Goal: Task Accomplishment & Management: Complete application form

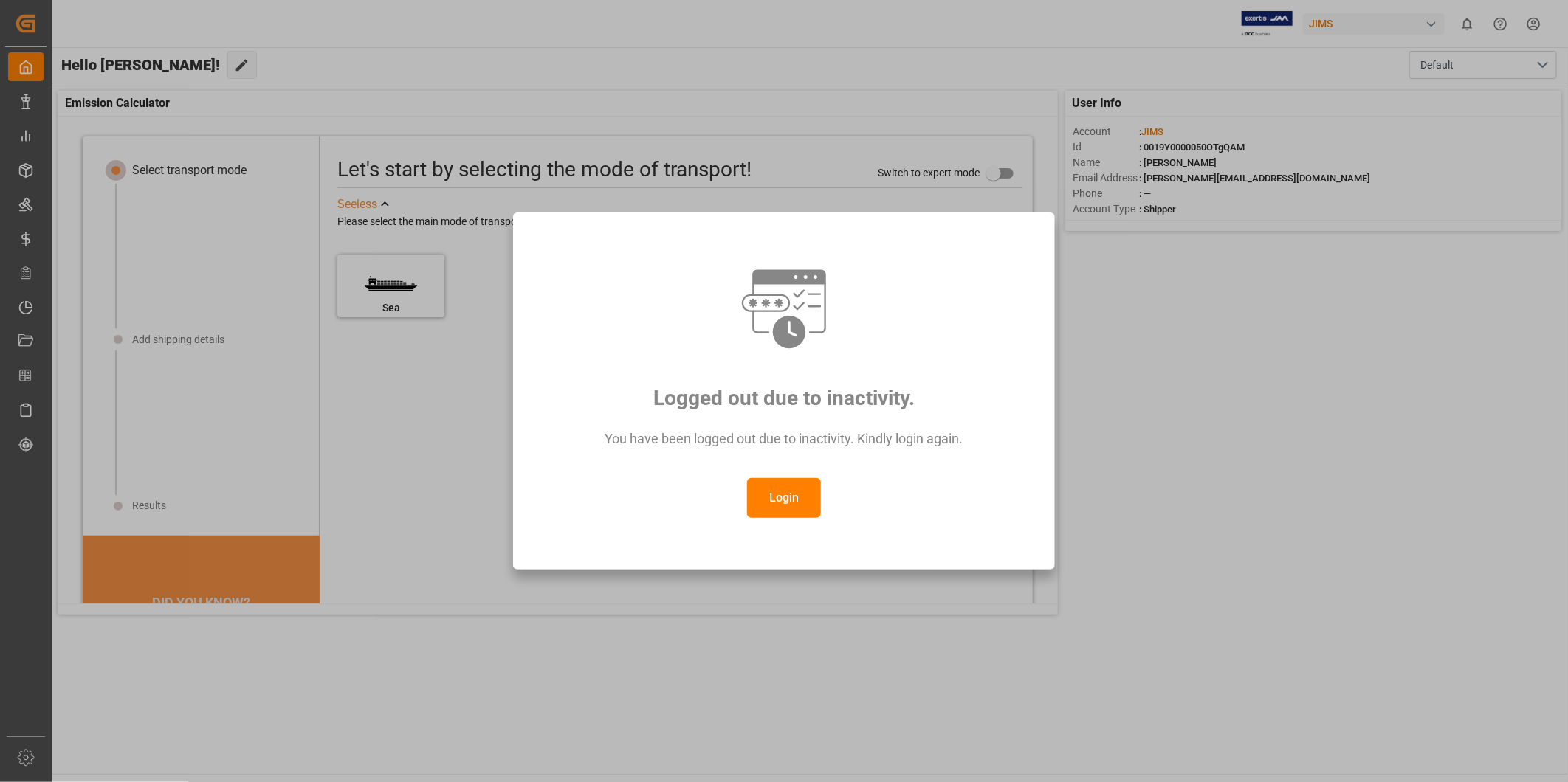
drag, startPoint x: 0, startPoint y: 0, endPoint x: 793, endPoint y: 497, distance: 935.9
click at [793, 497] on button "Login" at bounding box center [784, 498] width 74 height 40
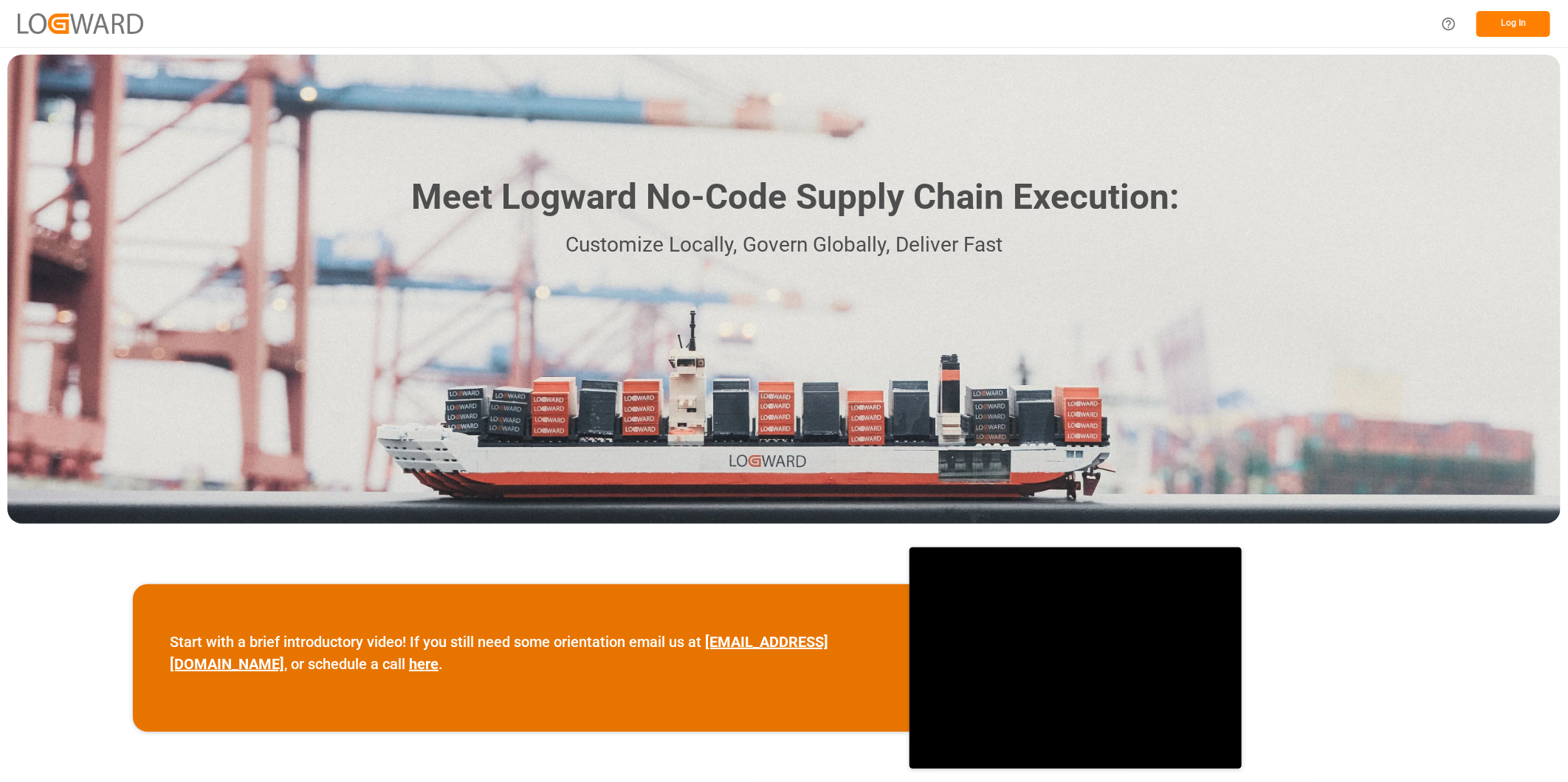
click at [1491, 18] on button "Log In" at bounding box center [1513, 24] width 74 height 26
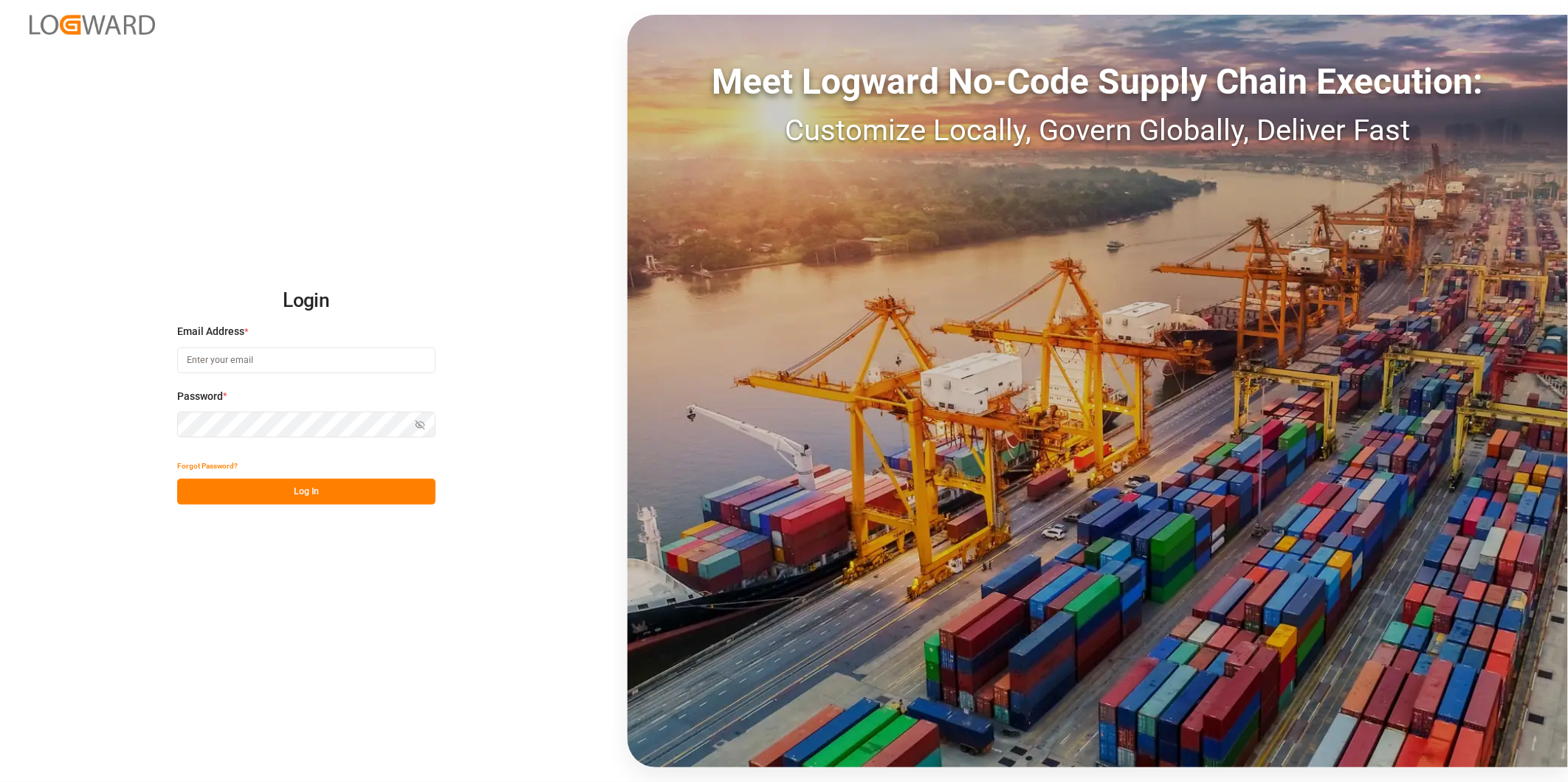
type input "george.vigo@jamindustries.com"
click at [326, 478] on div "Forgot Password? Log In" at bounding box center [306, 478] width 258 height 51
click at [334, 490] on button "Log In" at bounding box center [306, 492] width 258 height 26
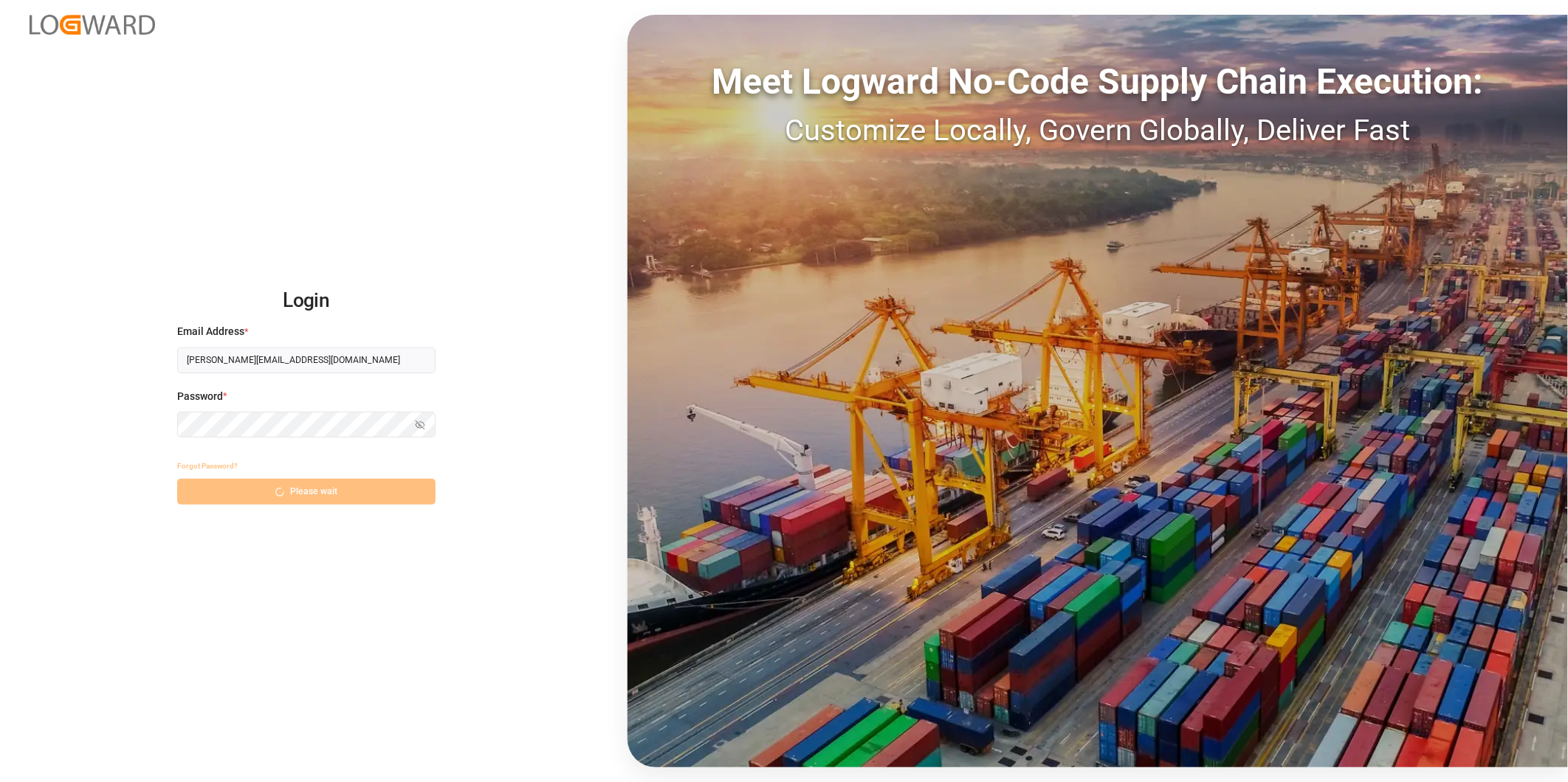
click at [343, 490] on div "Forgot Password? Please wait" at bounding box center [306, 478] width 258 height 51
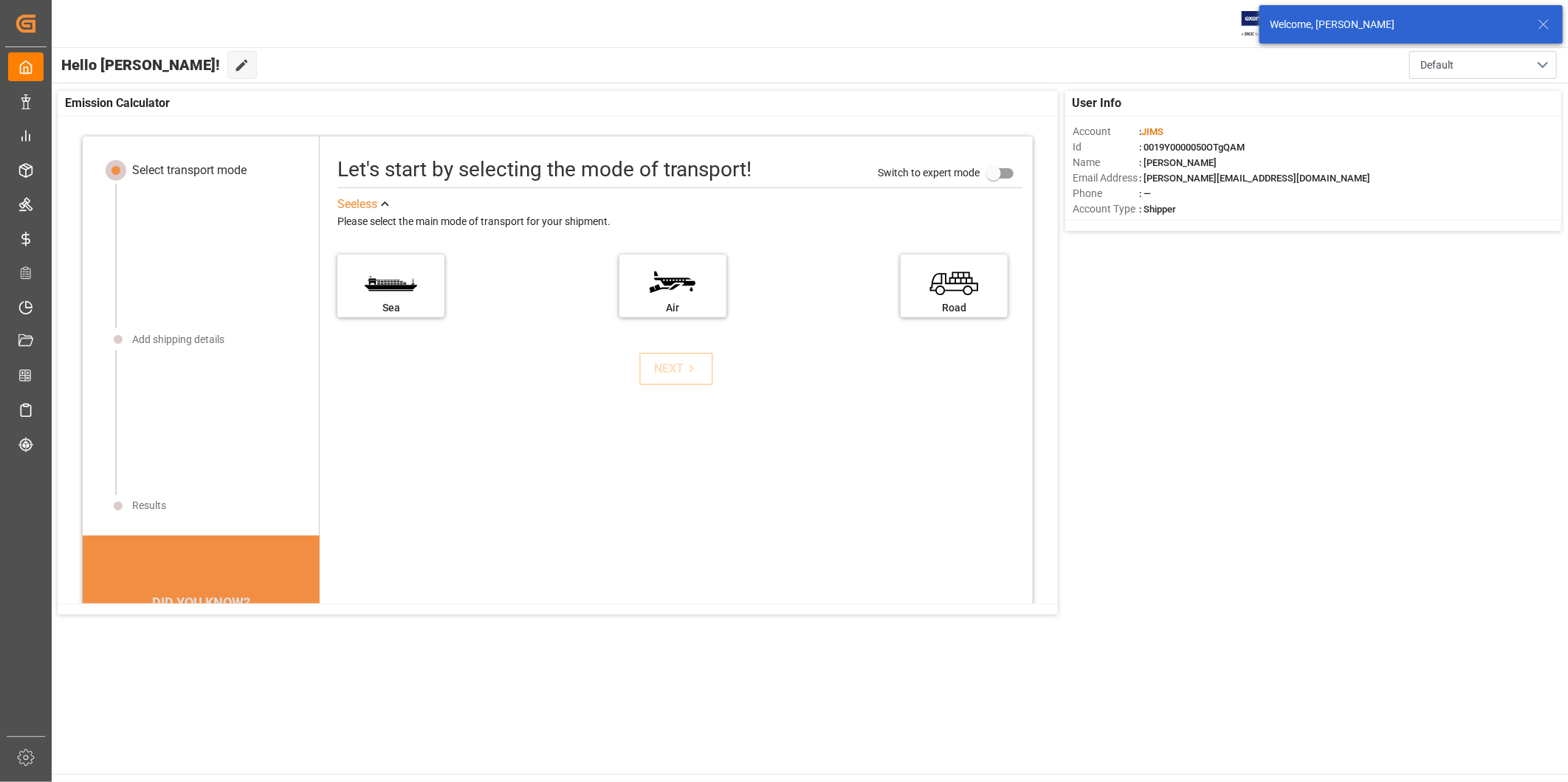
click at [1545, 26] on icon at bounding box center [1544, 24] width 17 height 17
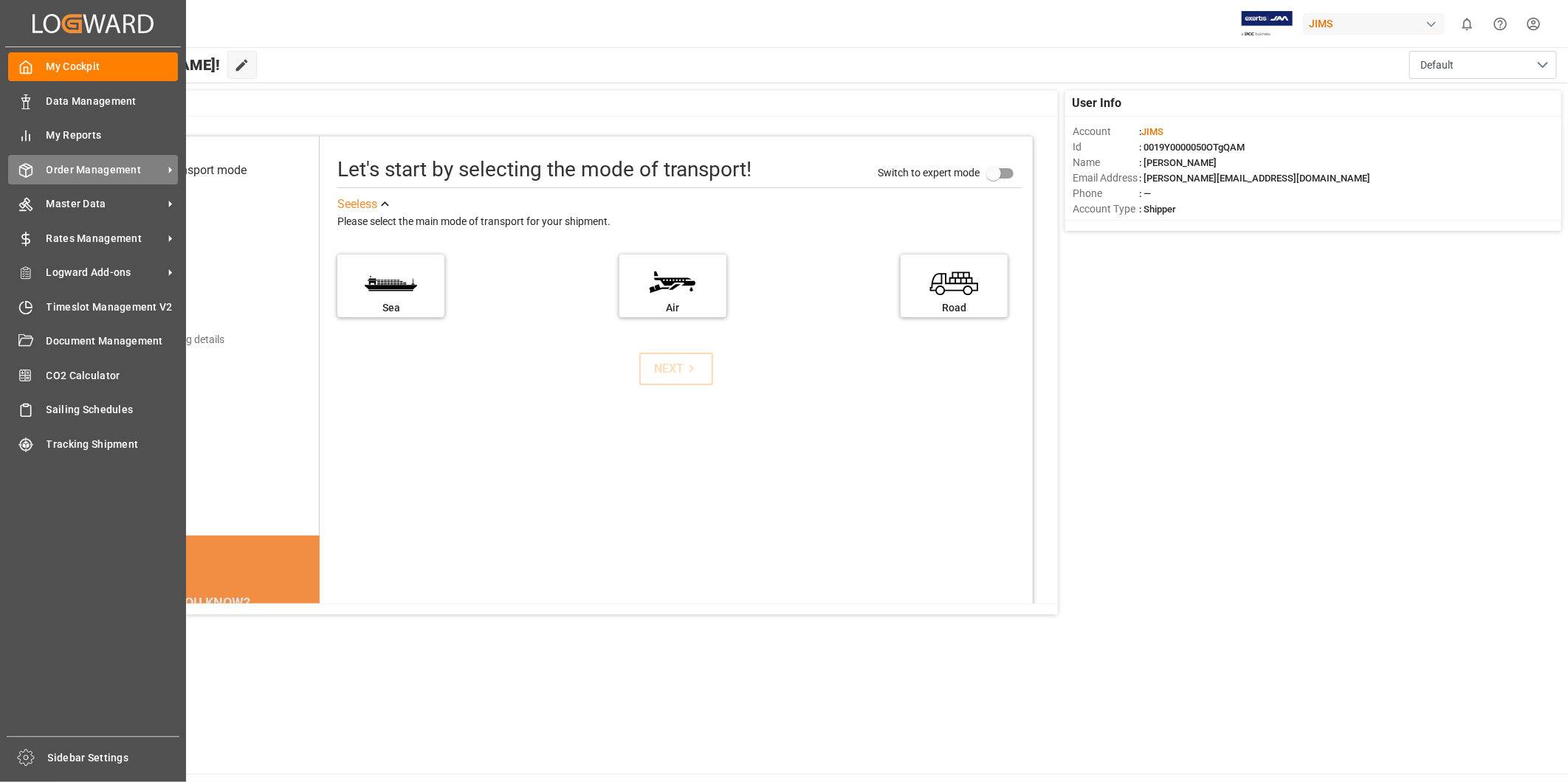
drag, startPoint x: 103, startPoint y: 161, endPoint x: 111, endPoint y: 167, distance: 10.0
click at [104, 164] on span "Order Management" at bounding box center [105, 170] width 117 height 16
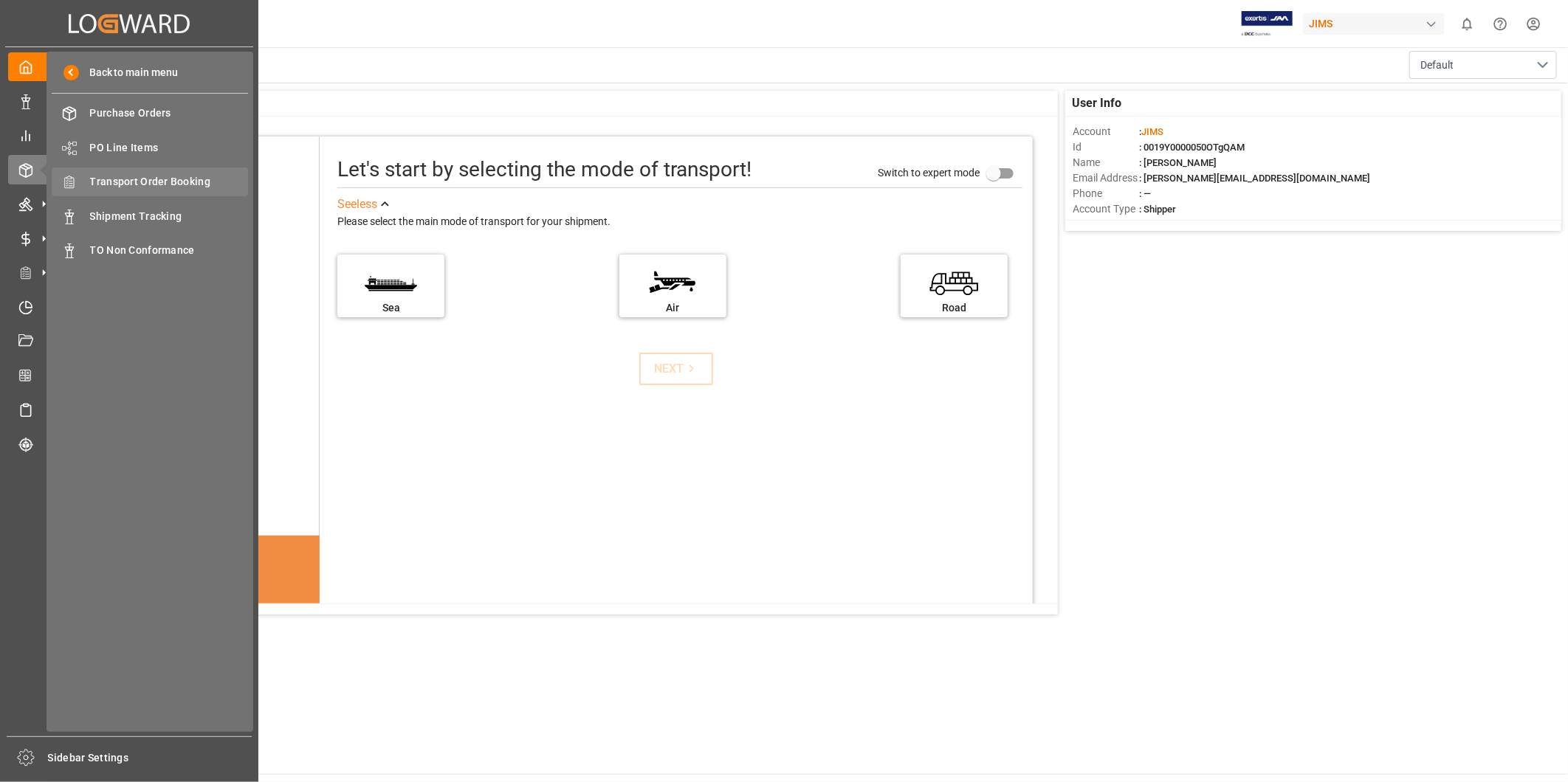
click at [170, 187] on span "Transport Order Booking" at bounding box center [169, 182] width 159 height 16
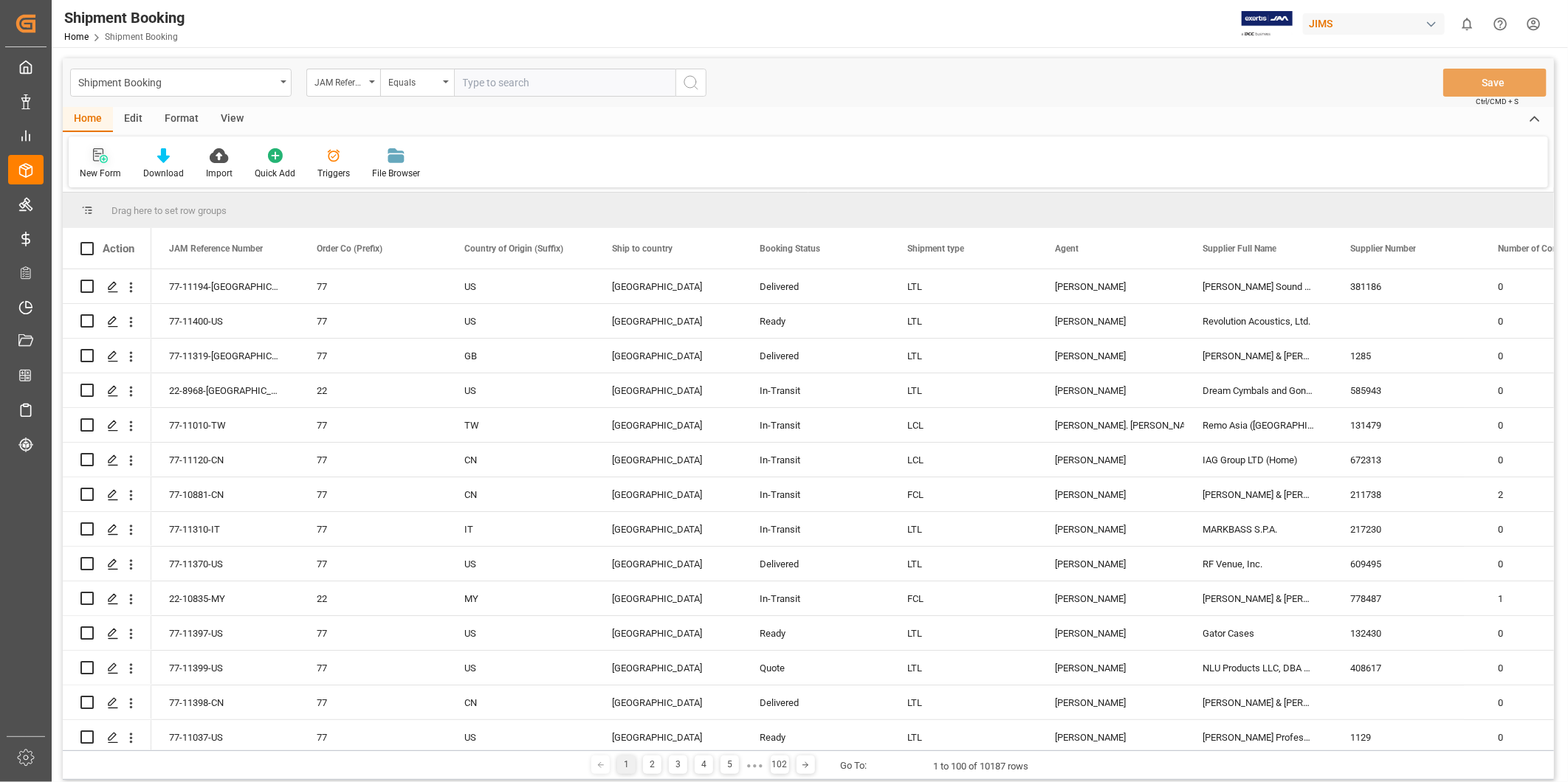
click at [107, 161] on div at bounding box center [100, 155] width 41 height 16
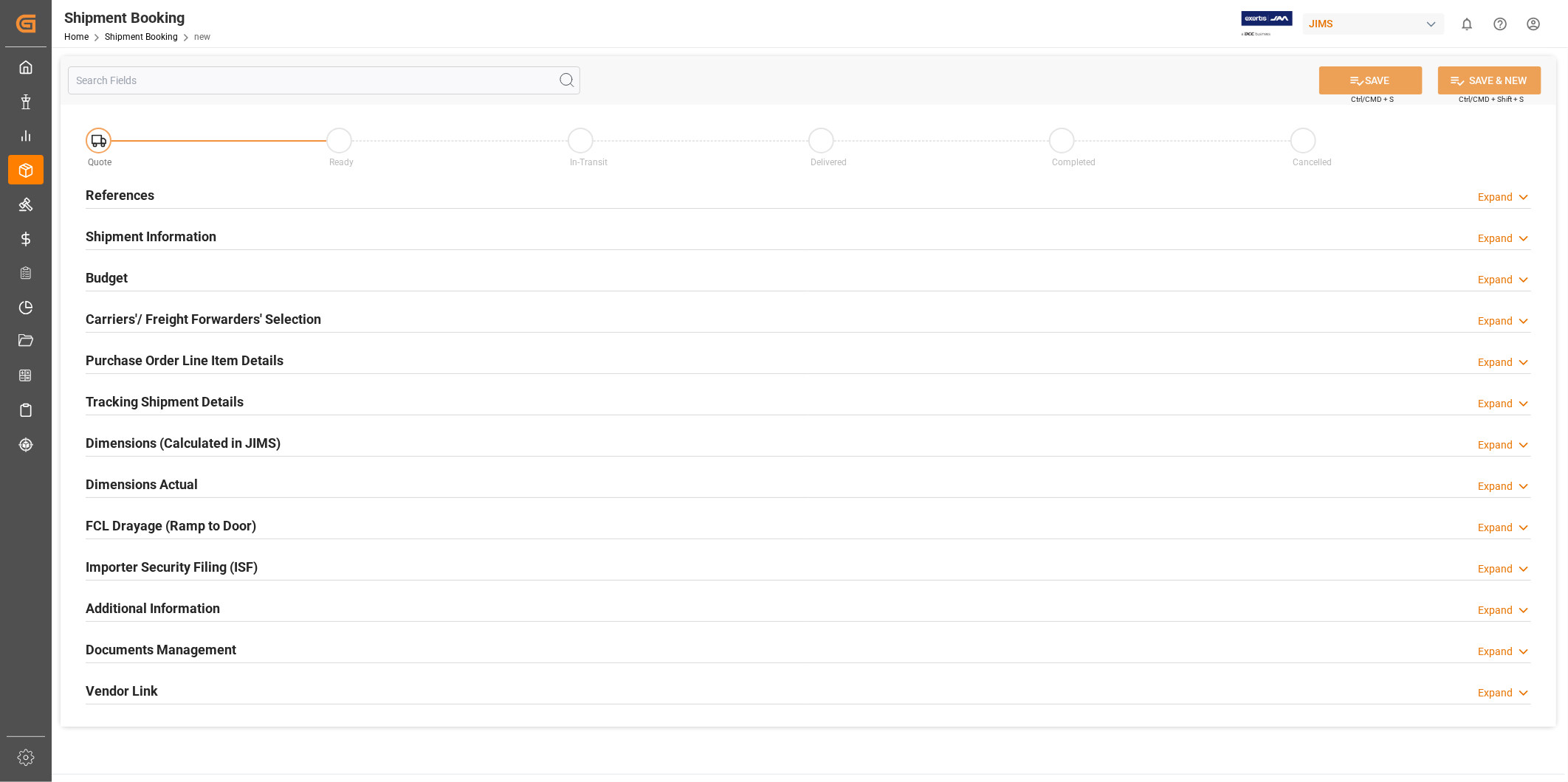
click at [1510, 196] on div "Expand" at bounding box center [1496, 197] width 35 height 16
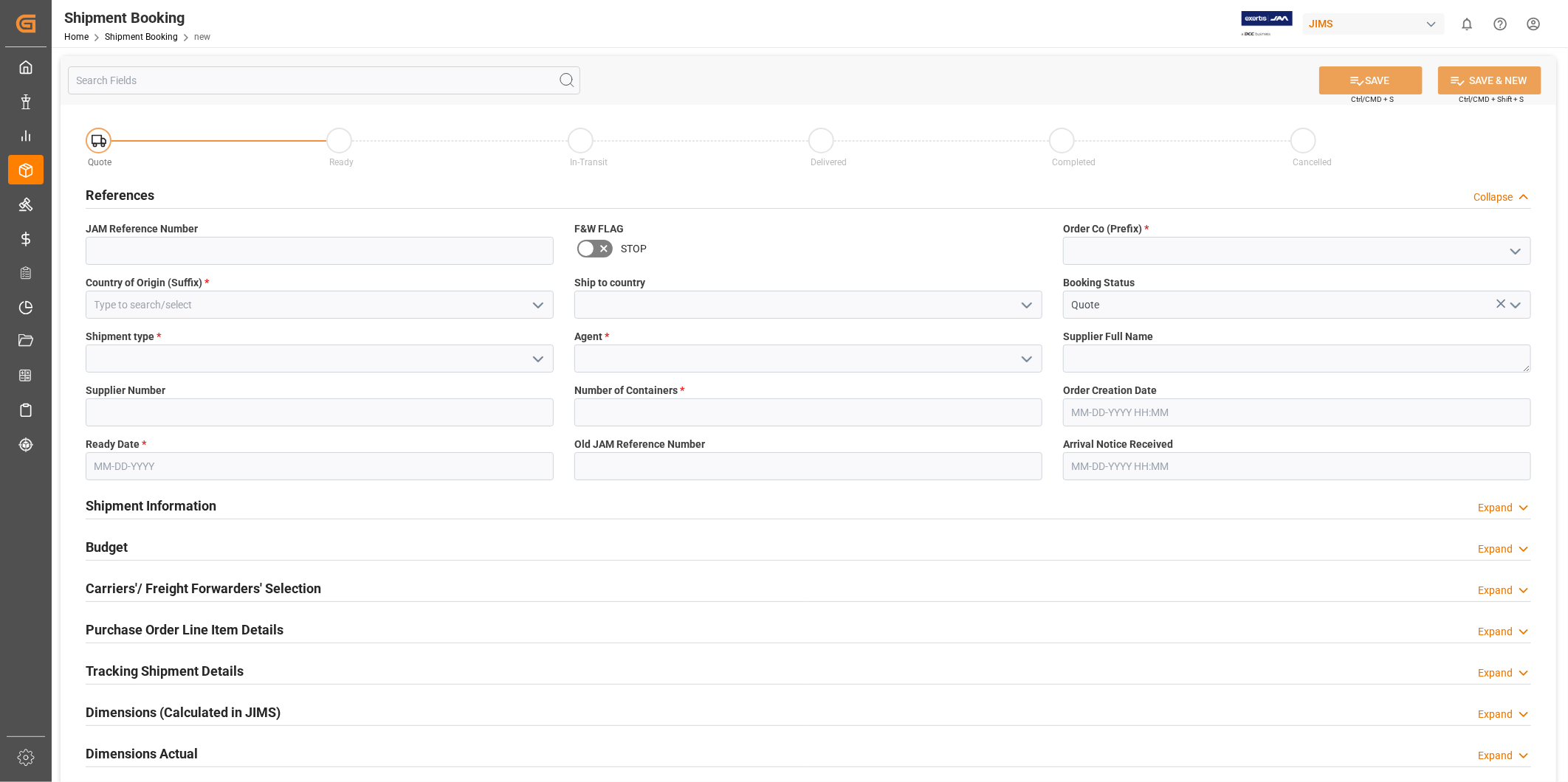
click at [1519, 248] on icon "open menu" at bounding box center [1516, 251] width 17 height 17
click at [1416, 276] on div "22" at bounding box center [1297, 284] width 466 height 33
type input "22"
click at [346, 312] on input at bounding box center [320, 305] width 468 height 28
type input "US"
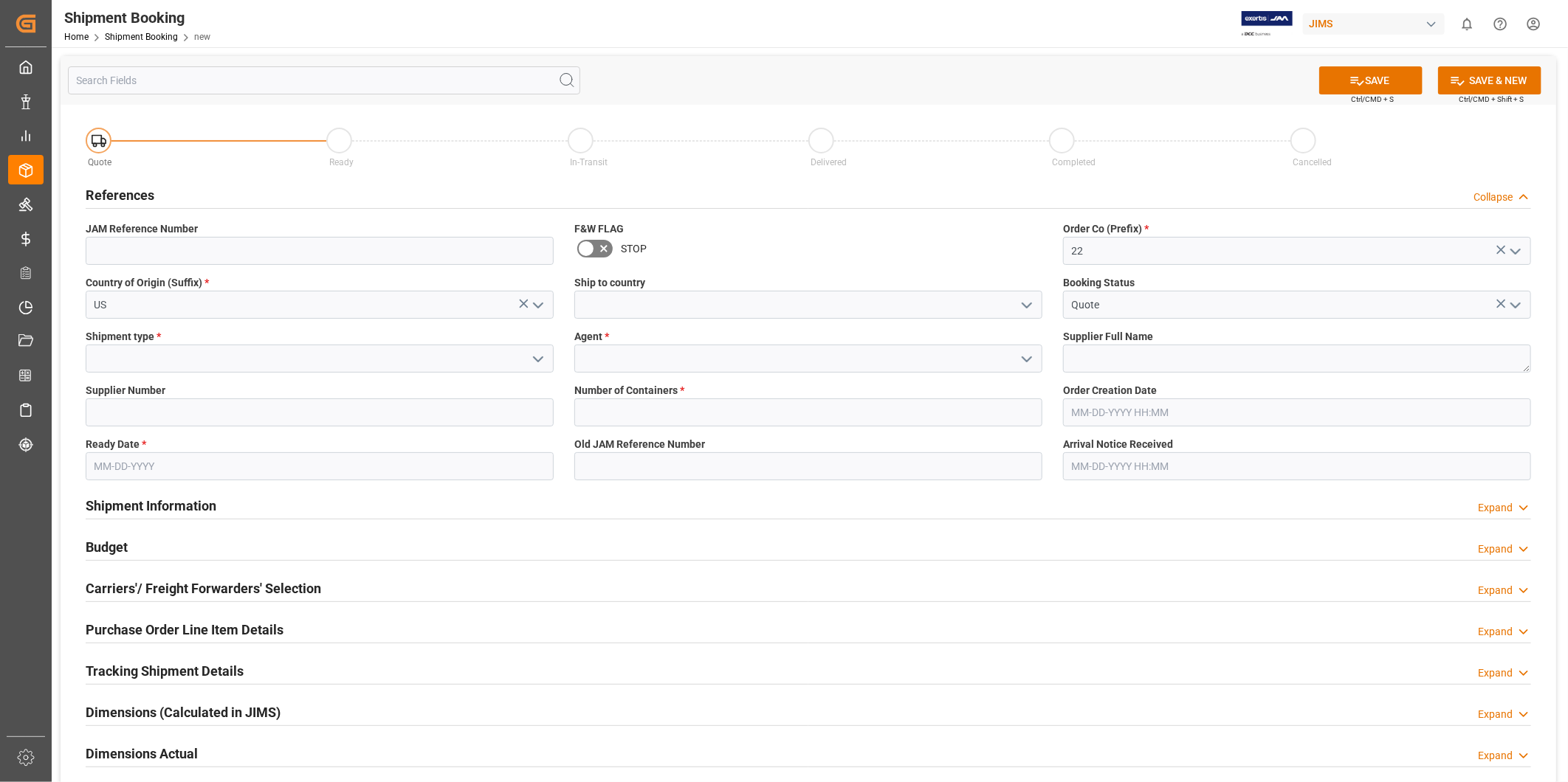
click at [1035, 305] on icon "open menu" at bounding box center [1027, 305] width 17 height 17
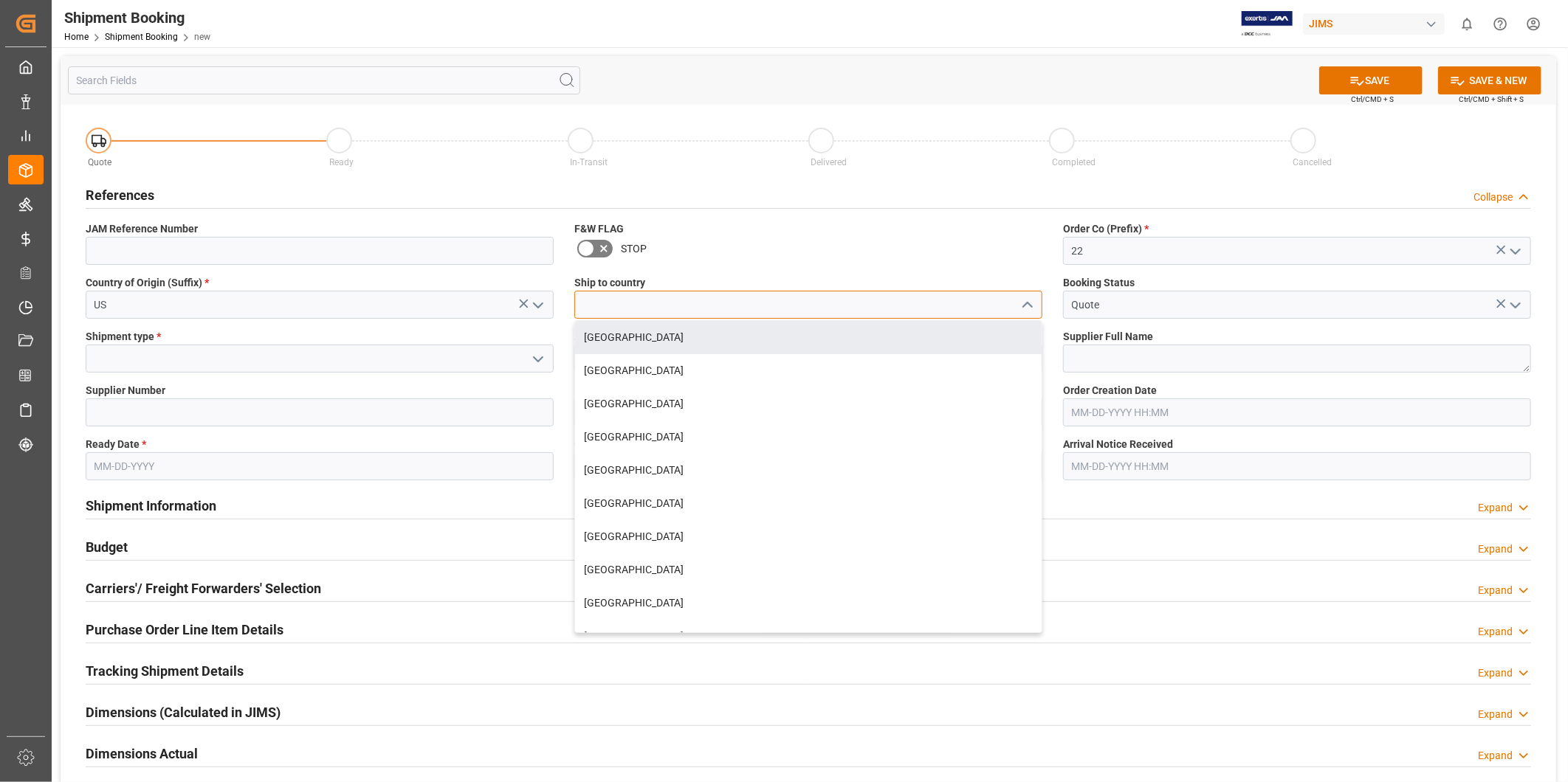
click at [787, 309] on input at bounding box center [808, 305] width 468 height 28
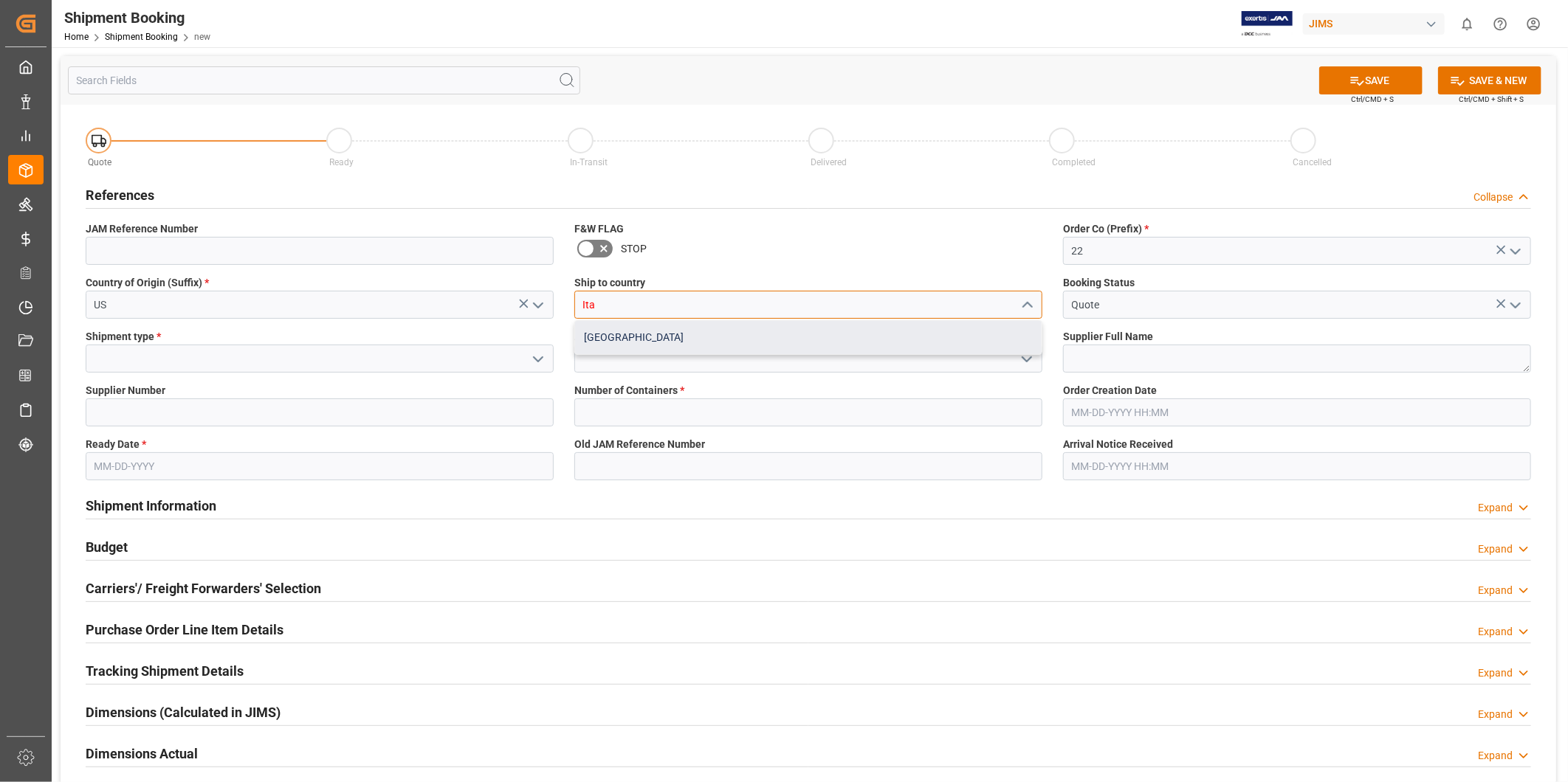
click at [778, 340] on div "[GEOGRAPHIC_DATA]" at bounding box center [808, 338] width 466 height 33
type input "[GEOGRAPHIC_DATA]"
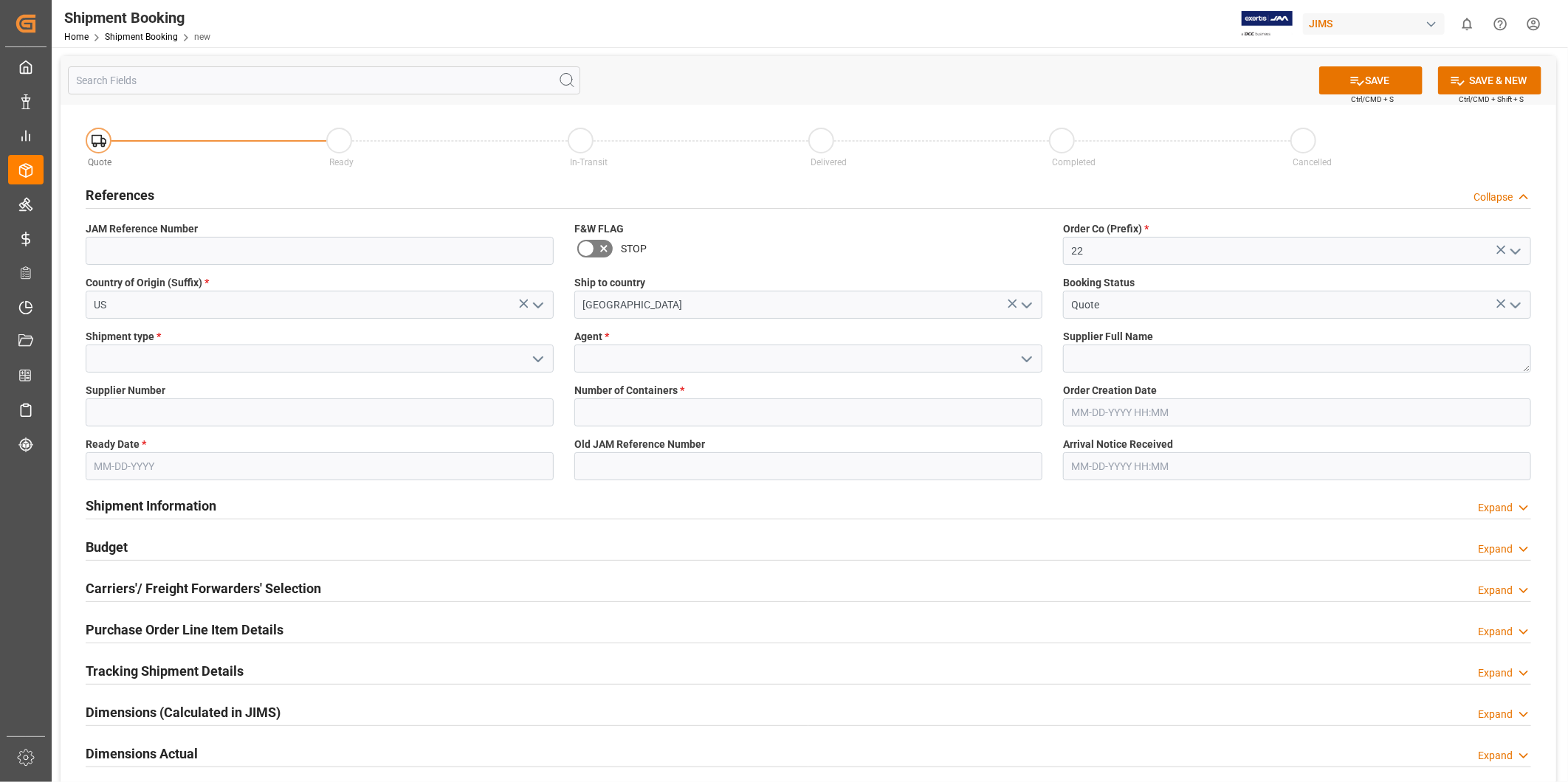
click at [540, 362] on icon "open menu" at bounding box center [538, 360] width 17 height 17
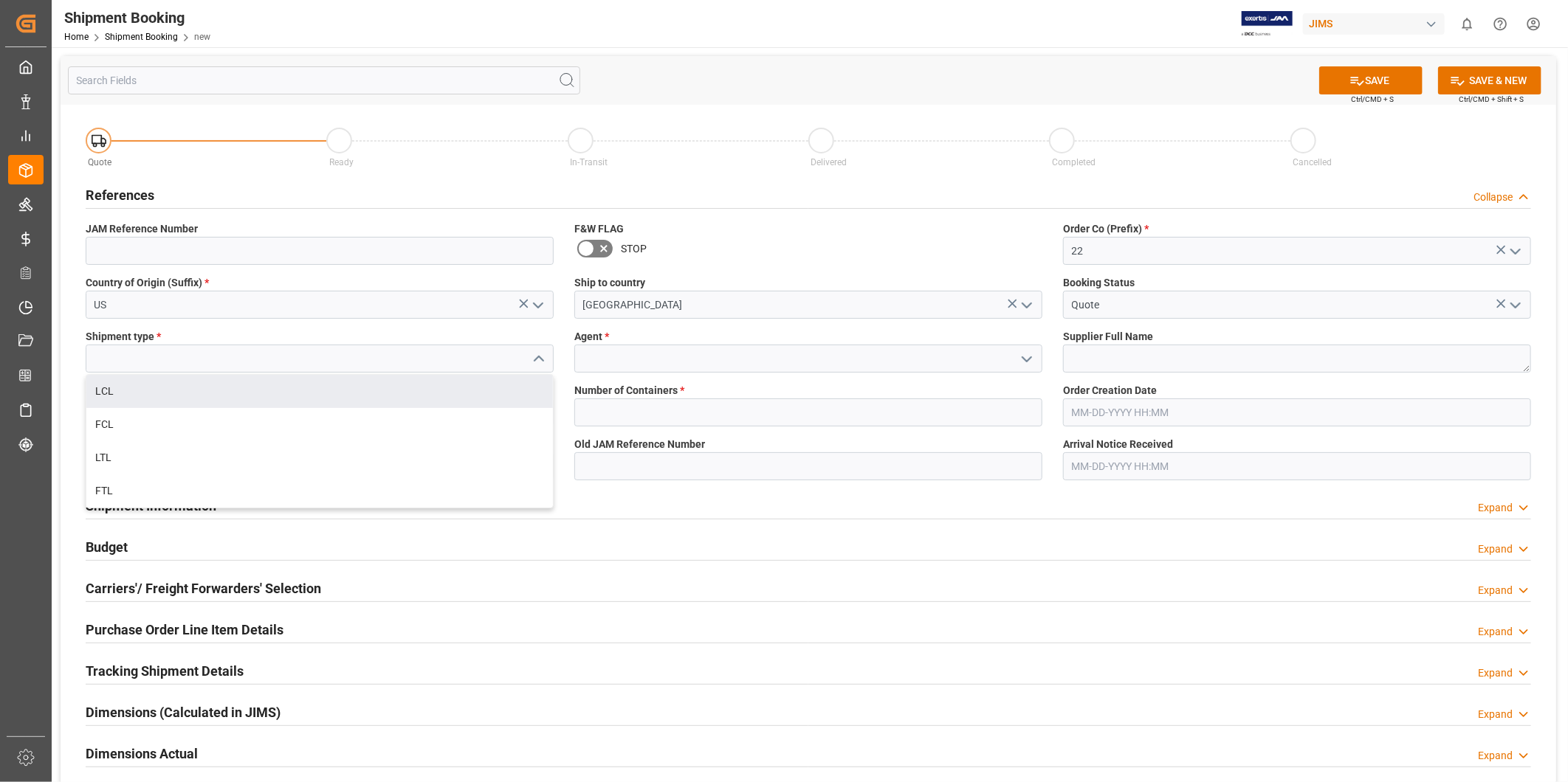
drag, startPoint x: 491, startPoint y: 388, endPoint x: 610, endPoint y: 378, distance: 119.4
click at [491, 389] on div "LCL" at bounding box center [320, 392] width 466 height 33
type input "LCL"
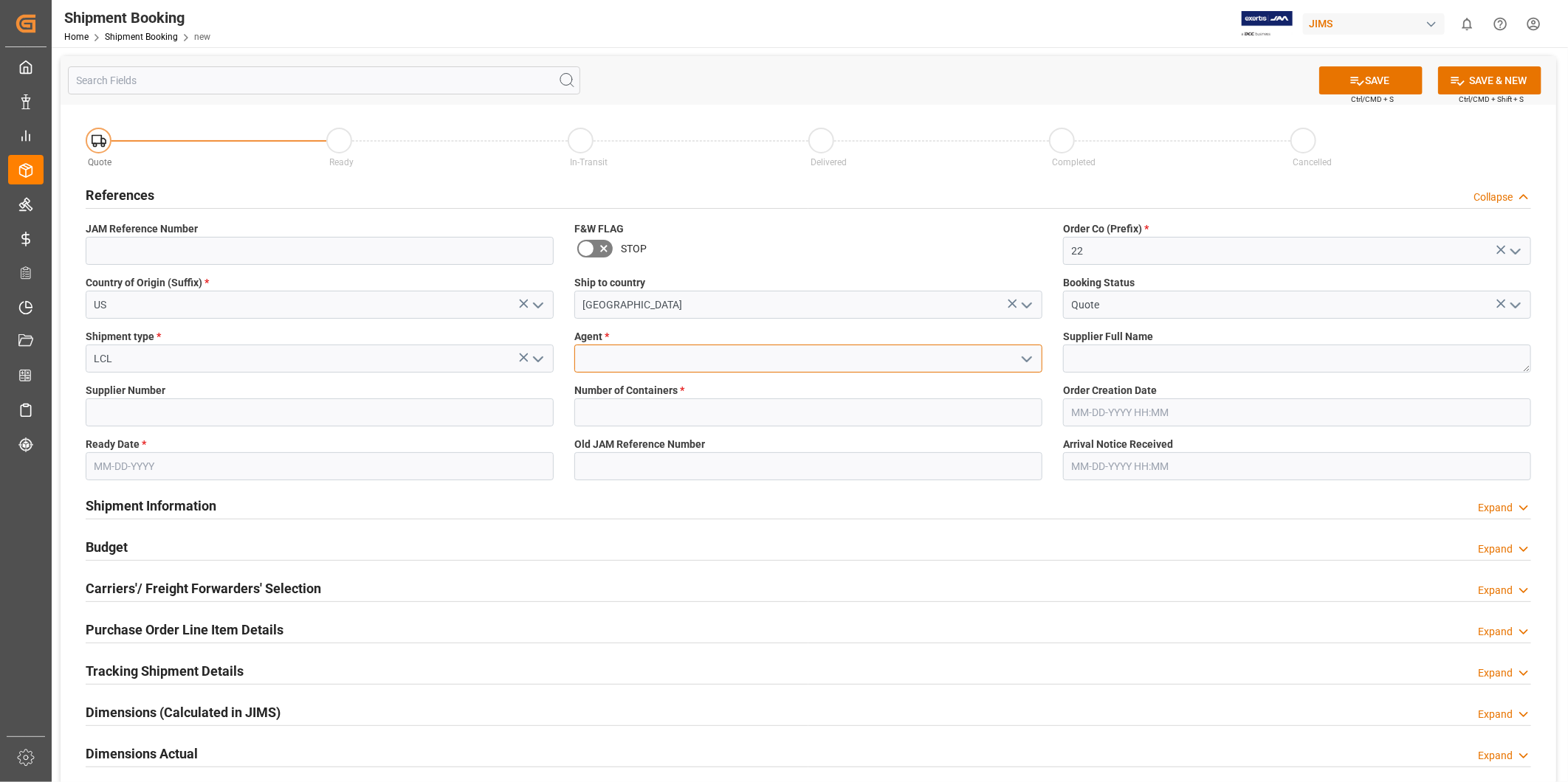
click at [672, 365] on input at bounding box center [808, 359] width 468 height 28
type input "[PERSON_NAME]"
click at [1174, 353] on textarea at bounding box center [1297, 359] width 468 height 28
click at [1110, 354] on textarea at bounding box center [1297, 359] width 468 height 28
paste textarea "557"
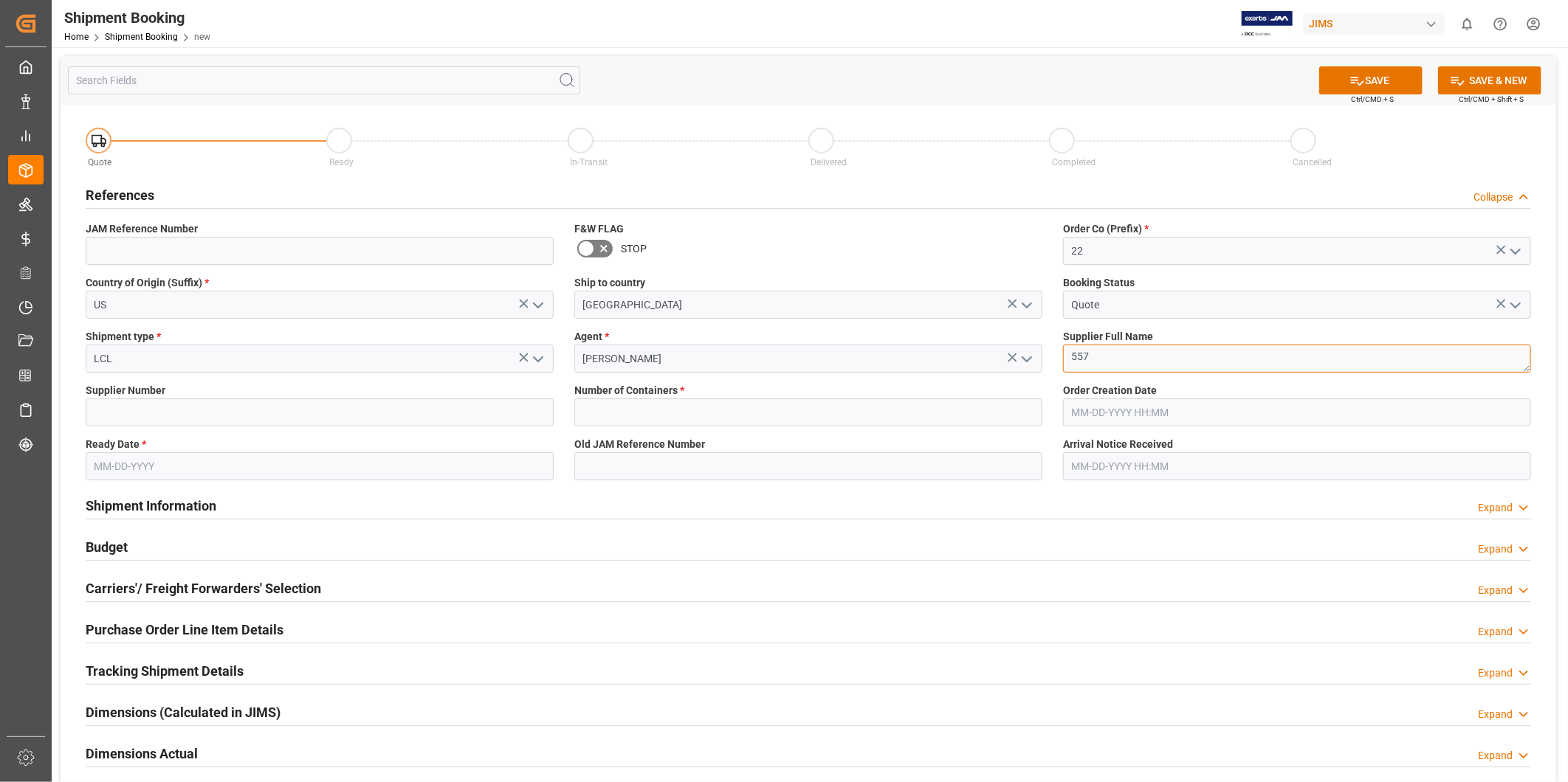
type textarea "557"
click at [223, 415] on input at bounding box center [320, 413] width 468 height 28
paste input "557"
type input "557"
click at [1141, 353] on textarea "557" at bounding box center [1297, 359] width 468 height 28
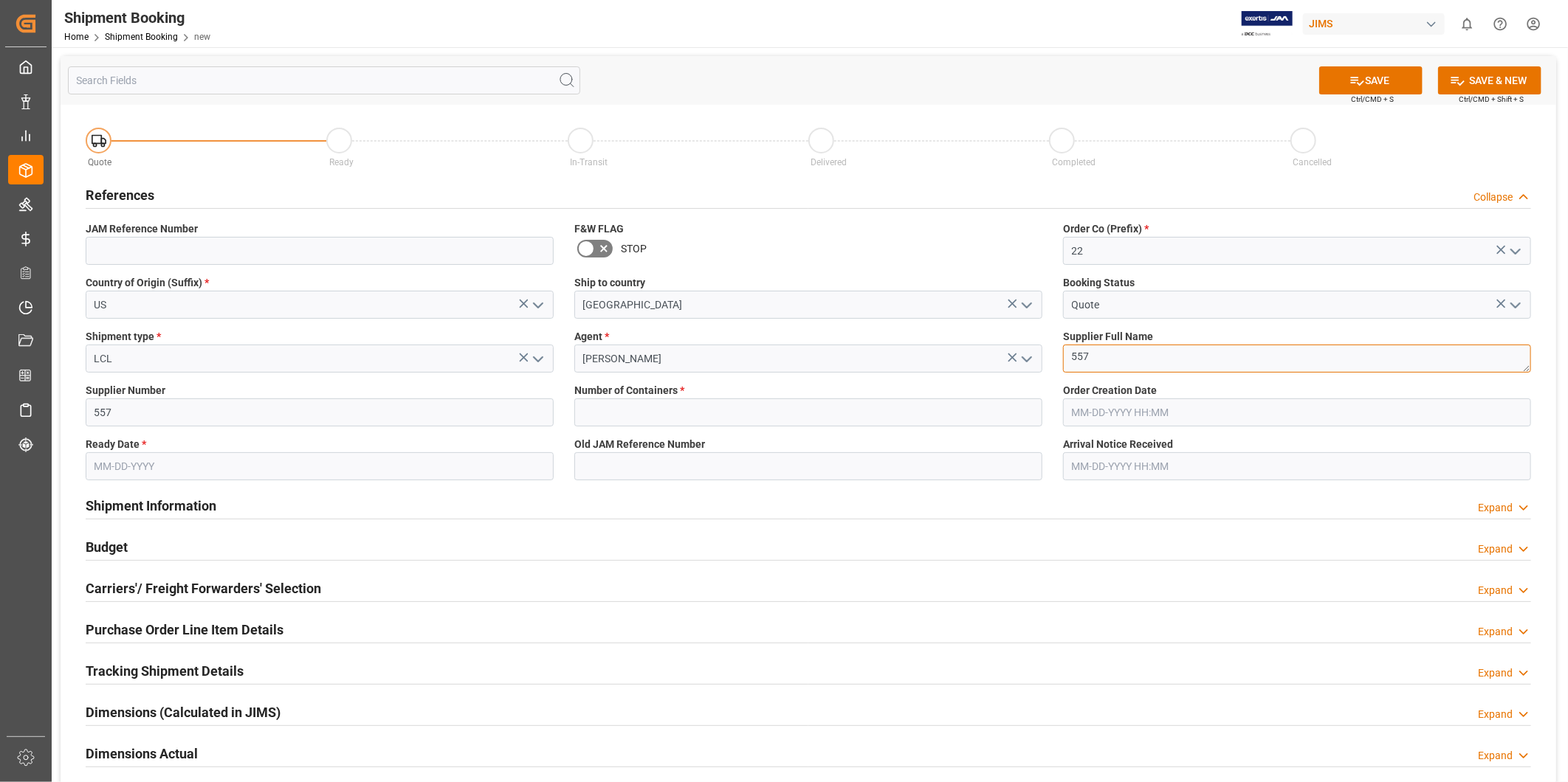
click at [1141, 353] on textarea "557" at bounding box center [1297, 359] width 468 height 28
paste textarea "Ashly Audio (Webster, NY)"
type textarea "Ashly Audio (Webster, NY)"
click at [793, 419] on input "text" at bounding box center [808, 413] width 468 height 28
type input "0"
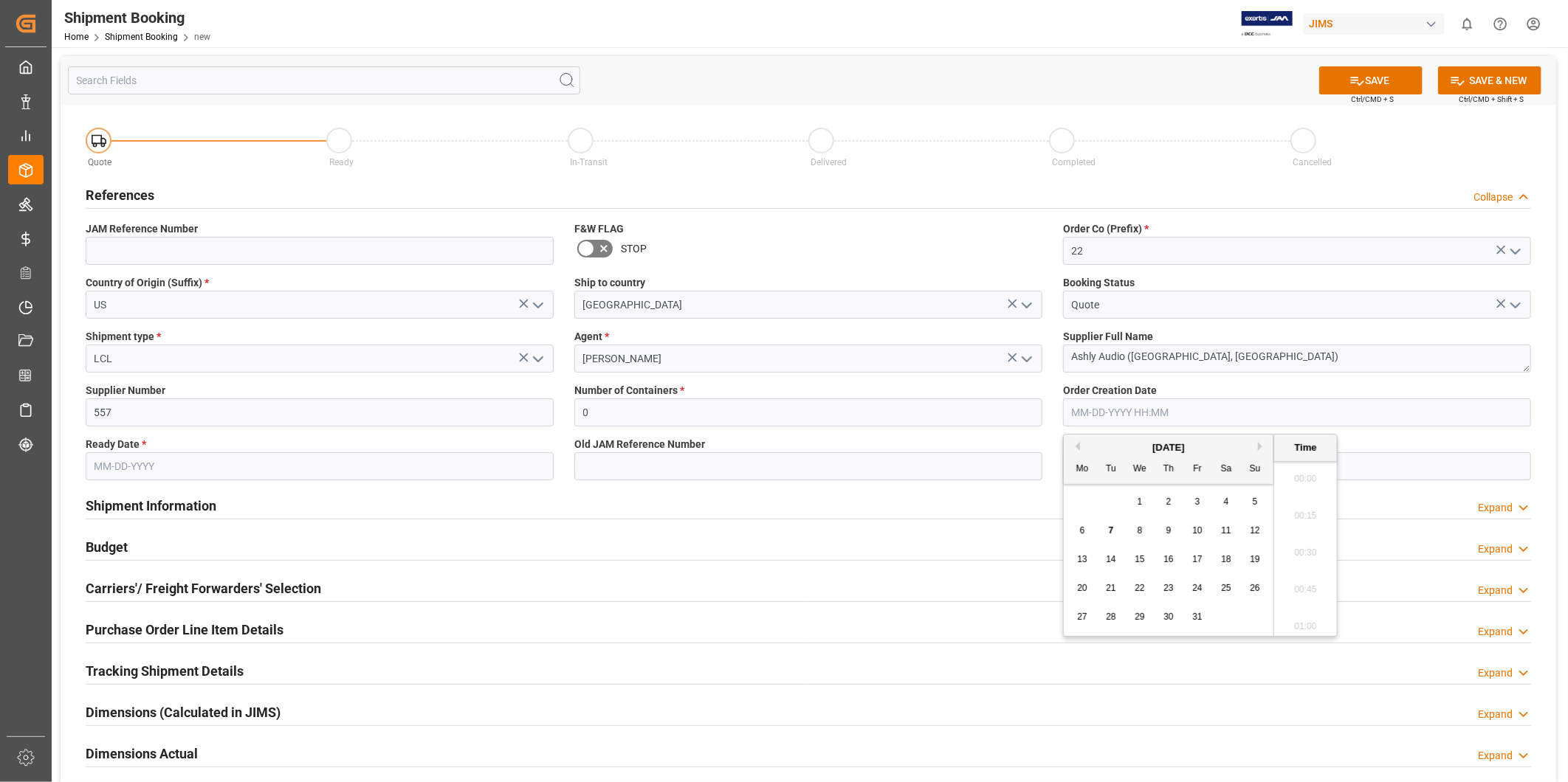
scroll to position [1739, 0]
click at [187, 471] on input "text" at bounding box center [320, 466] width 468 height 28
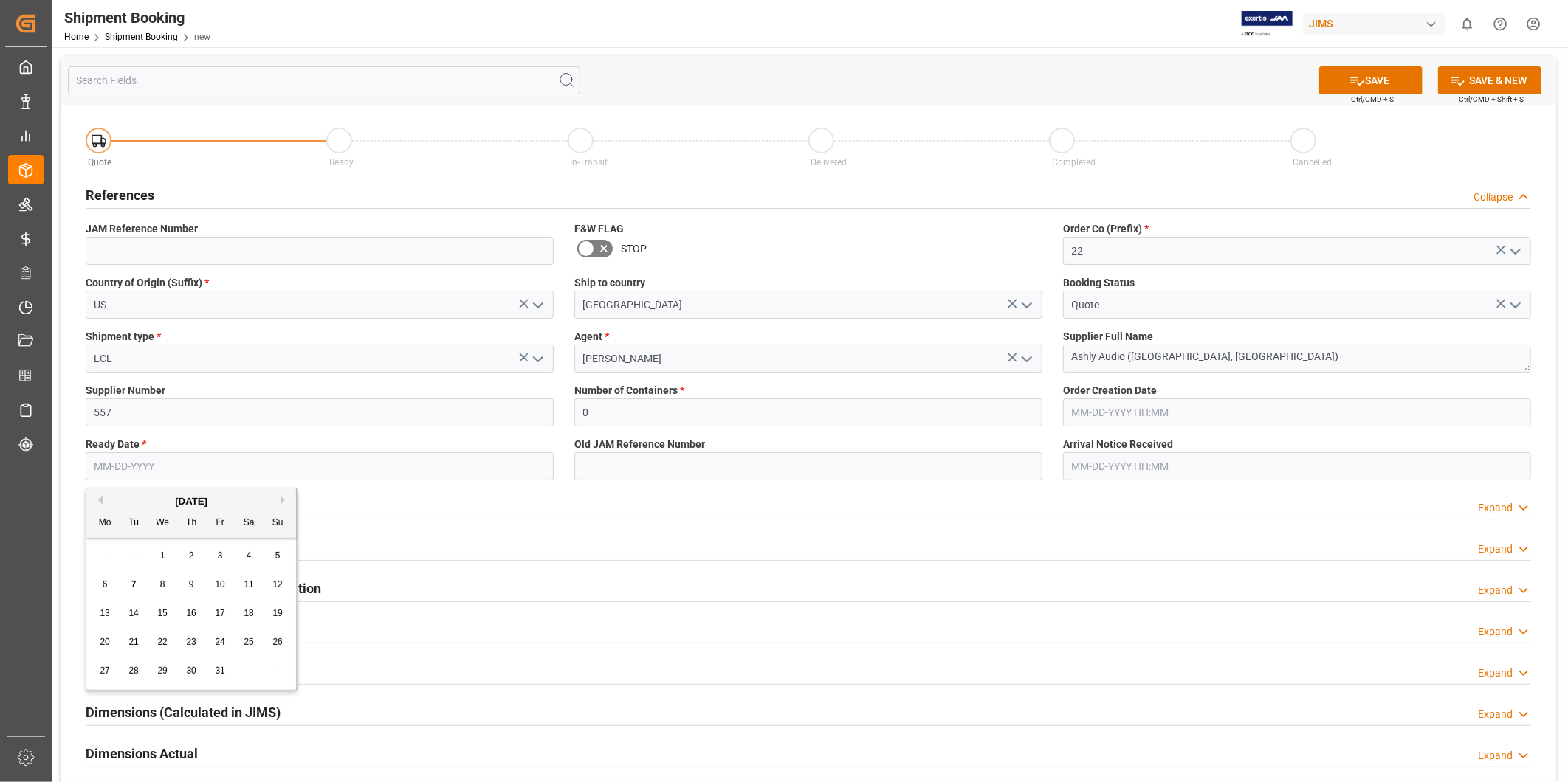
click at [134, 643] on span "21" at bounding box center [133, 642] width 10 height 10
type input "[DATE]"
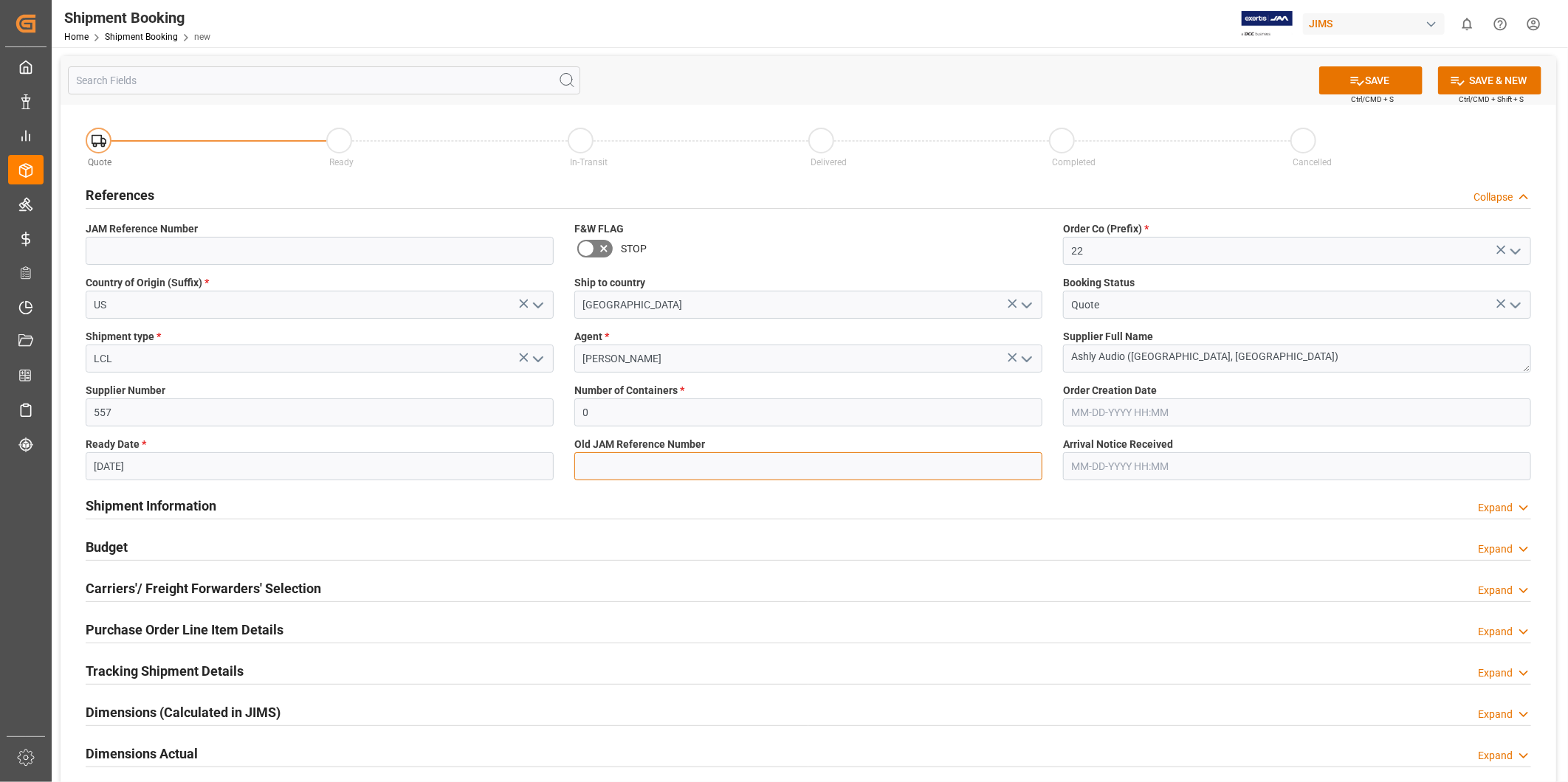
click at [650, 463] on input at bounding box center [808, 466] width 468 height 28
click at [1001, 519] on div "Shipment Information Expand" at bounding box center [808, 505] width 1467 height 41
click at [1388, 86] on button "SAVE" at bounding box center [1371, 80] width 103 height 28
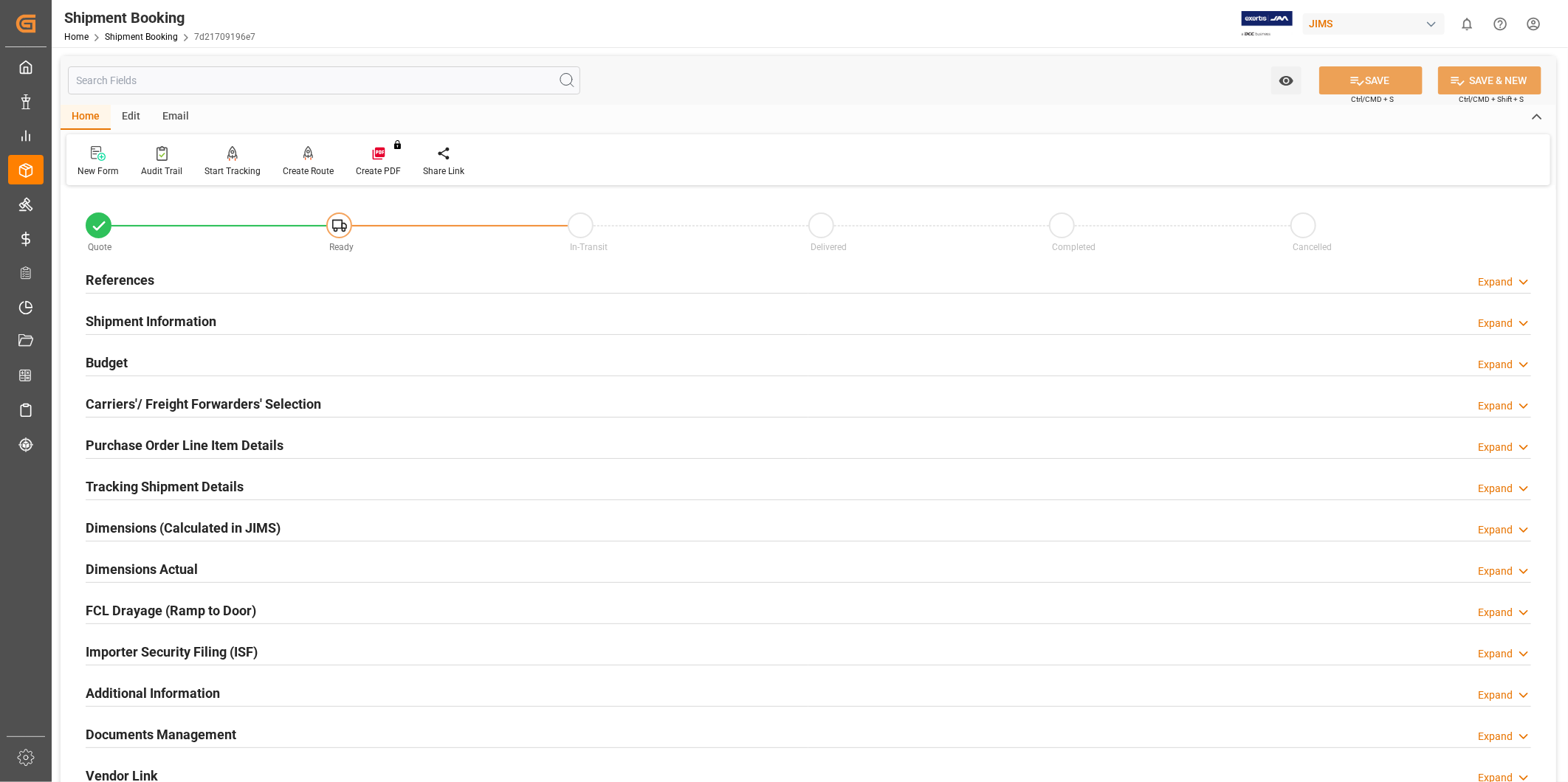
click at [196, 364] on div "Budget Expand" at bounding box center [808, 361] width 1446 height 28
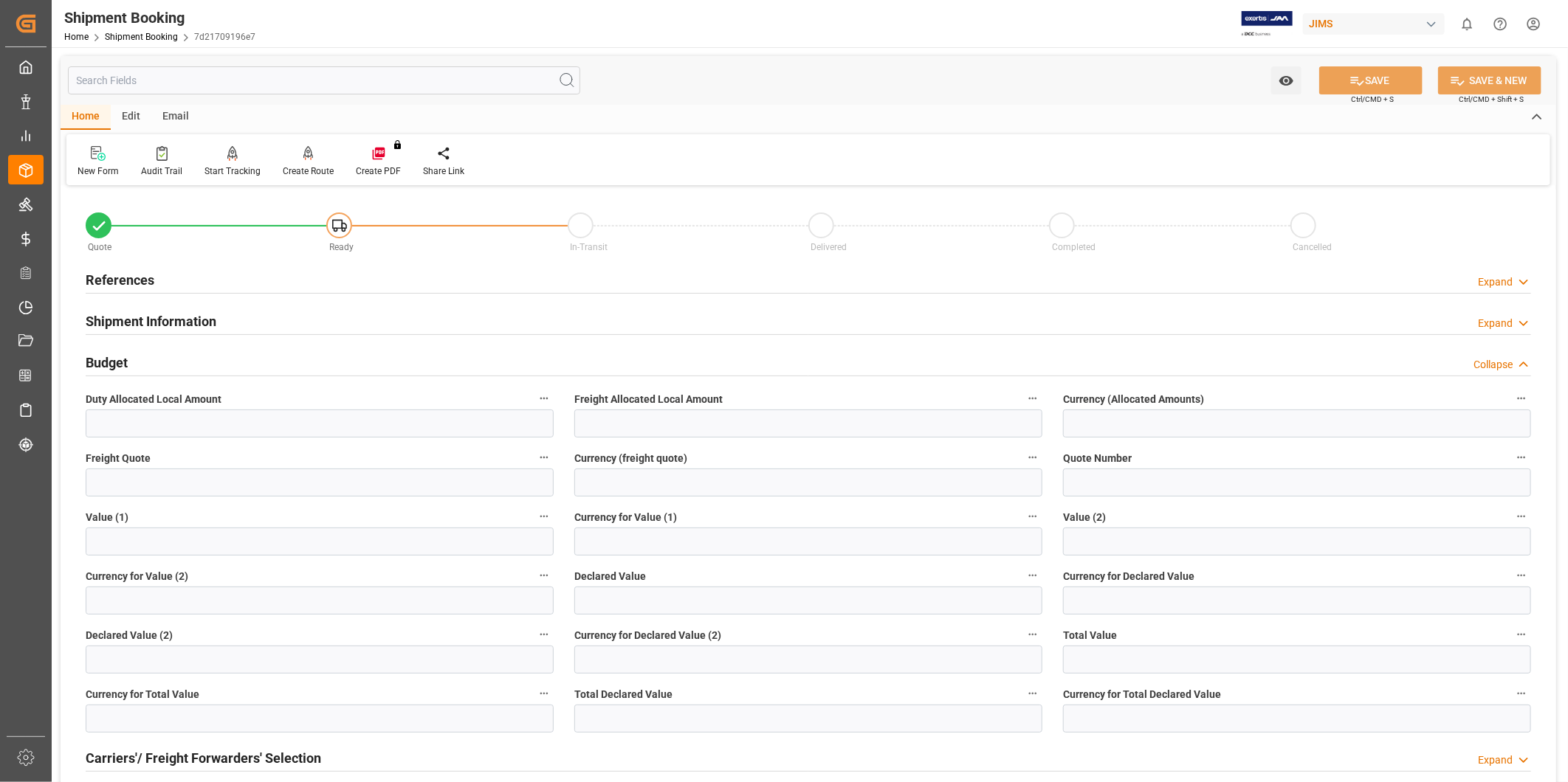
click at [237, 360] on div "Budget Collapse" at bounding box center [808, 361] width 1446 height 28
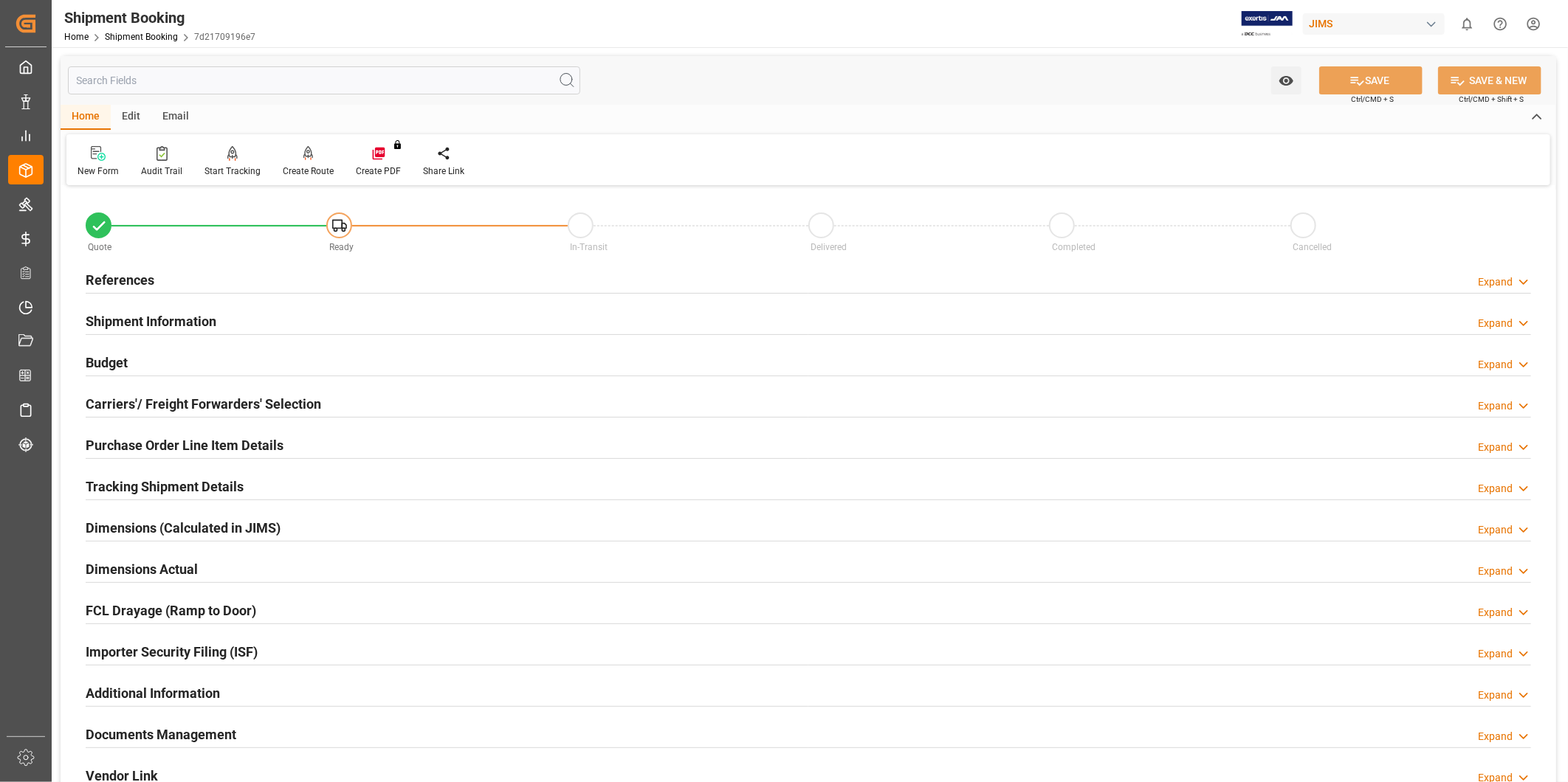
click at [204, 408] on h2 "Carriers'/ Freight Forwarders' Selection" at bounding box center [203, 404] width 236 height 20
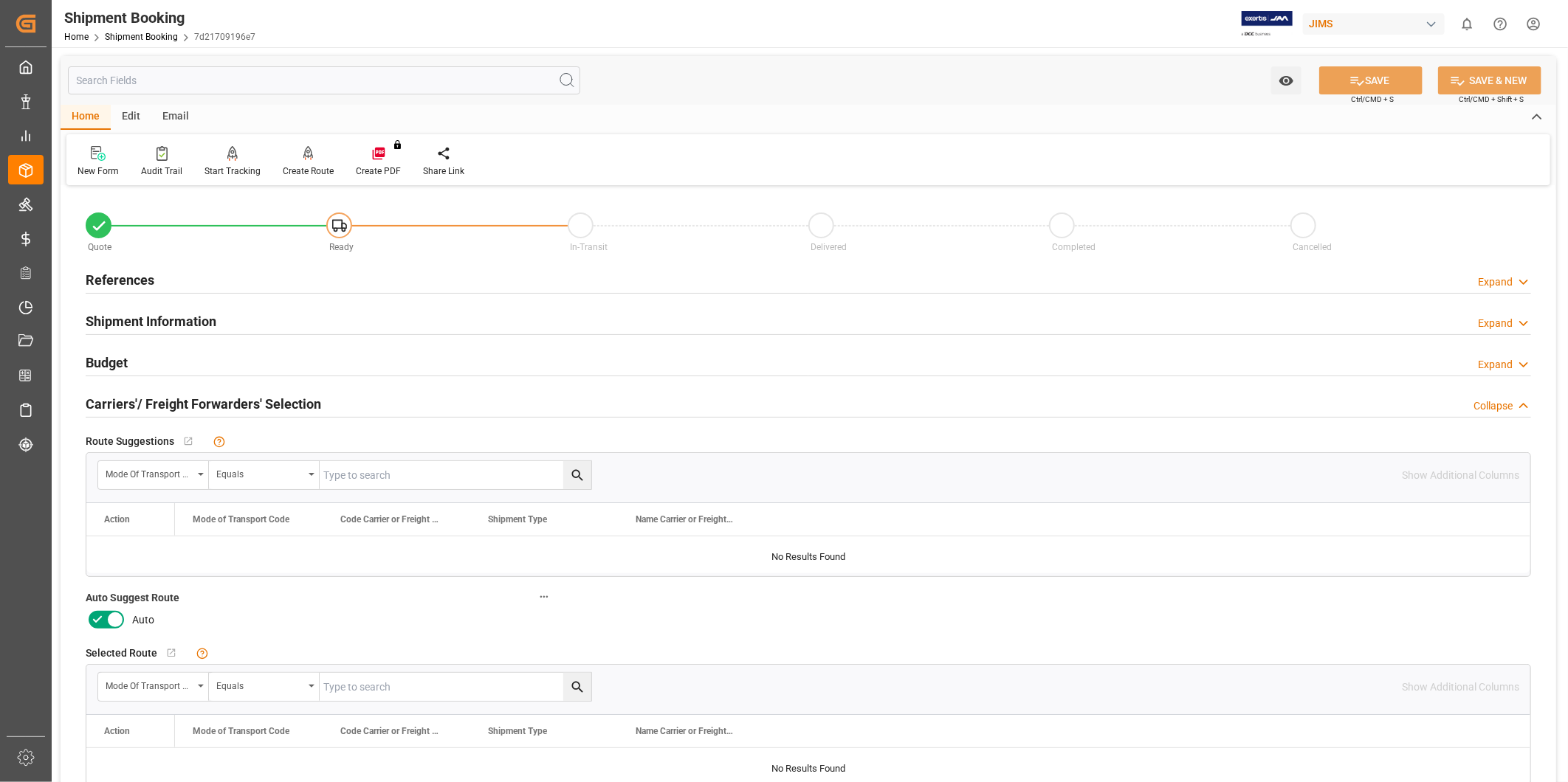
click at [118, 614] on icon at bounding box center [115, 620] width 17 height 17
click at [0, 0] on input "checkbox" at bounding box center [0, 0] width 0 height 0
click at [1363, 78] on button "SAVE" at bounding box center [1371, 80] width 103 height 28
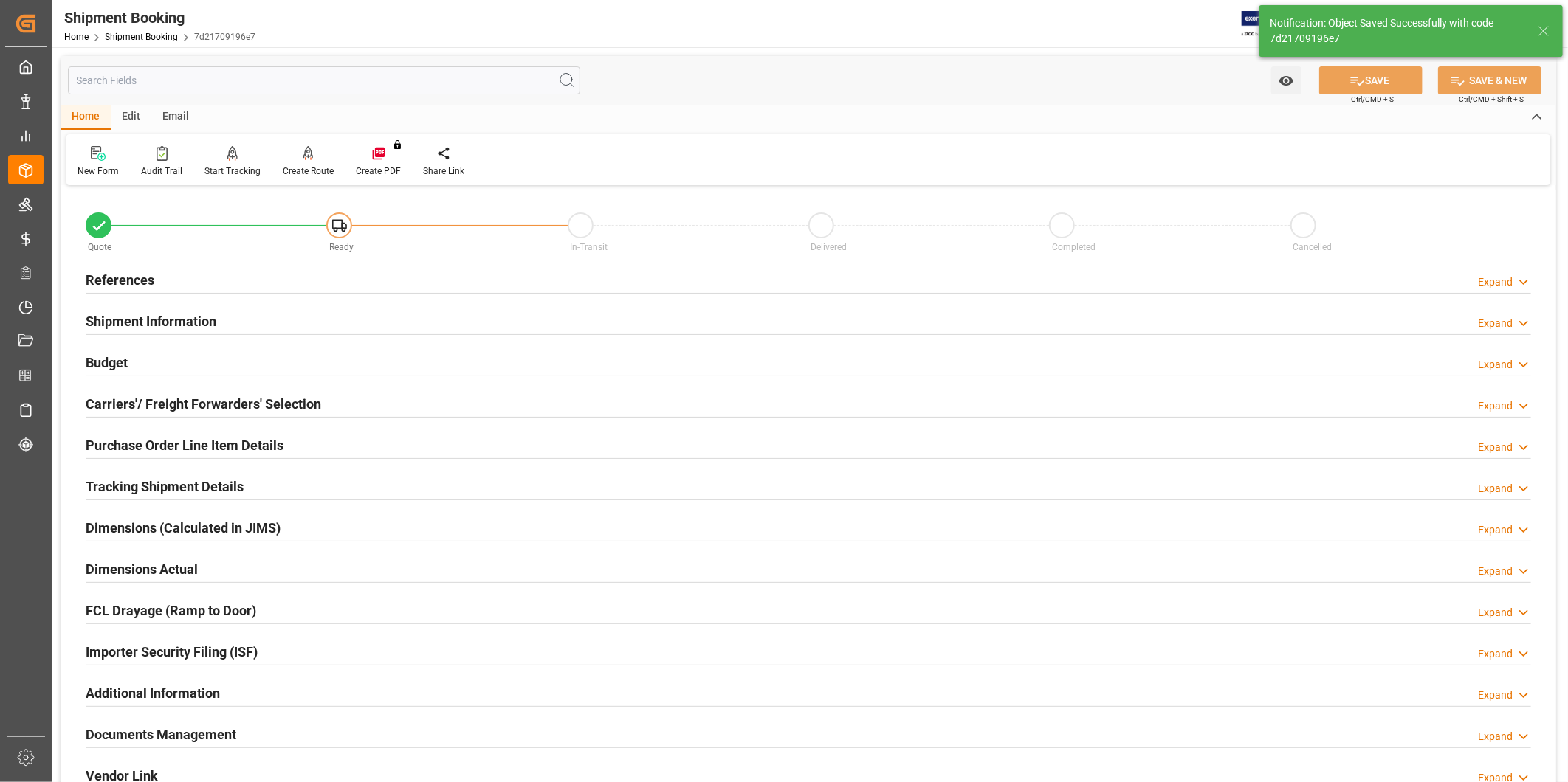
click at [1511, 281] on div "Expand" at bounding box center [1496, 283] width 35 height 16
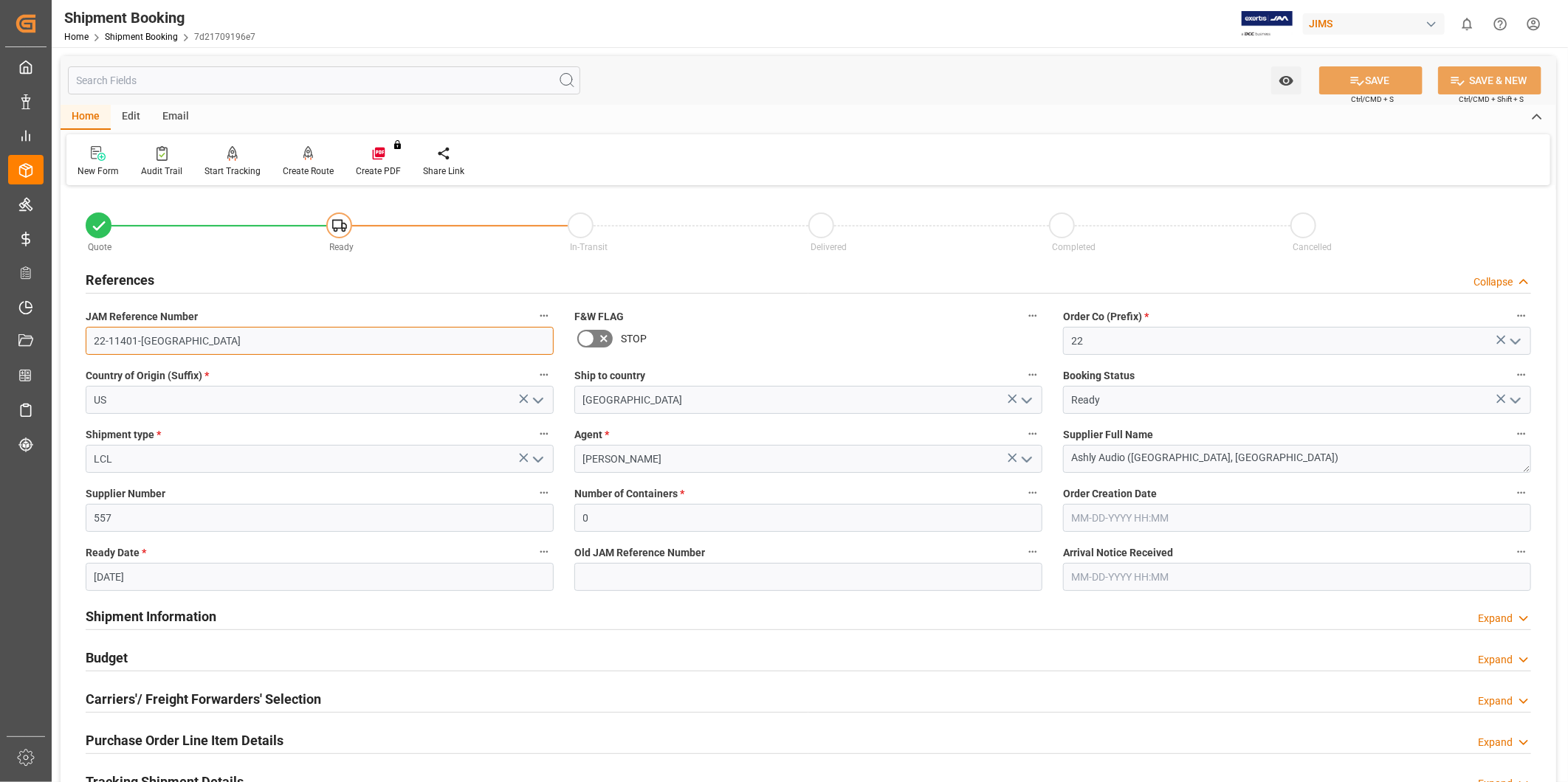
click at [192, 337] on input "22-11401-US" at bounding box center [320, 341] width 468 height 28
click at [194, 337] on input "22-11401-US" at bounding box center [320, 341] width 468 height 28
click at [380, 290] on div "References Collapse" at bounding box center [808, 279] width 1446 height 28
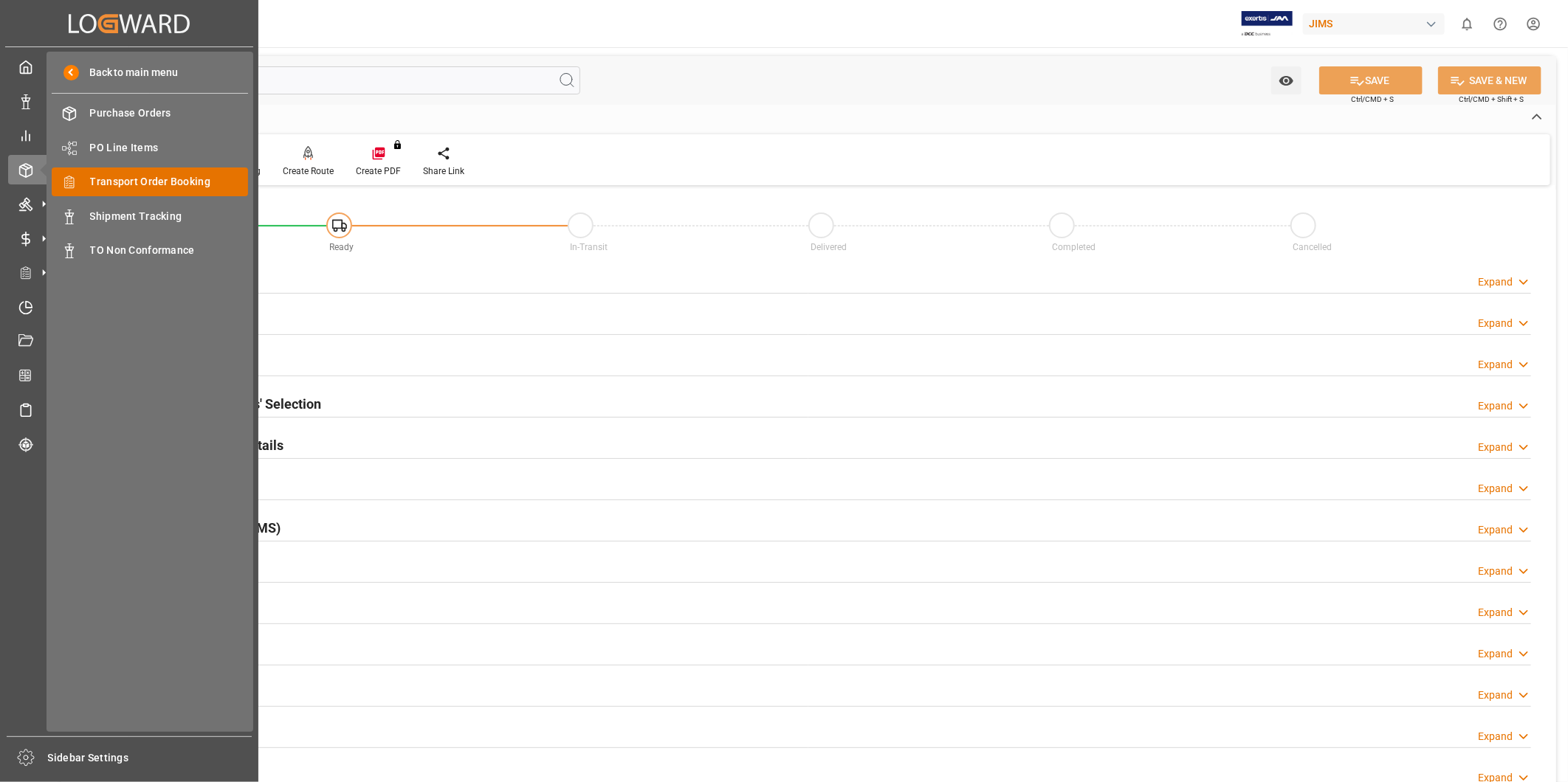
click at [130, 183] on span "Transport Order Booking" at bounding box center [169, 182] width 159 height 16
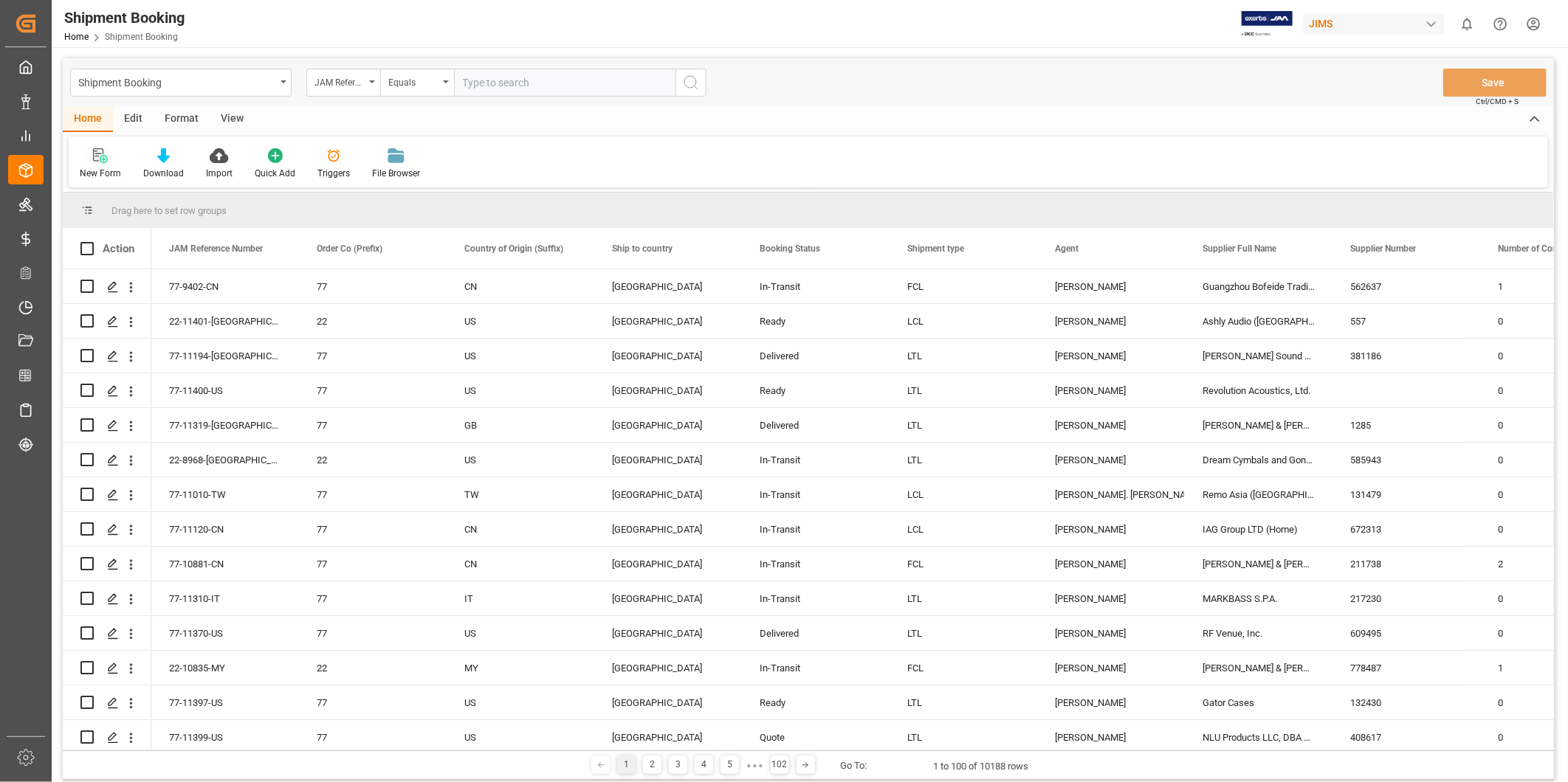
click at [105, 167] on div "New Form" at bounding box center [100, 173] width 41 height 13
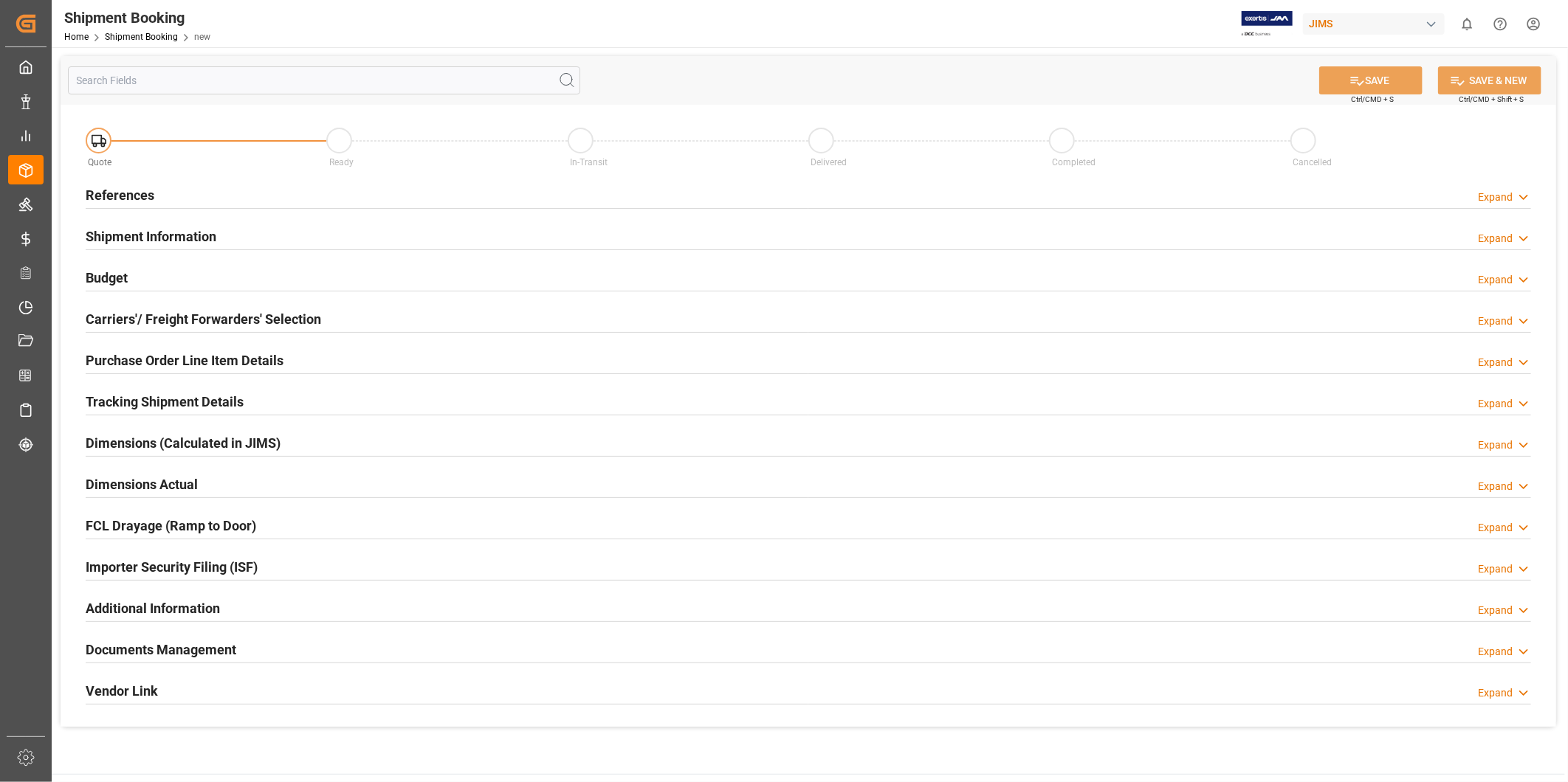
click at [1510, 195] on div "Expand" at bounding box center [1496, 197] width 35 height 16
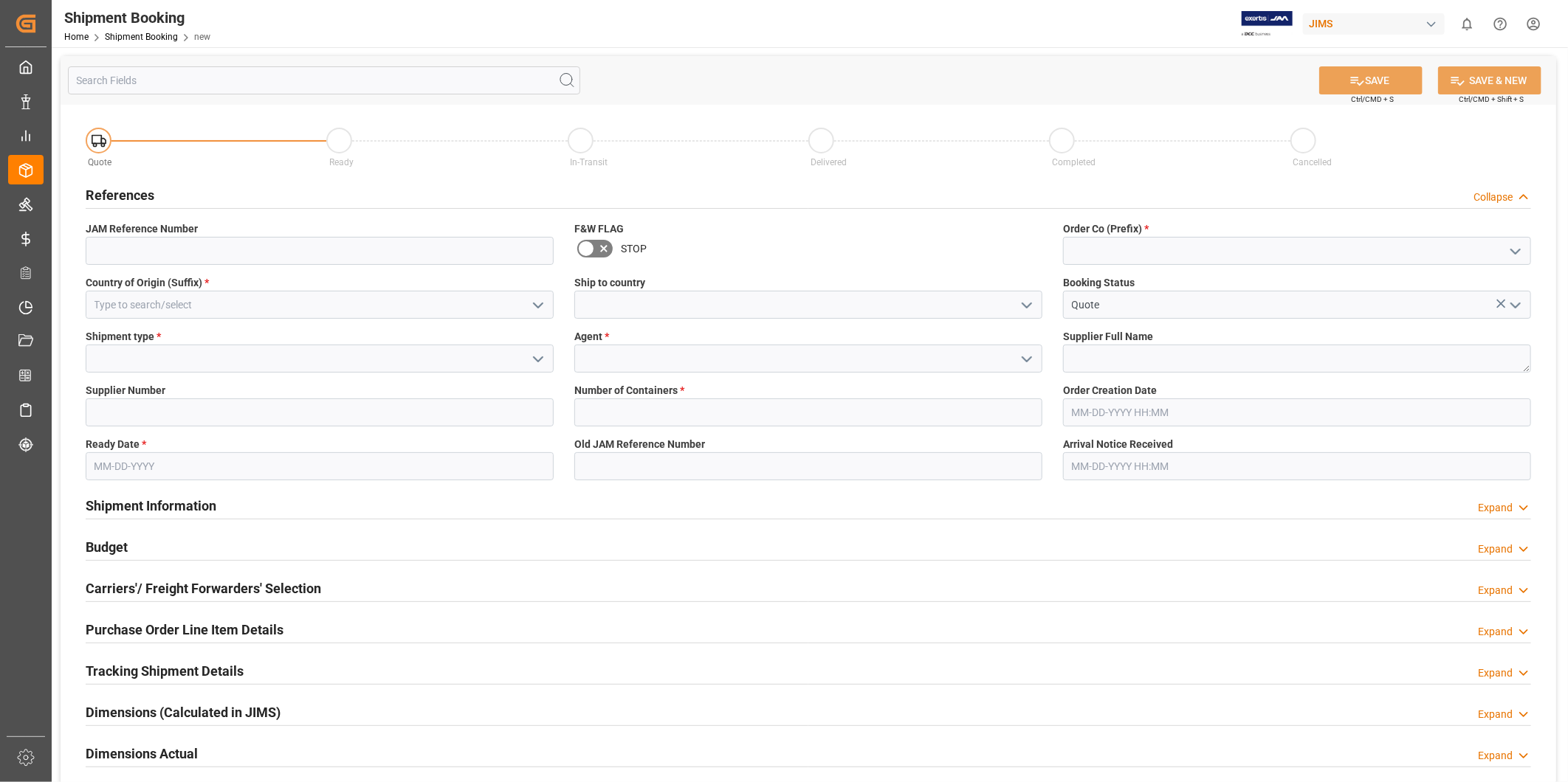
click at [537, 307] on polyline "open menu" at bounding box center [538, 305] width 9 height 4
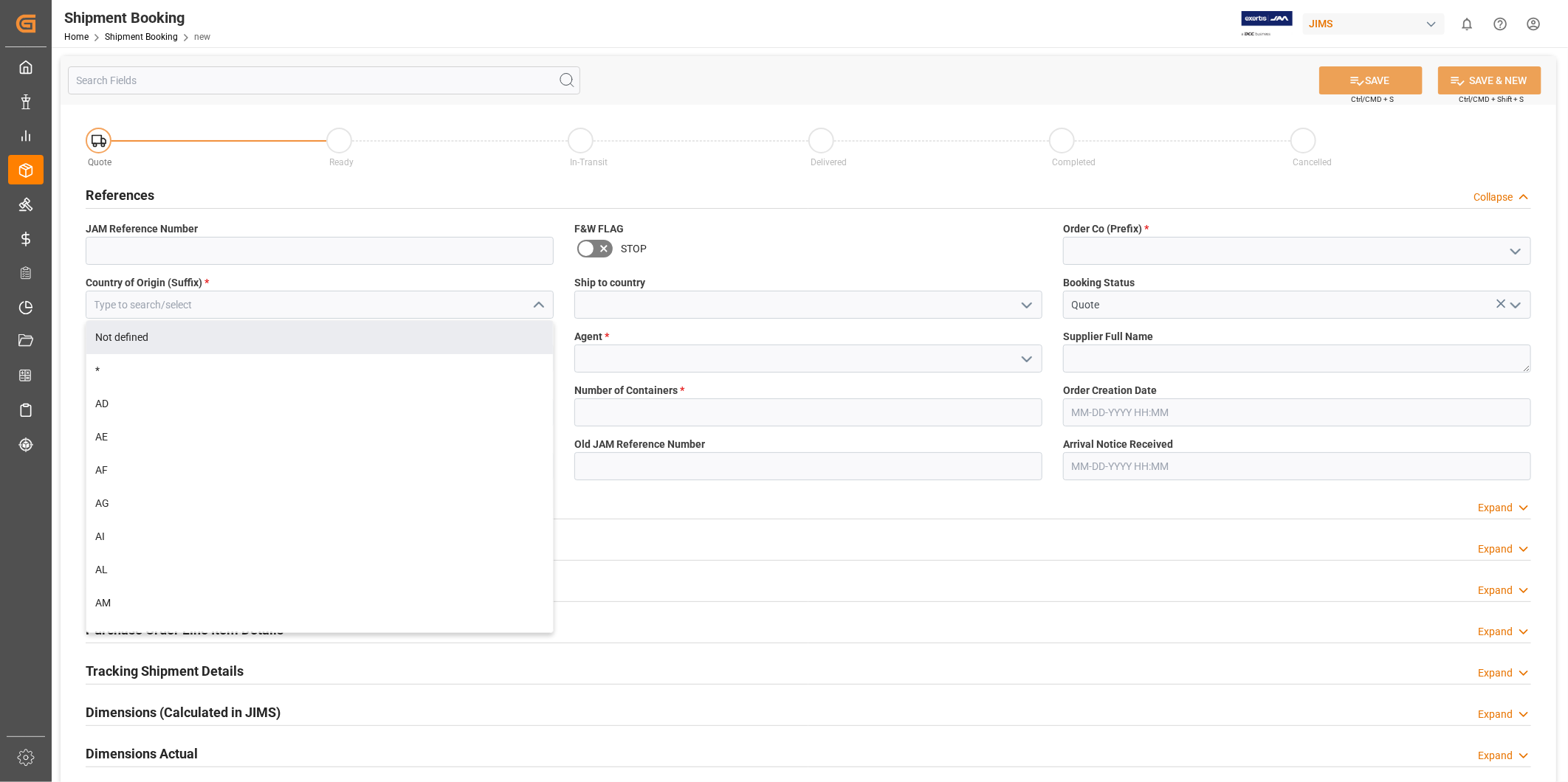
click at [1266, 234] on label "Order Co (Prefix) *" at bounding box center [1297, 230] width 468 height 16
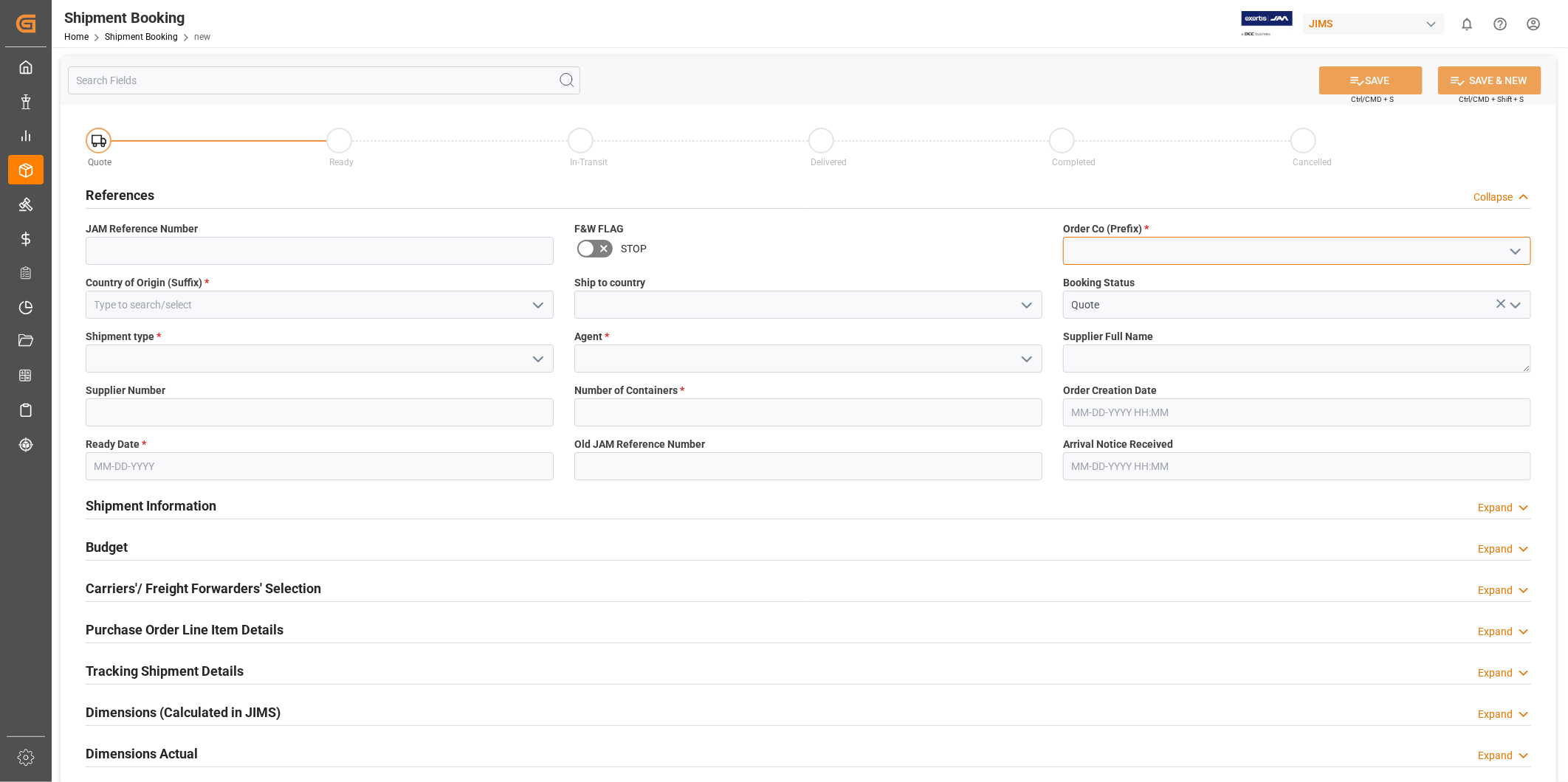
drag, startPoint x: 1270, startPoint y: 245, endPoint x: 1373, endPoint y: 246, distance: 103.0
click at [1279, 246] on input at bounding box center [1297, 250] width 468 height 28
click at [1511, 252] on icon "open menu" at bounding box center [1516, 251] width 17 height 17
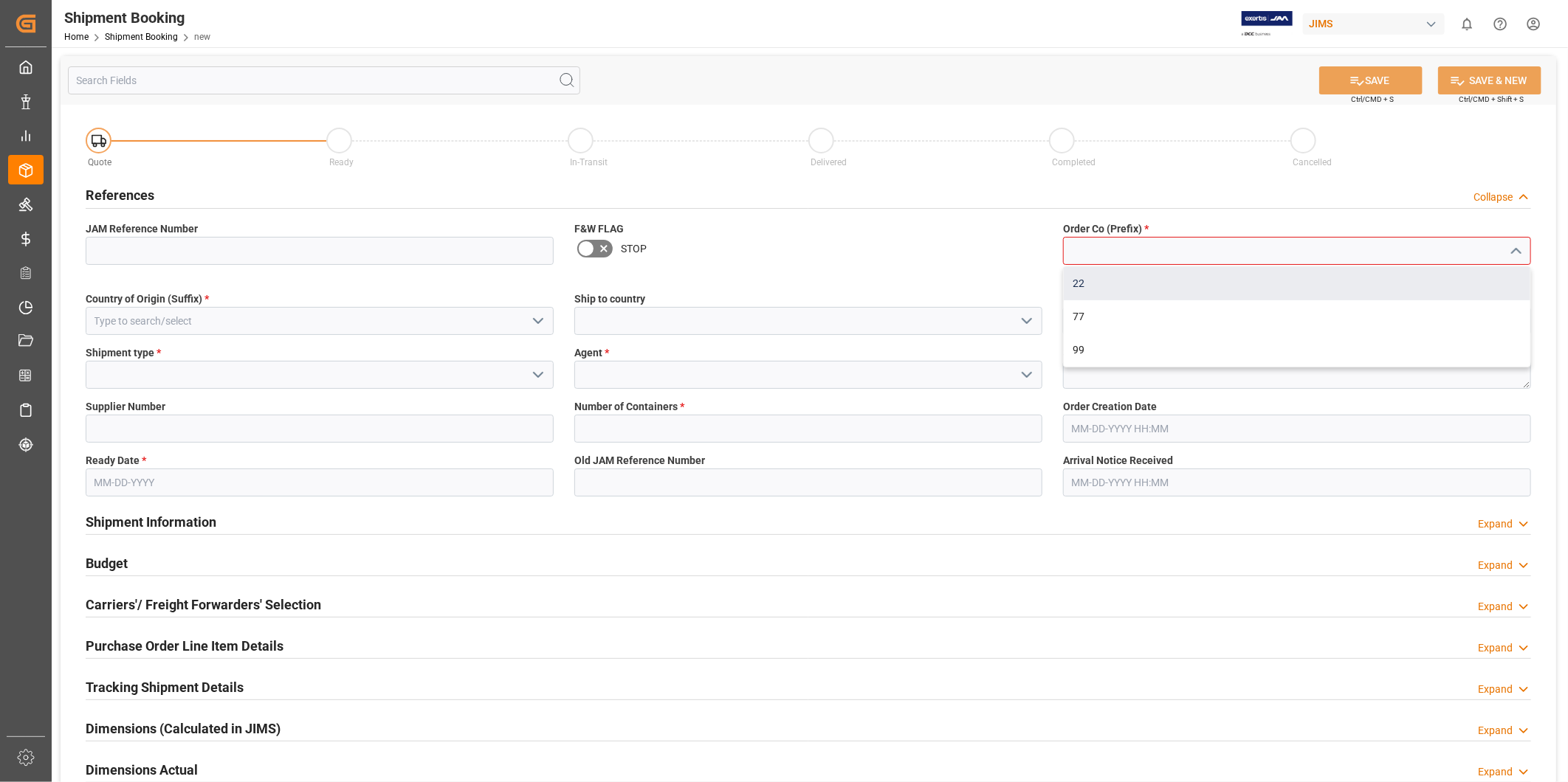
click at [1411, 291] on div "22" at bounding box center [1297, 284] width 466 height 33
type input "22"
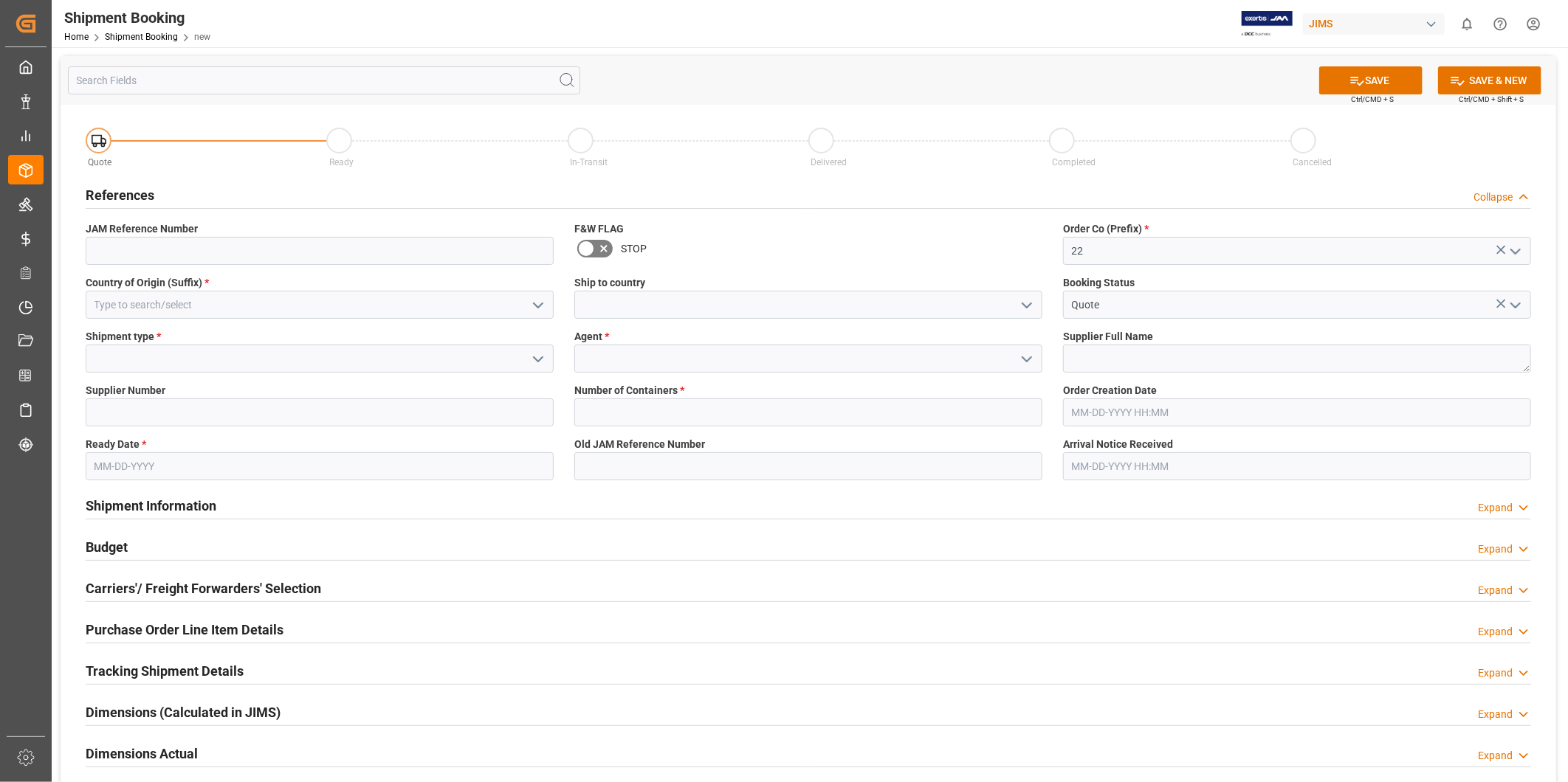
click at [543, 306] on icon "open menu" at bounding box center [538, 305] width 17 height 17
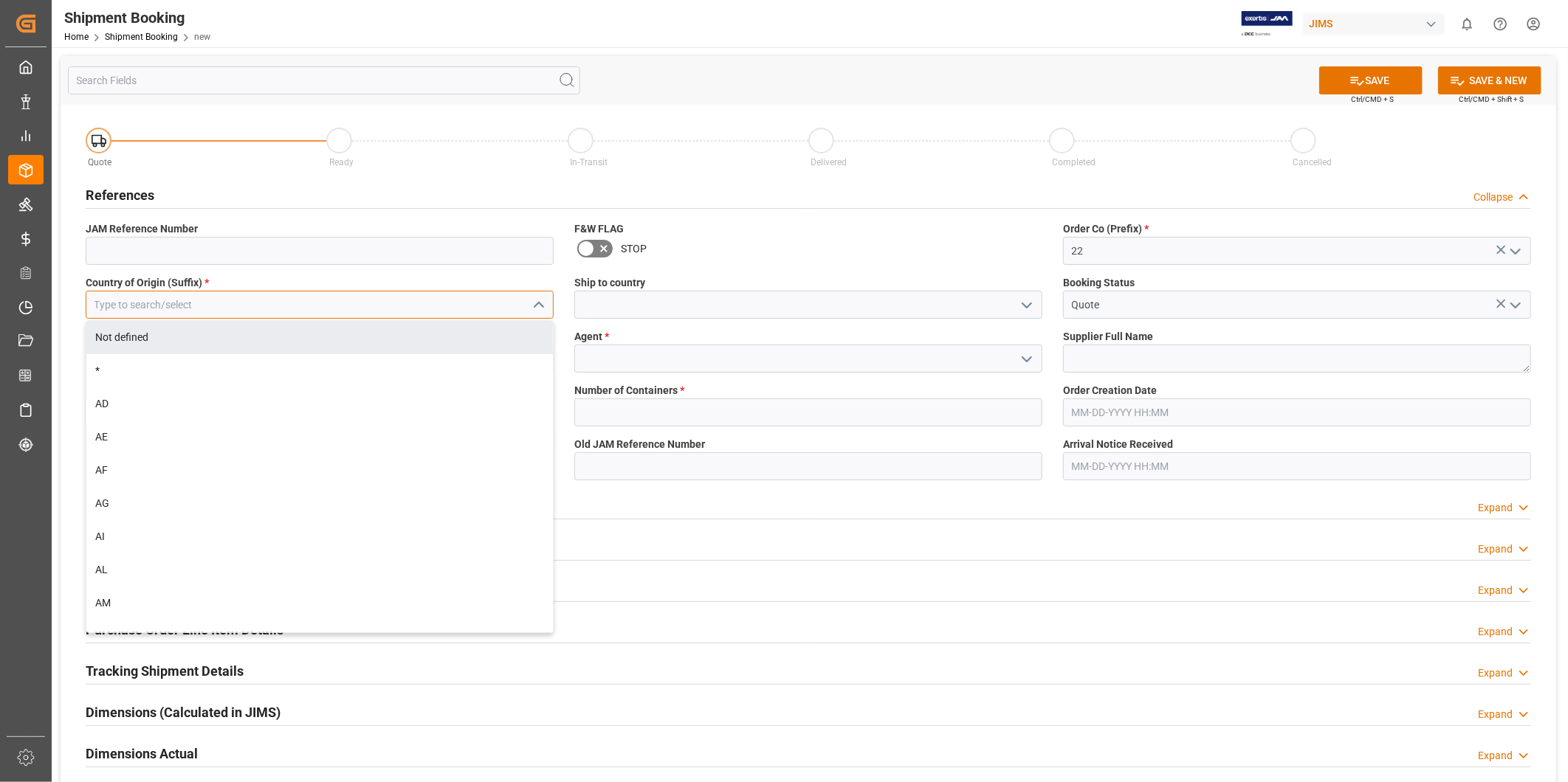
click at [374, 305] on input at bounding box center [320, 305] width 468 height 28
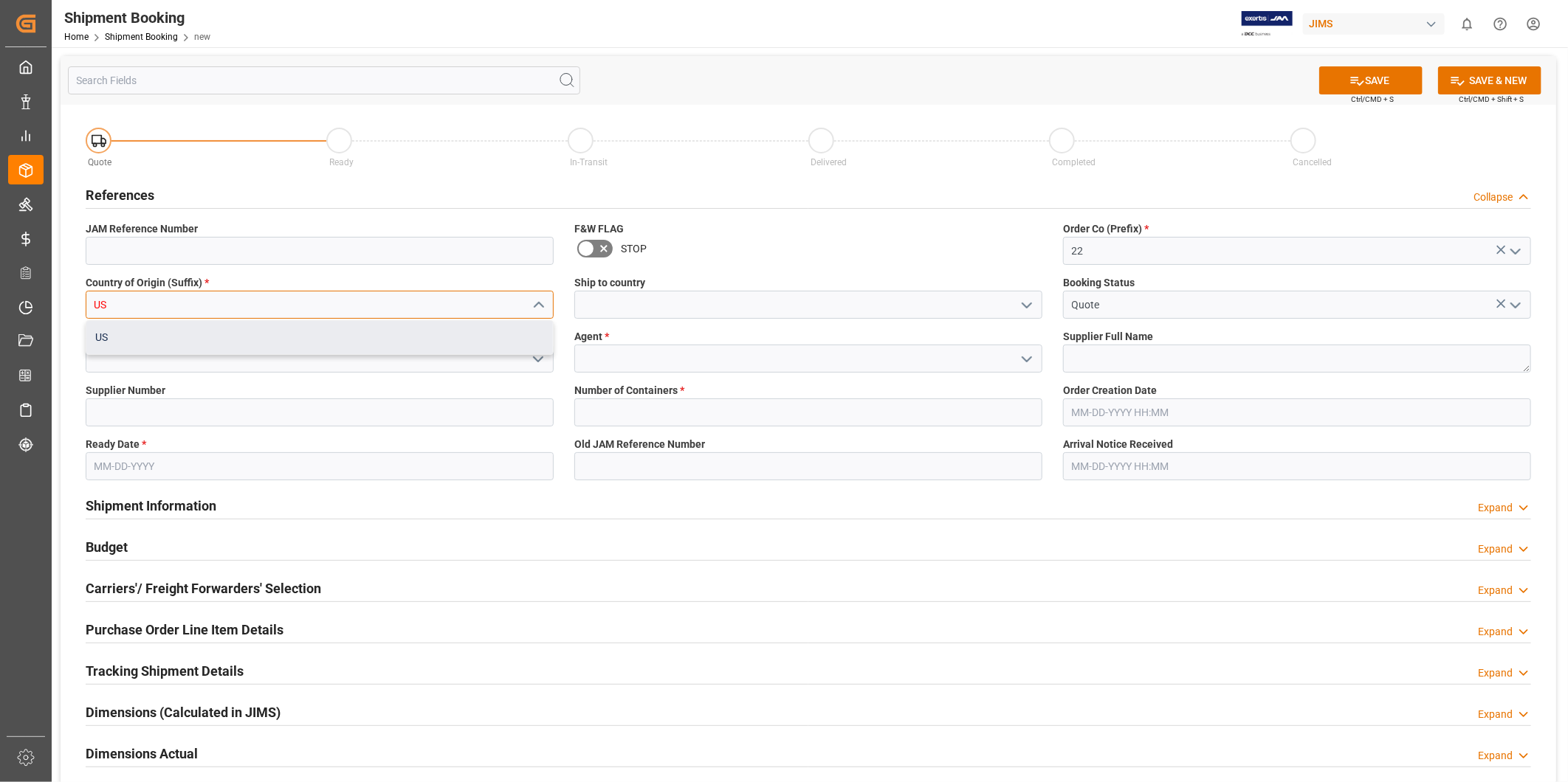
click at [439, 348] on div "US" at bounding box center [320, 338] width 466 height 33
type input "US"
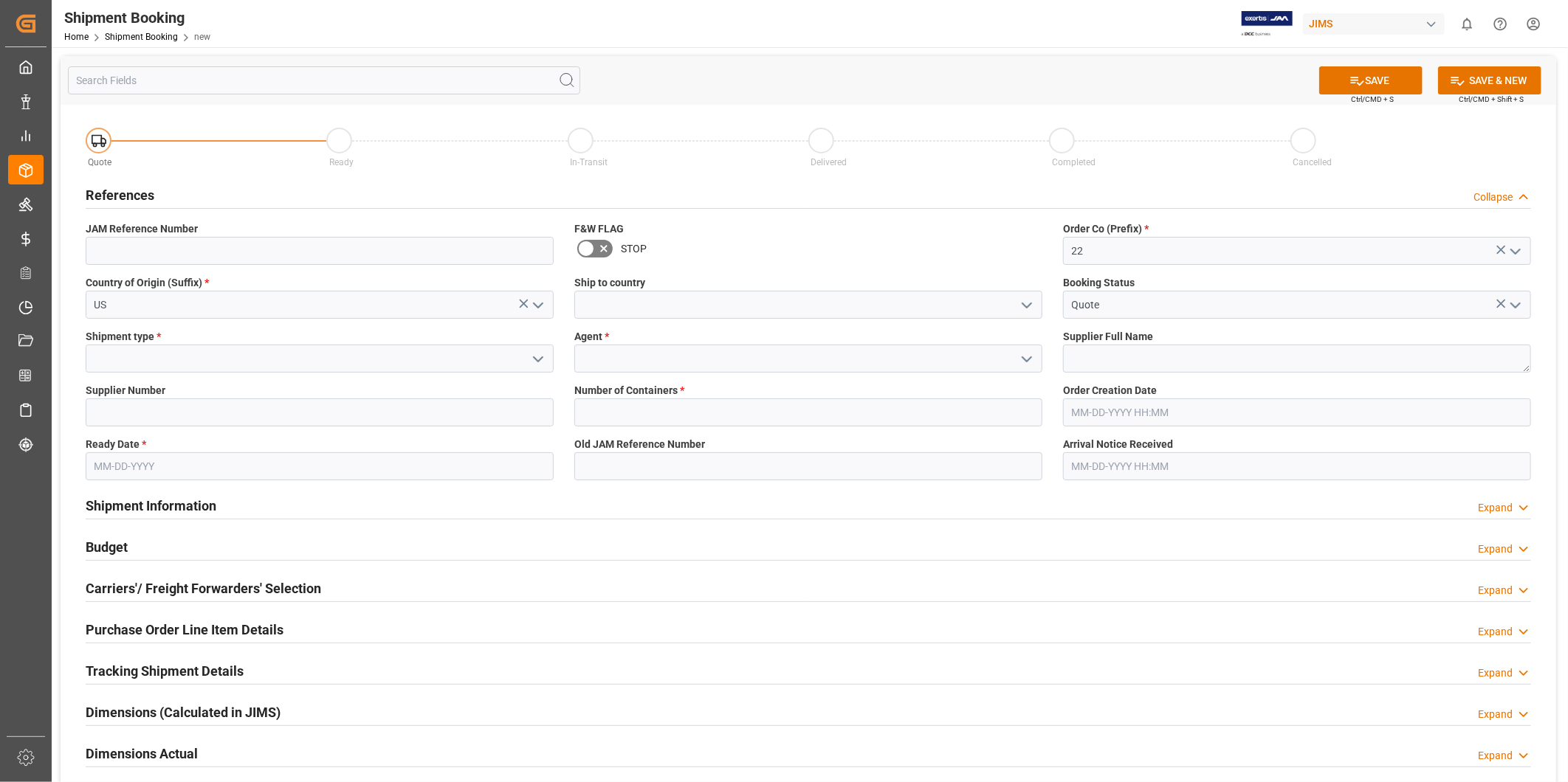
click at [1027, 299] on icon "open menu" at bounding box center [1027, 305] width 17 height 17
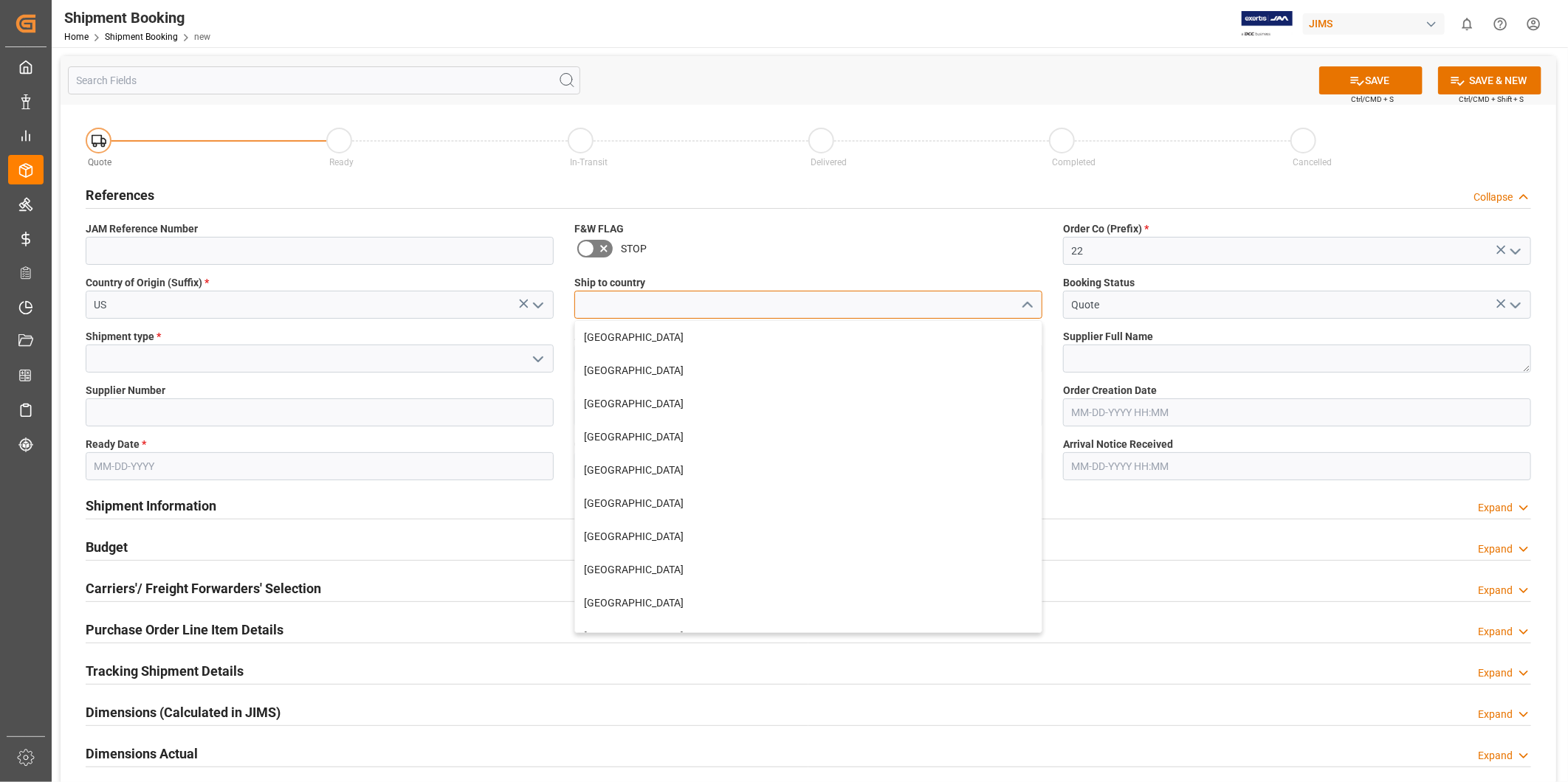
click at [973, 306] on input at bounding box center [808, 305] width 468 height 28
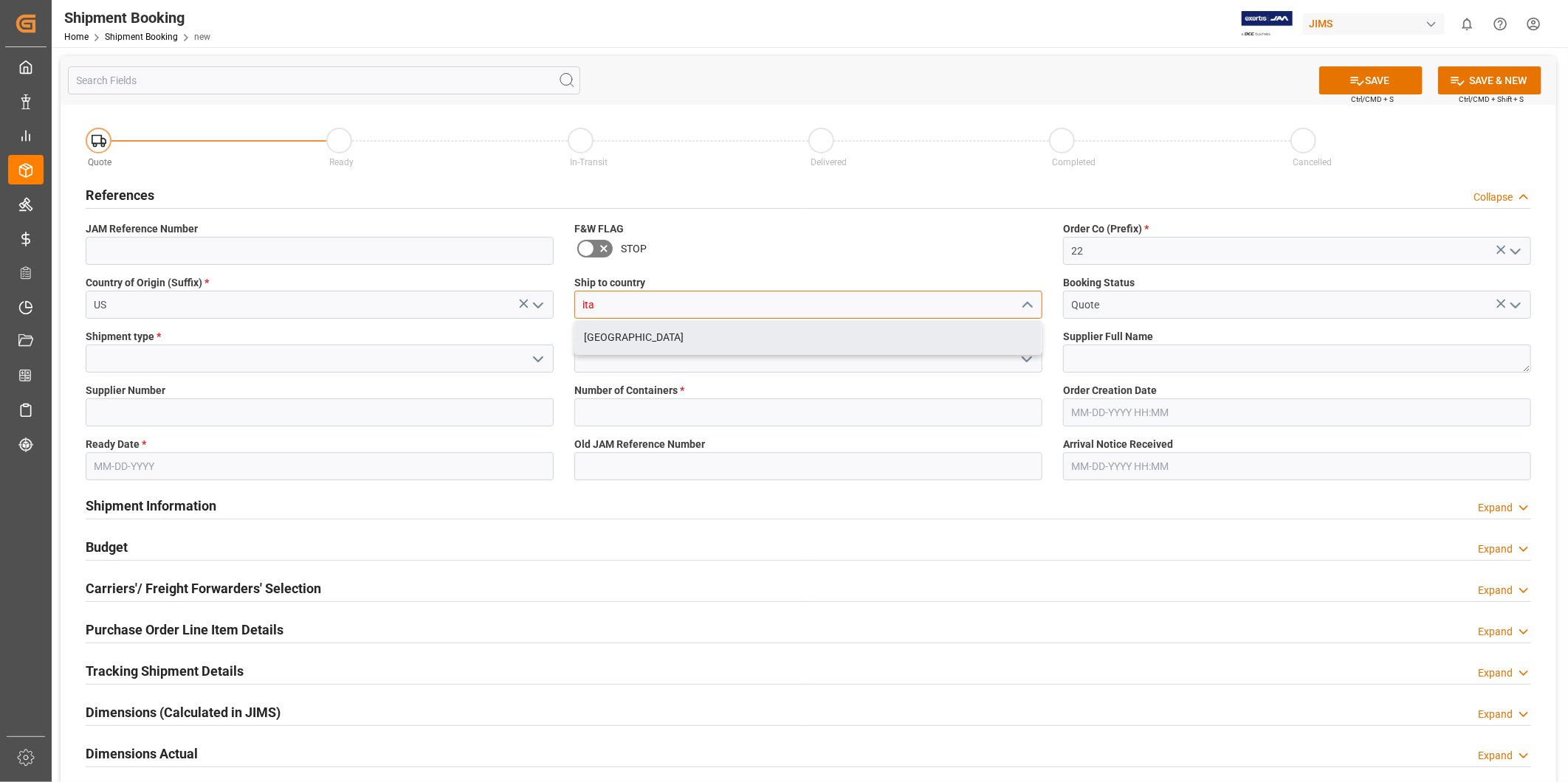
type input "ita"
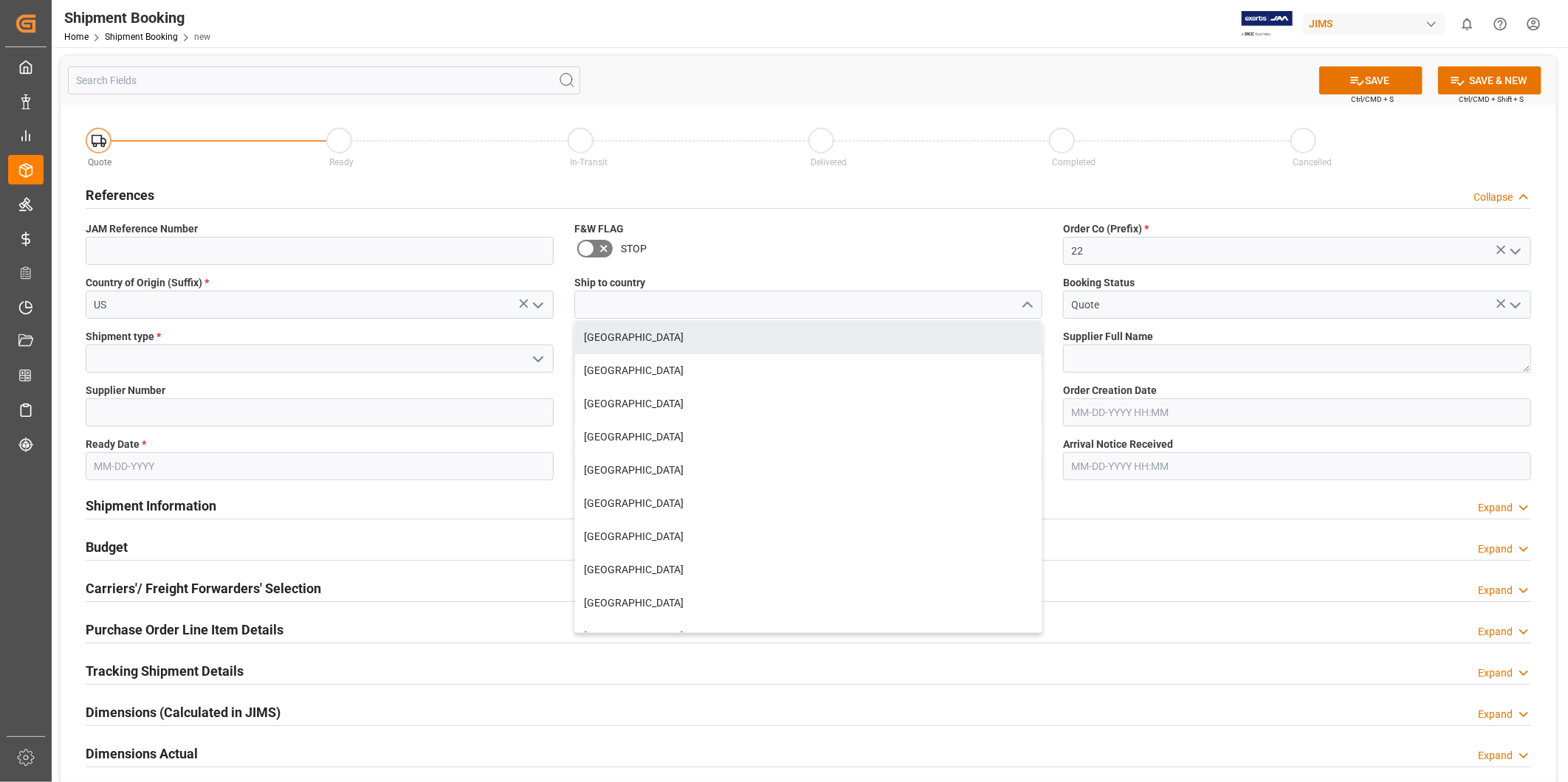
click at [925, 355] on div "Canada United States Argentina Australia Brazil Bulgaria Chile Colombia Czech R…" at bounding box center [808, 477] width 468 height 313
click at [897, 307] on input at bounding box center [808, 305] width 468 height 28
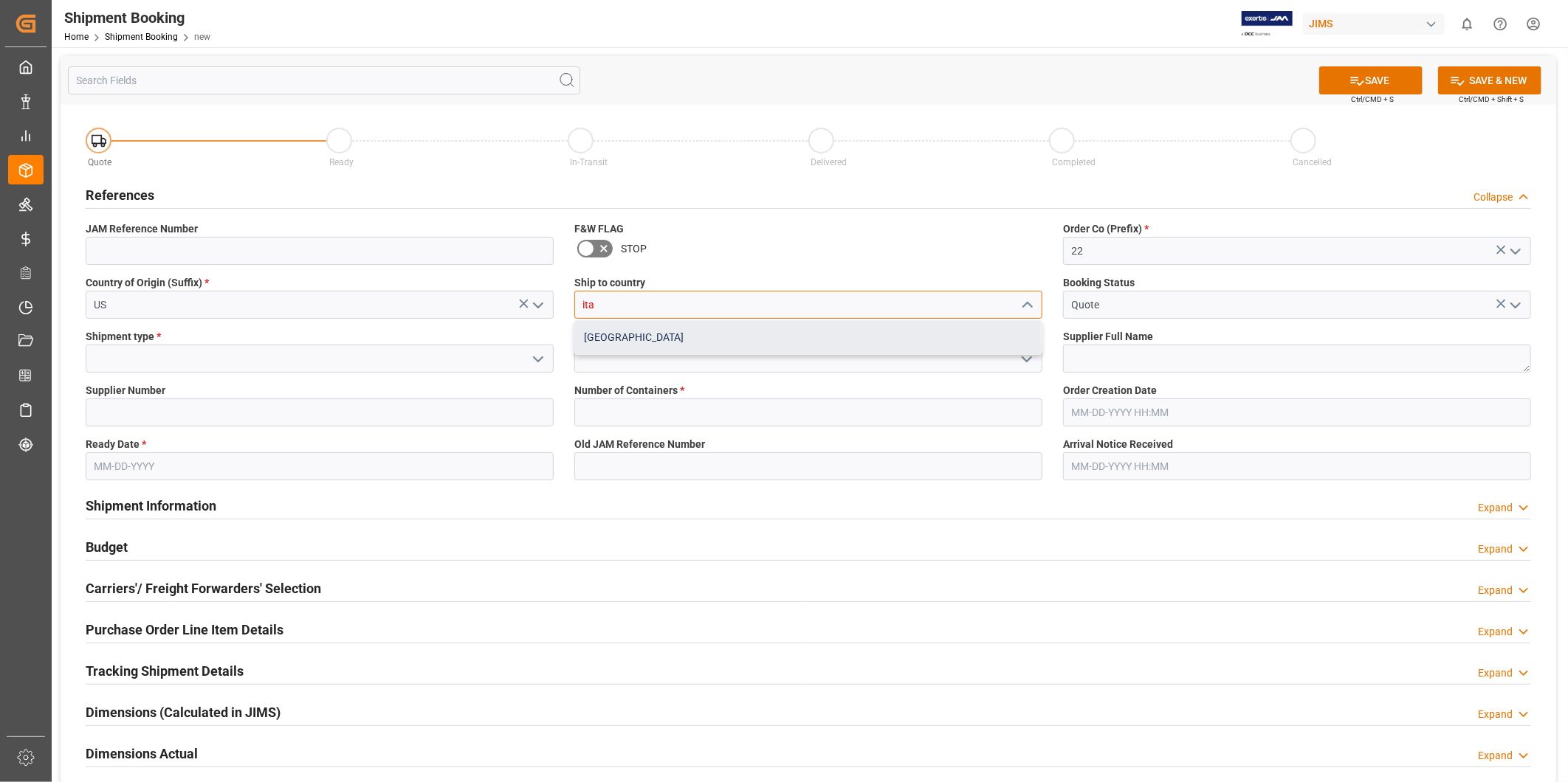
click at [863, 353] on div "[GEOGRAPHIC_DATA]" at bounding box center [808, 338] width 466 height 33
type input "[GEOGRAPHIC_DATA]"
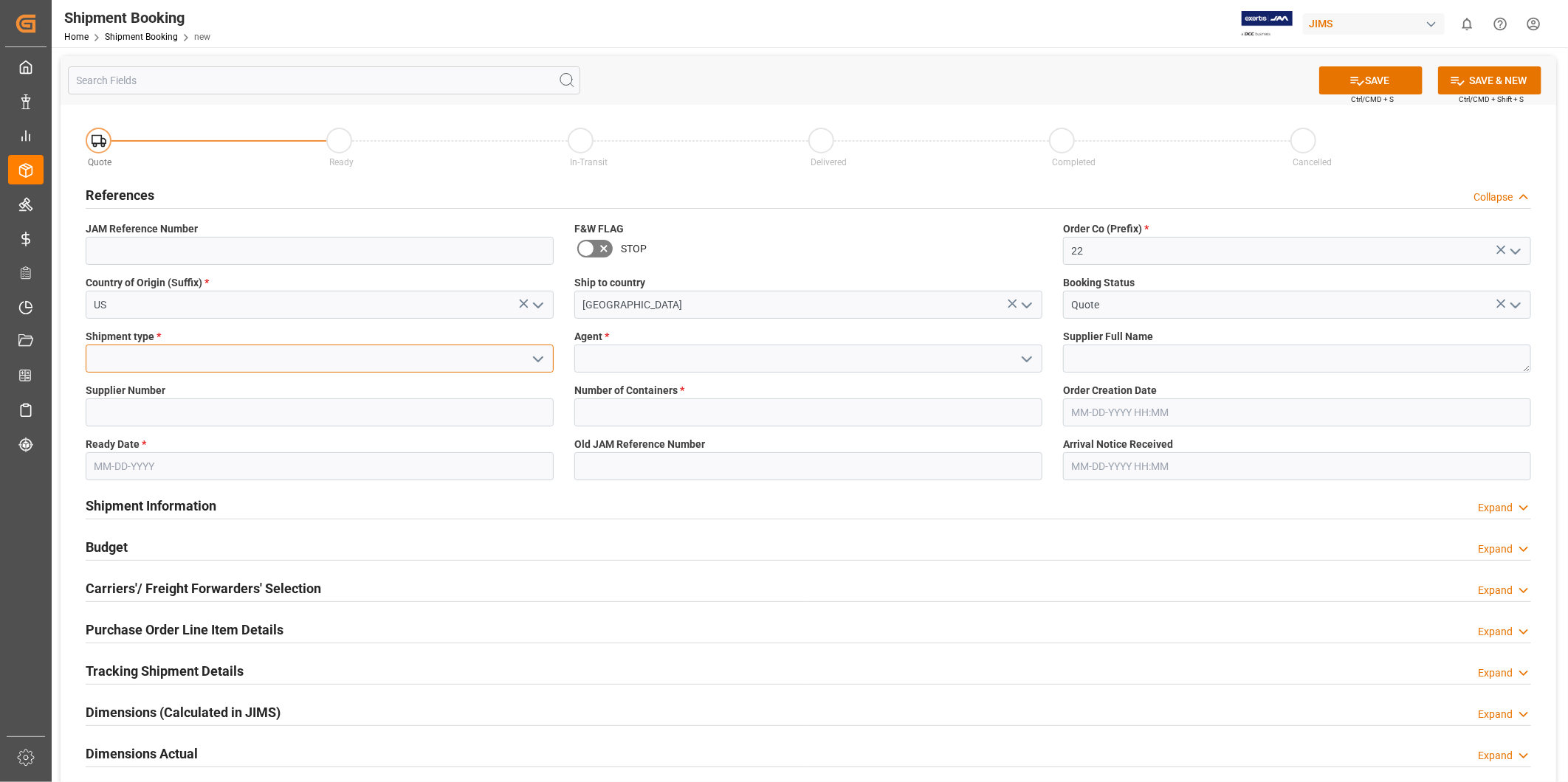
click at [381, 355] on input at bounding box center [320, 359] width 468 height 28
click at [533, 357] on icon "open menu" at bounding box center [538, 360] width 17 height 17
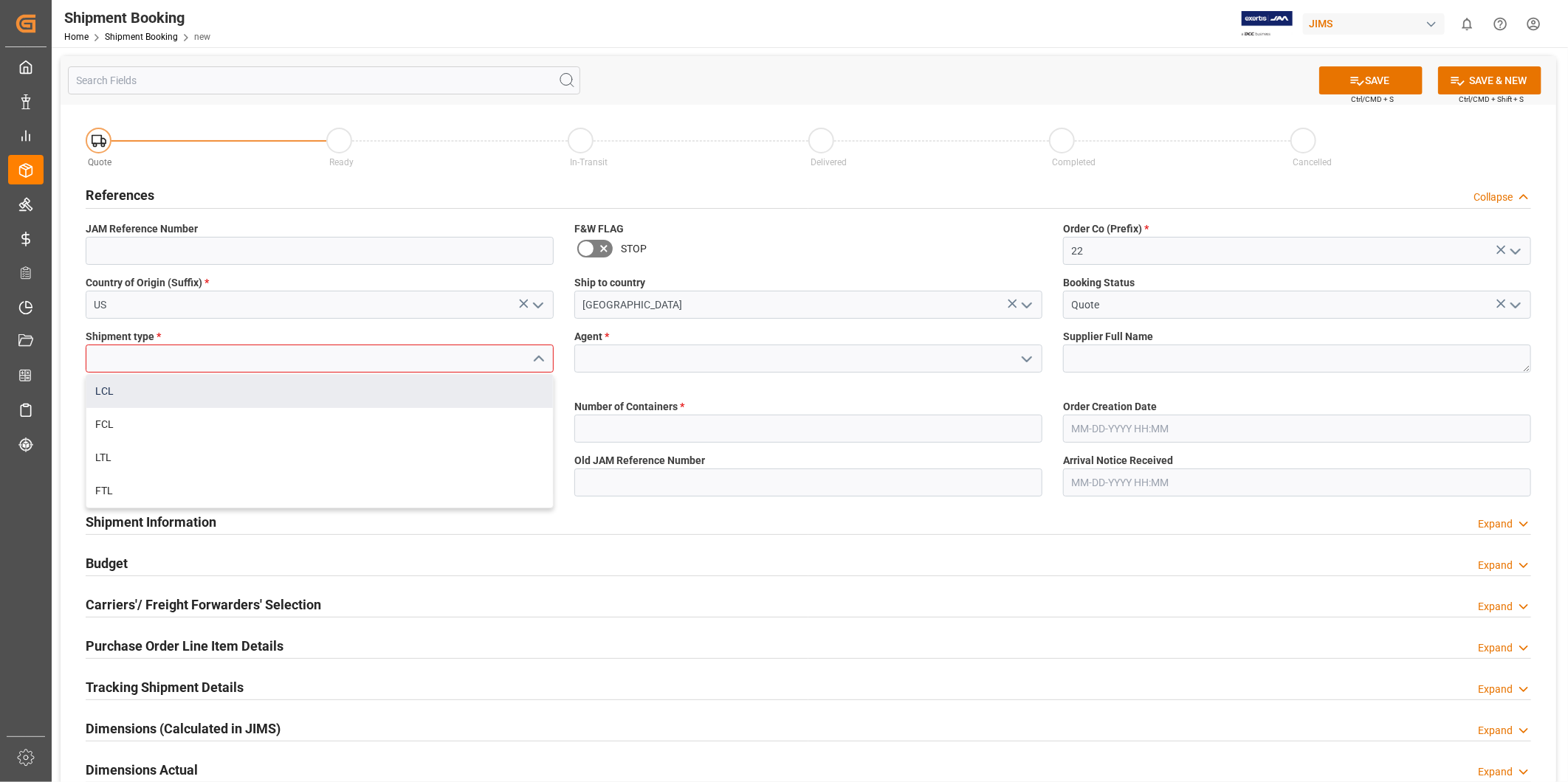
click at [449, 385] on div "LCL" at bounding box center [320, 392] width 466 height 33
type input "LCL"
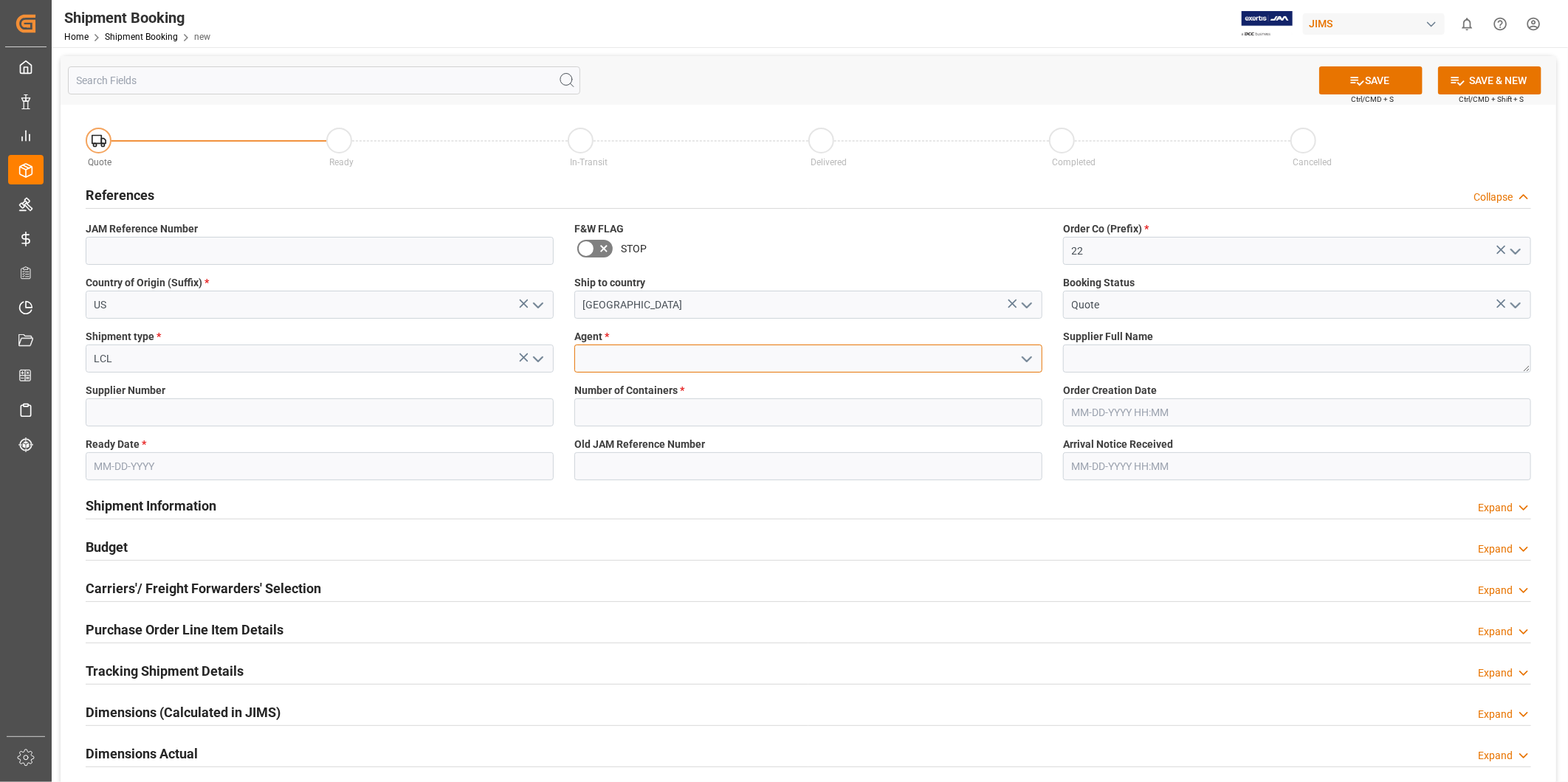
click at [660, 370] on input at bounding box center [808, 359] width 468 height 28
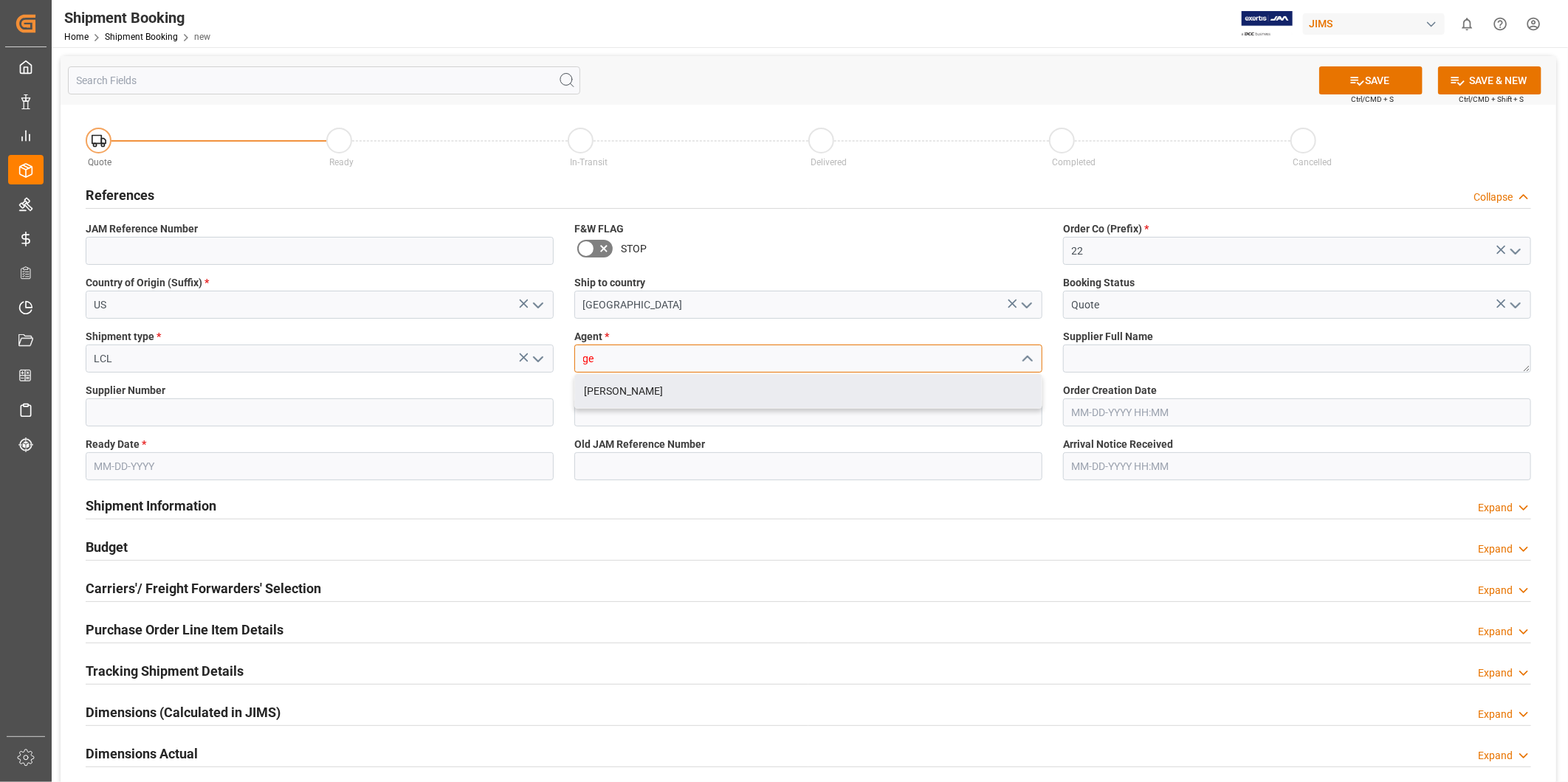
click at [671, 389] on div "[PERSON_NAME]" at bounding box center [808, 392] width 466 height 33
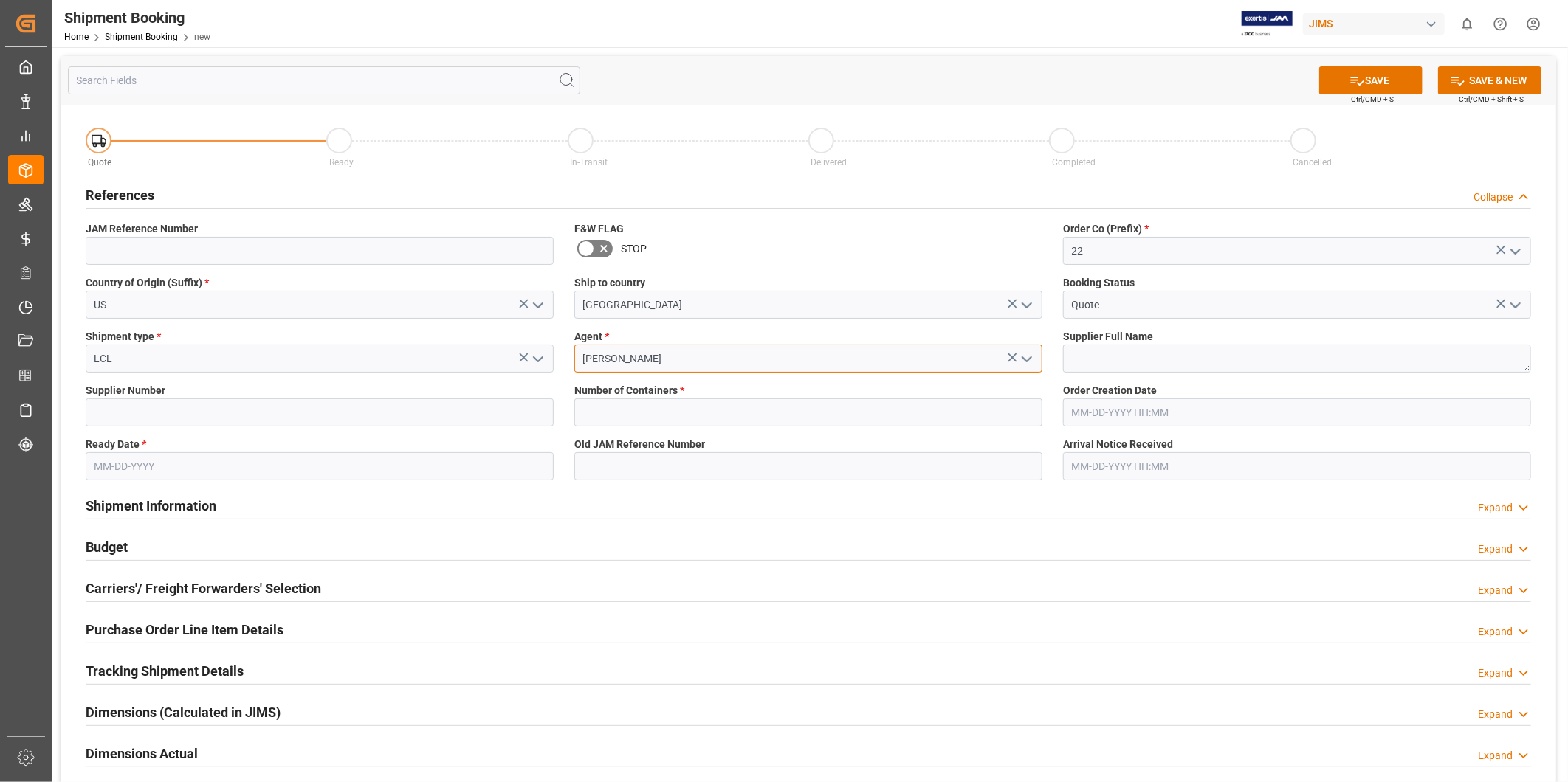
type input "[PERSON_NAME]"
click at [1247, 362] on textarea at bounding box center [1297, 359] width 468 height 28
paste textarea "Ashly Audio (Webster, NY)"
drag, startPoint x: 1187, startPoint y: 352, endPoint x: 1233, endPoint y: 350, distance: 46.0
click at [1189, 352] on textarea "Ashly Audio (Webster, NY)" at bounding box center [1297, 359] width 468 height 28
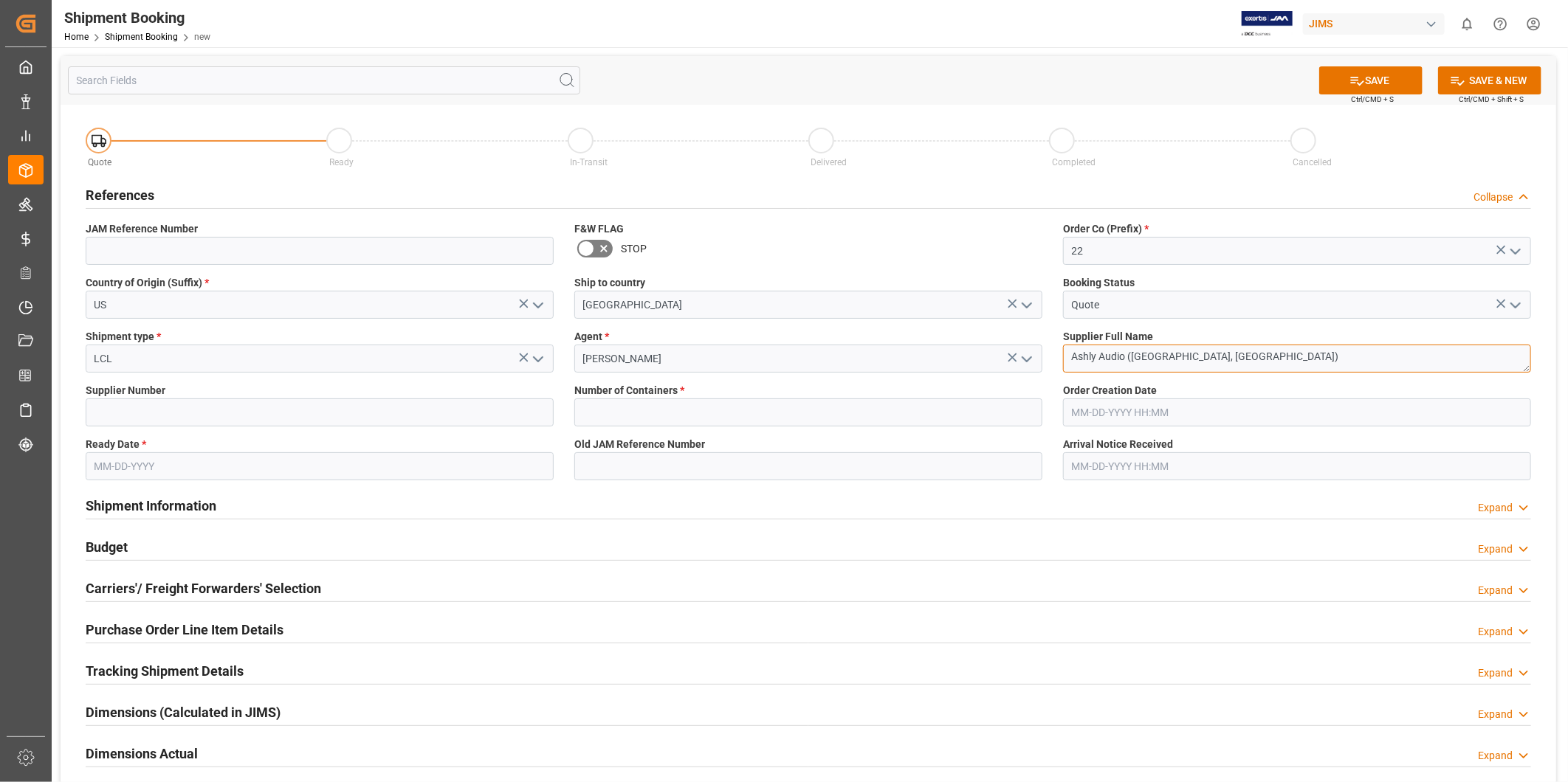
type textarea "Ashly Audio ([GEOGRAPHIC_DATA], [GEOGRAPHIC_DATA])"
click at [389, 422] on input at bounding box center [320, 413] width 468 height 28
type input "557"
click at [815, 397] on label "Number of Containers *" at bounding box center [808, 391] width 468 height 16
click at [808, 410] on input "text" at bounding box center [808, 413] width 468 height 28
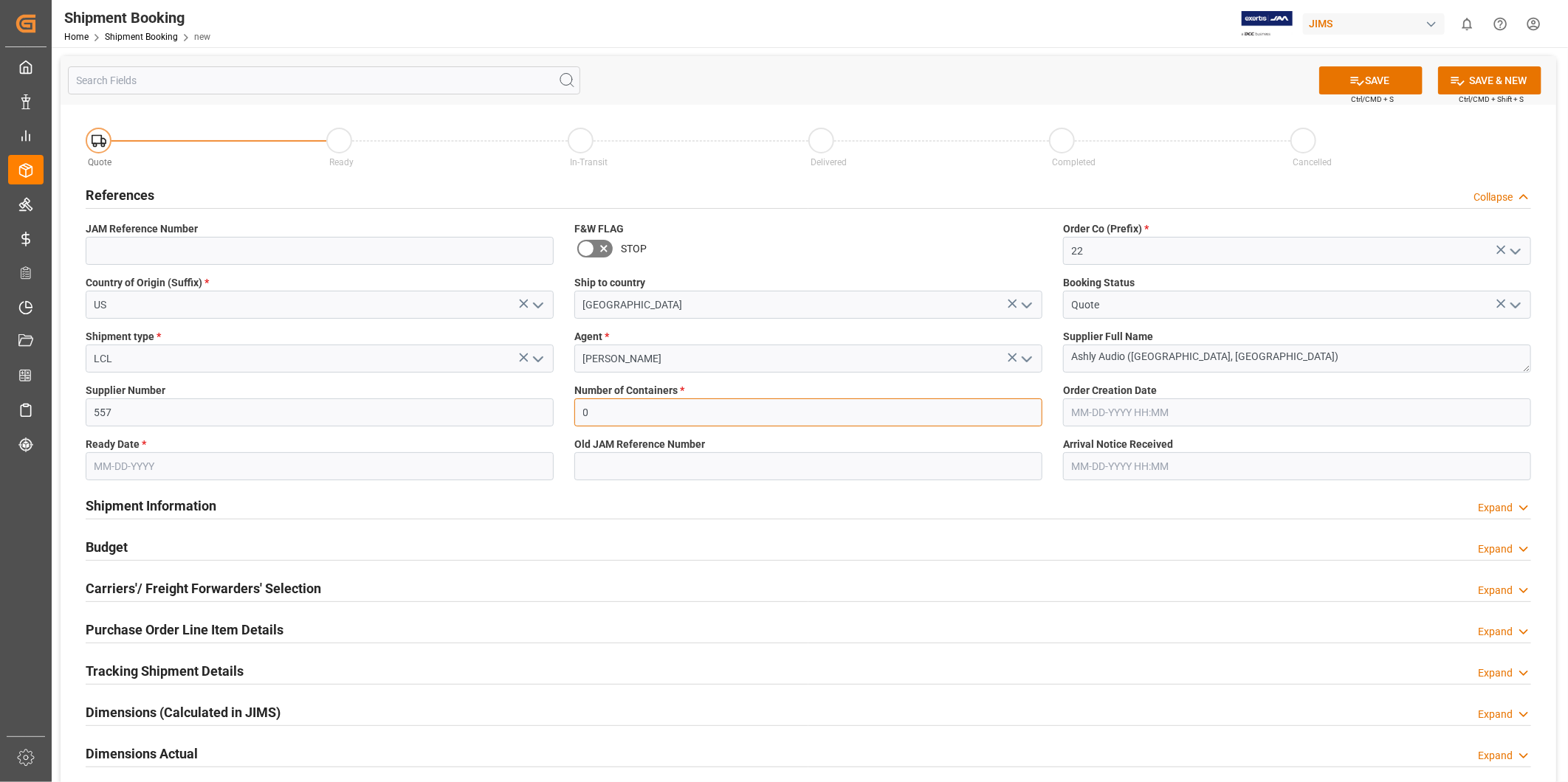
type input "0"
click at [260, 541] on div "Budget Expand" at bounding box center [808, 546] width 1446 height 28
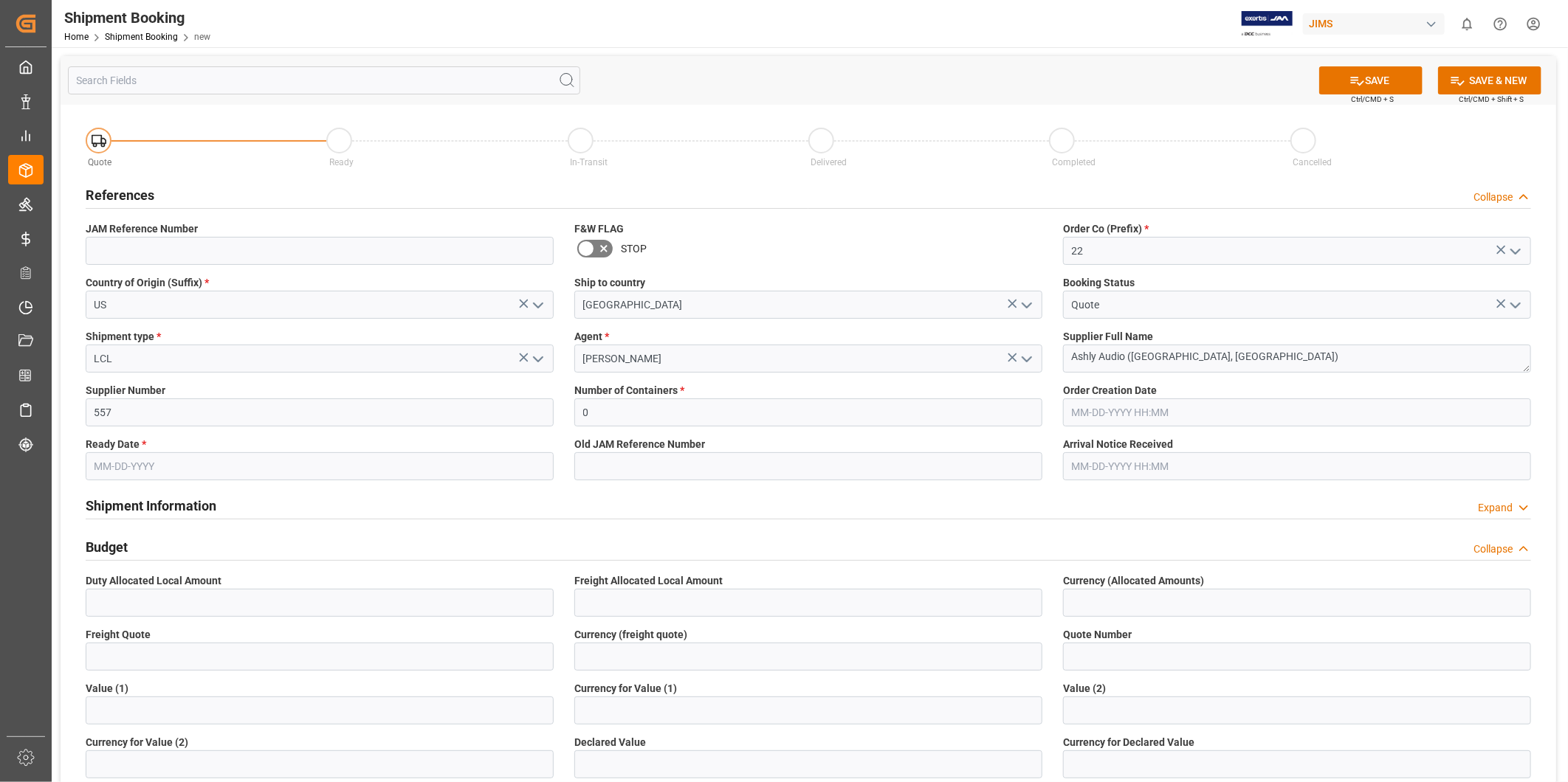
click at [217, 555] on div "Budget Collapse" at bounding box center [808, 546] width 1446 height 28
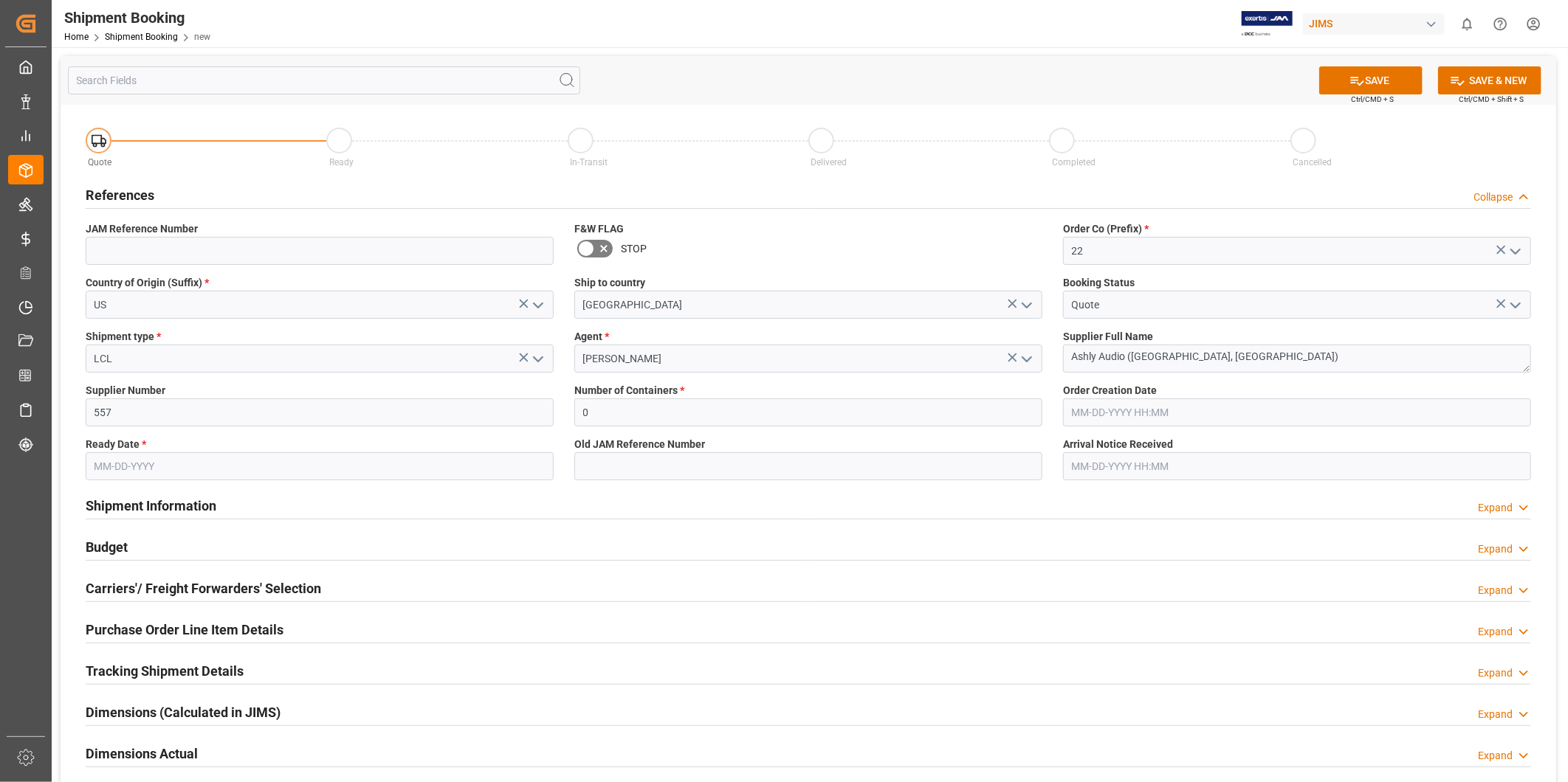
click at [207, 586] on h2 "Carriers'/ Freight Forwarders' Selection" at bounding box center [203, 588] width 236 height 20
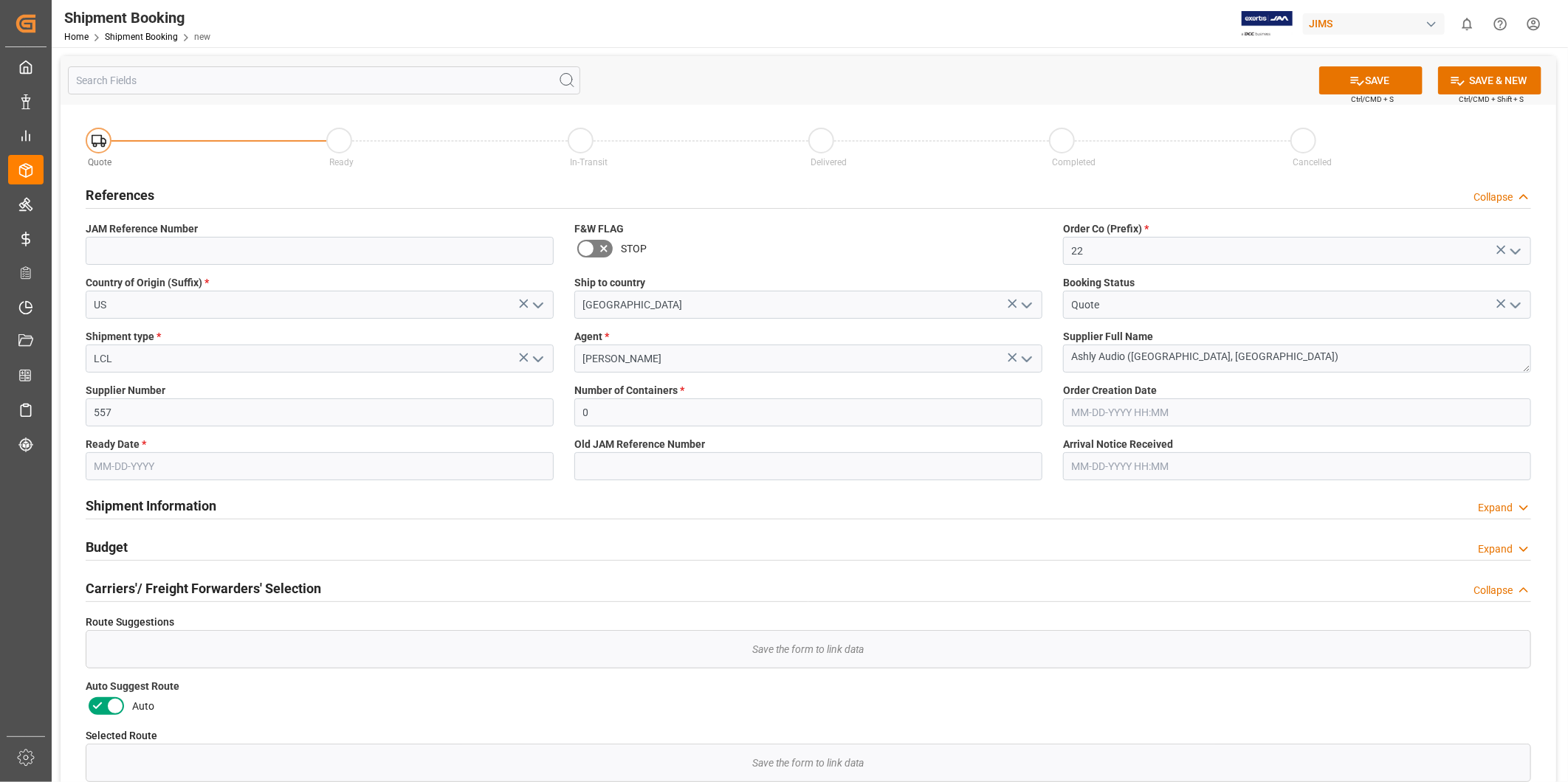
click at [113, 705] on icon at bounding box center [115, 706] width 7 height 7
click at [0, 0] on input "checkbox" at bounding box center [0, 0] width 0 height 0
click at [1357, 87] on icon at bounding box center [1358, 81] width 16 height 16
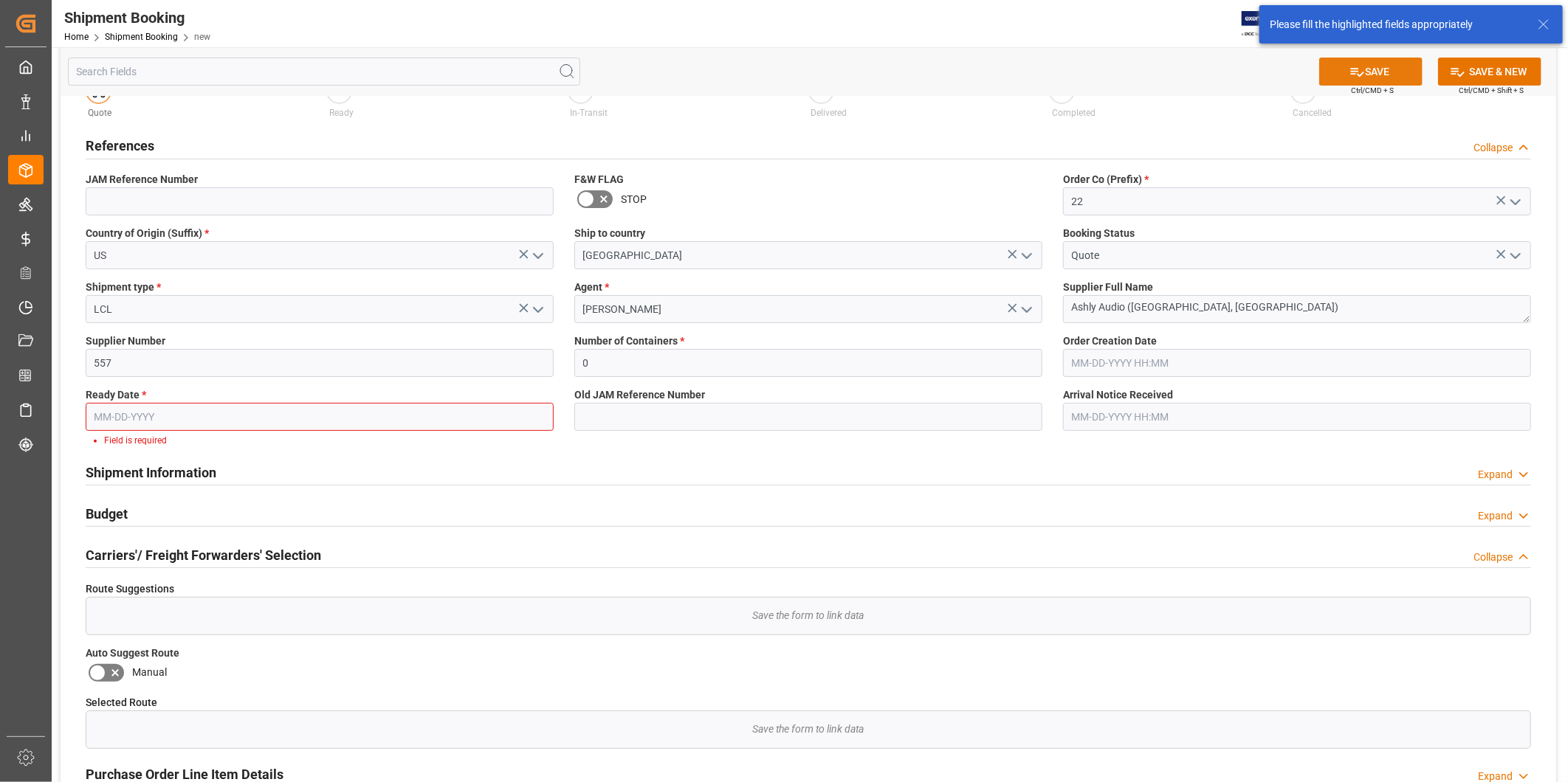
scroll to position [51, 0]
click at [256, 419] on input "text" at bounding box center [320, 415] width 468 height 28
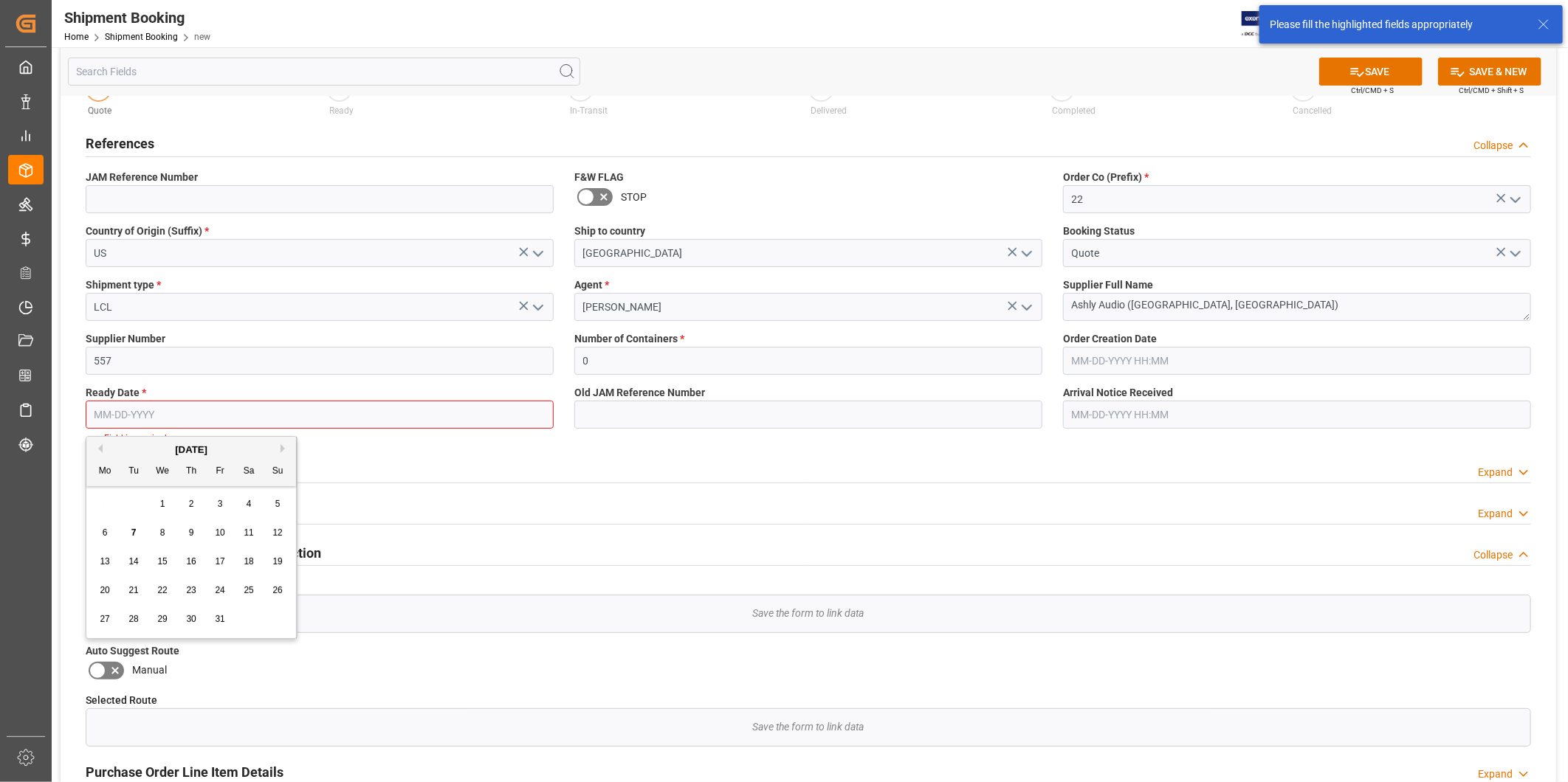
click at [138, 593] on span "21" at bounding box center [133, 591] width 10 height 10
type input "[DATE]"
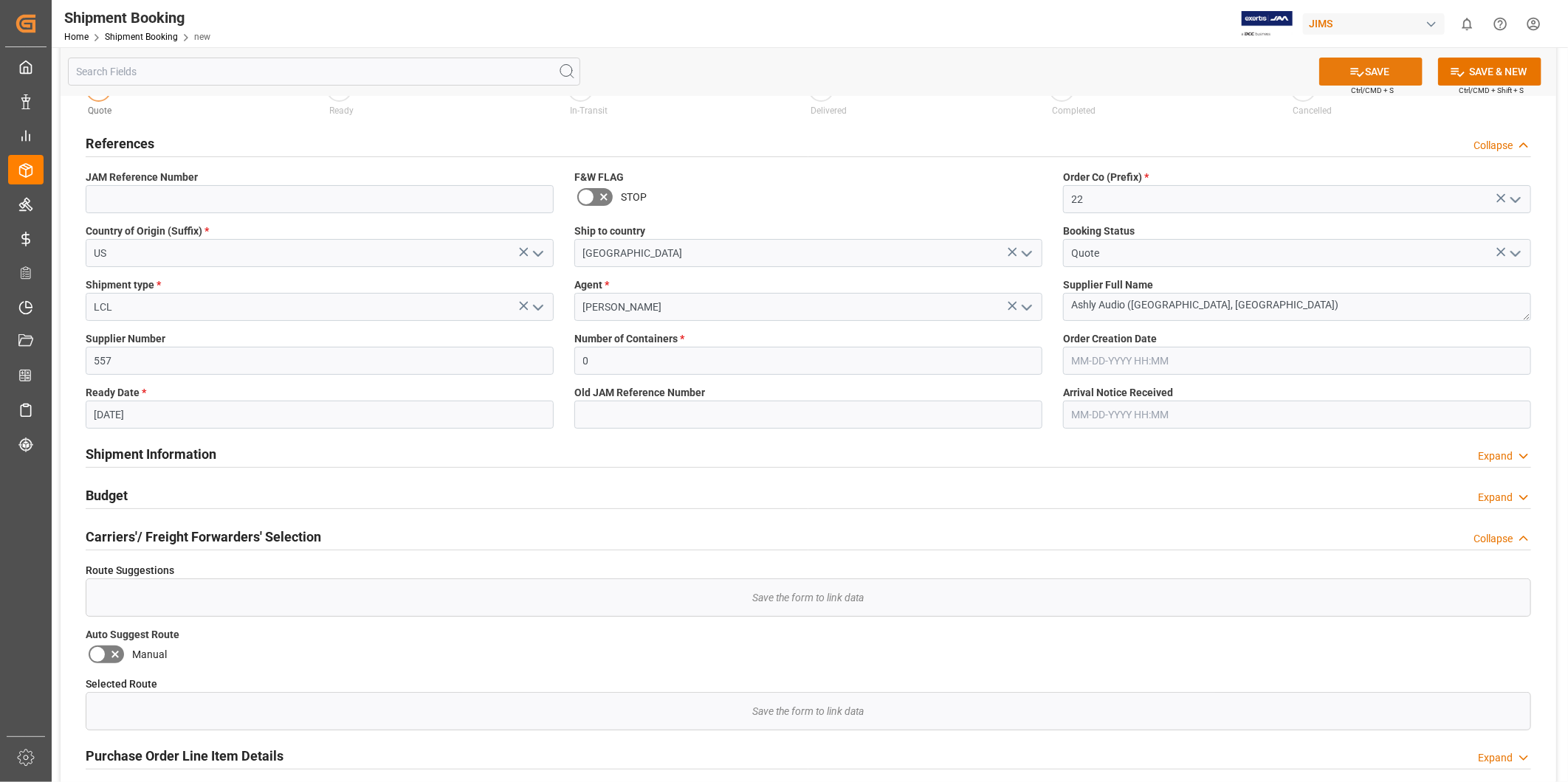
click at [1373, 78] on button "SAVE" at bounding box center [1371, 72] width 103 height 28
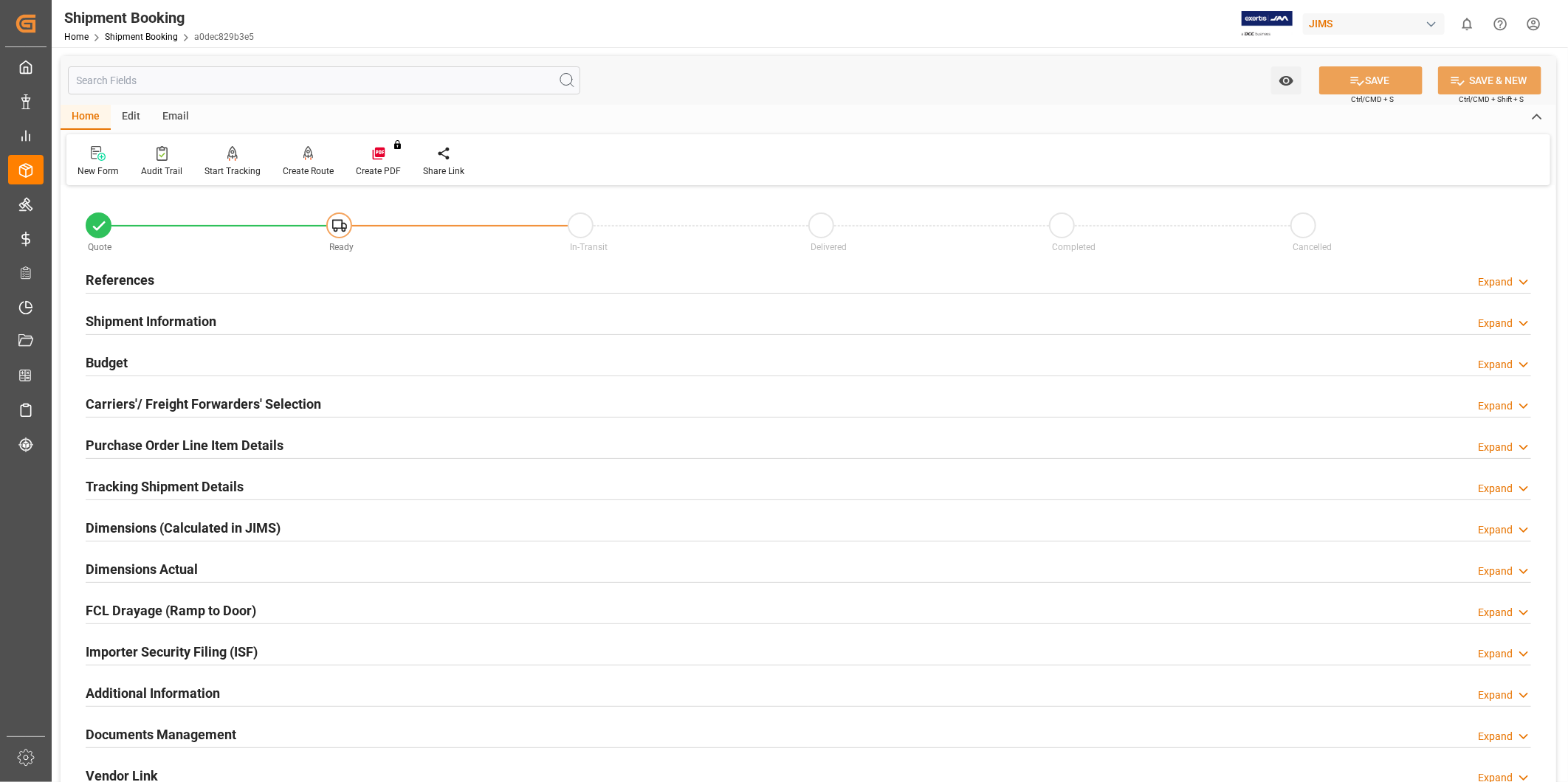
click at [145, 365] on div "Budget Expand" at bounding box center [808, 361] width 1446 height 28
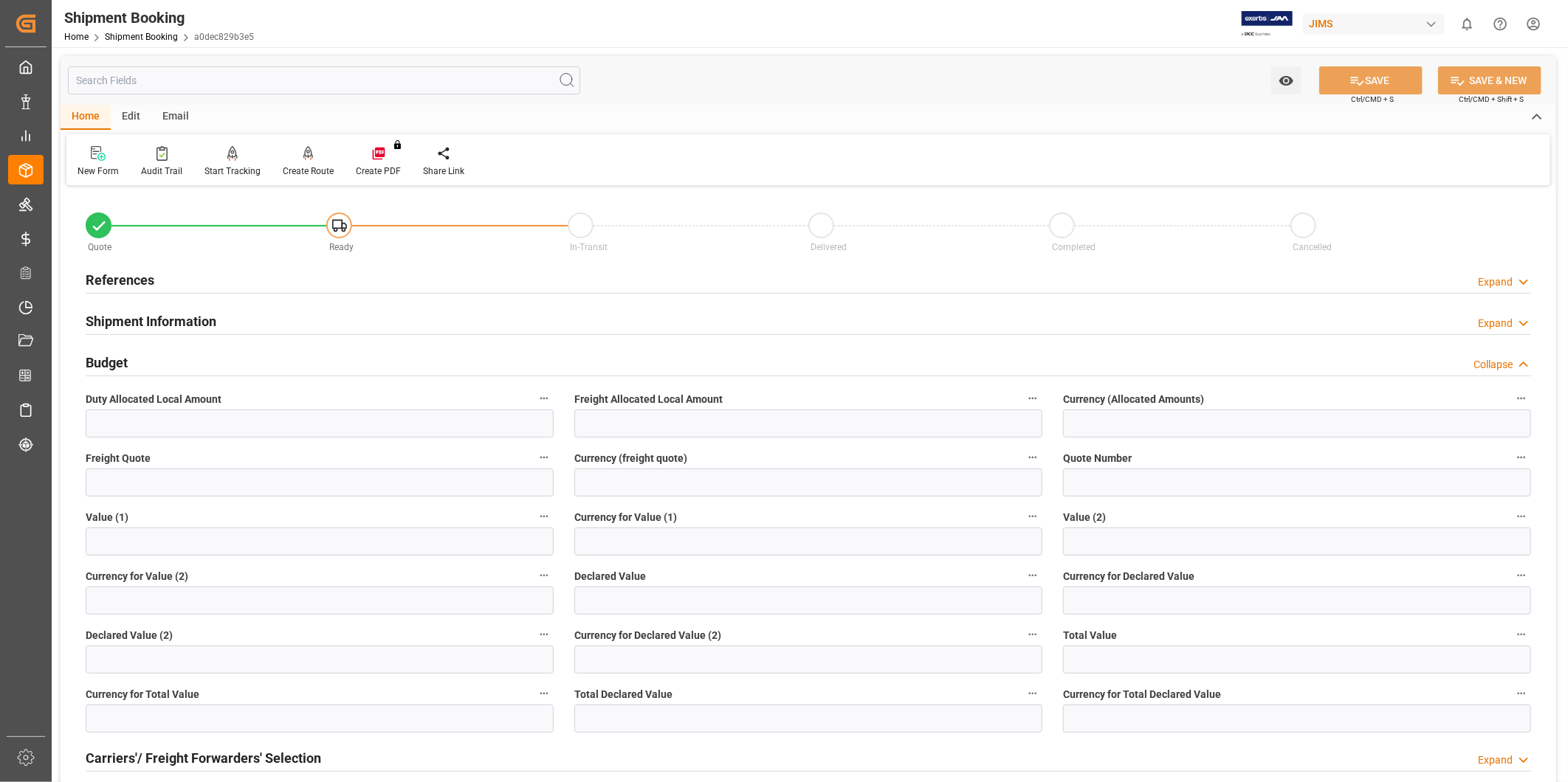
click at [141, 373] on div "Budget Collapse" at bounding box center [808, 361] width 1446 height 28
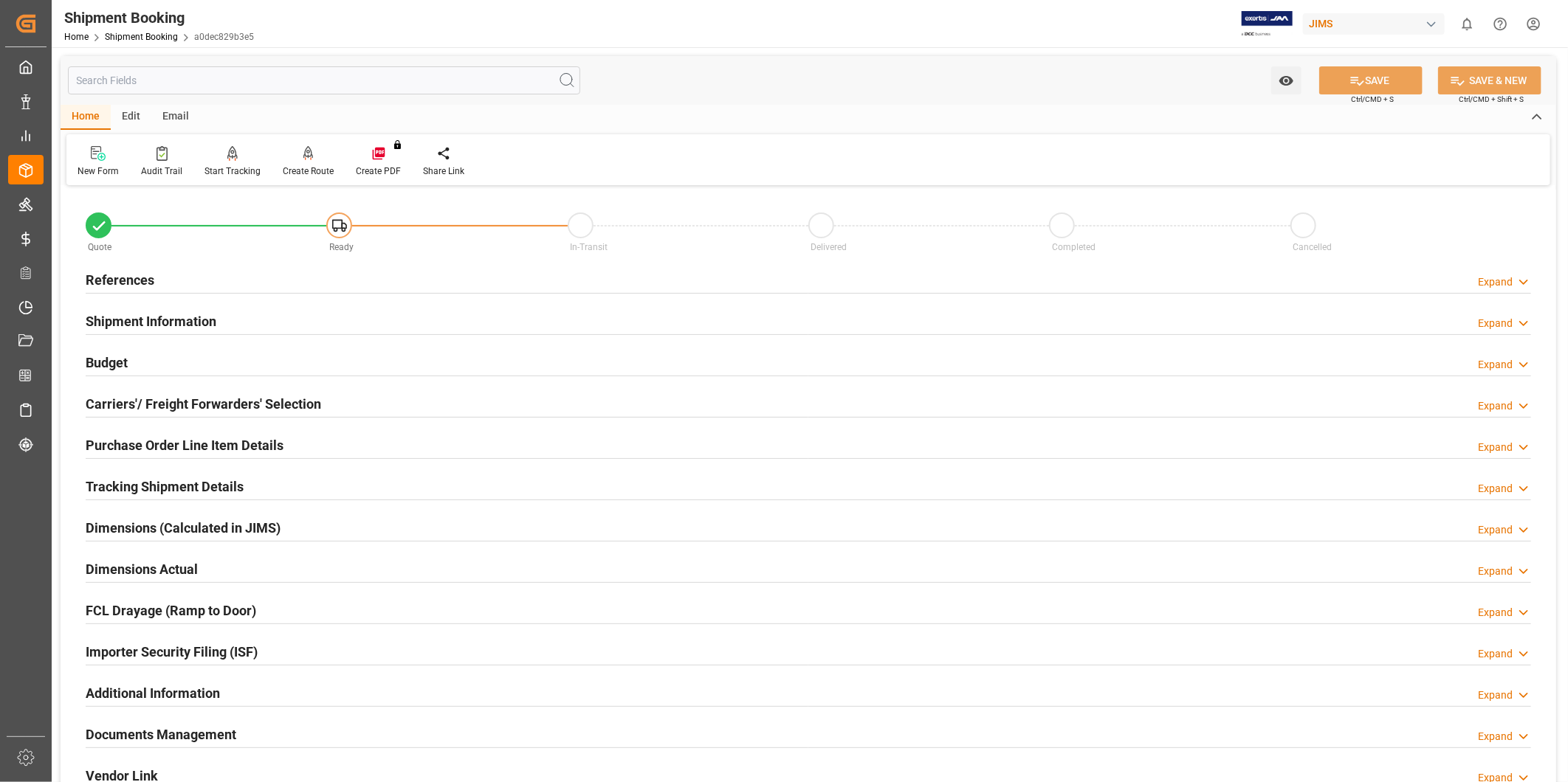
click at [161, 412] on h2 "Carriers'/ Freight Forwarders' Selection" at bounding box center [203, 404] width 236 height 20
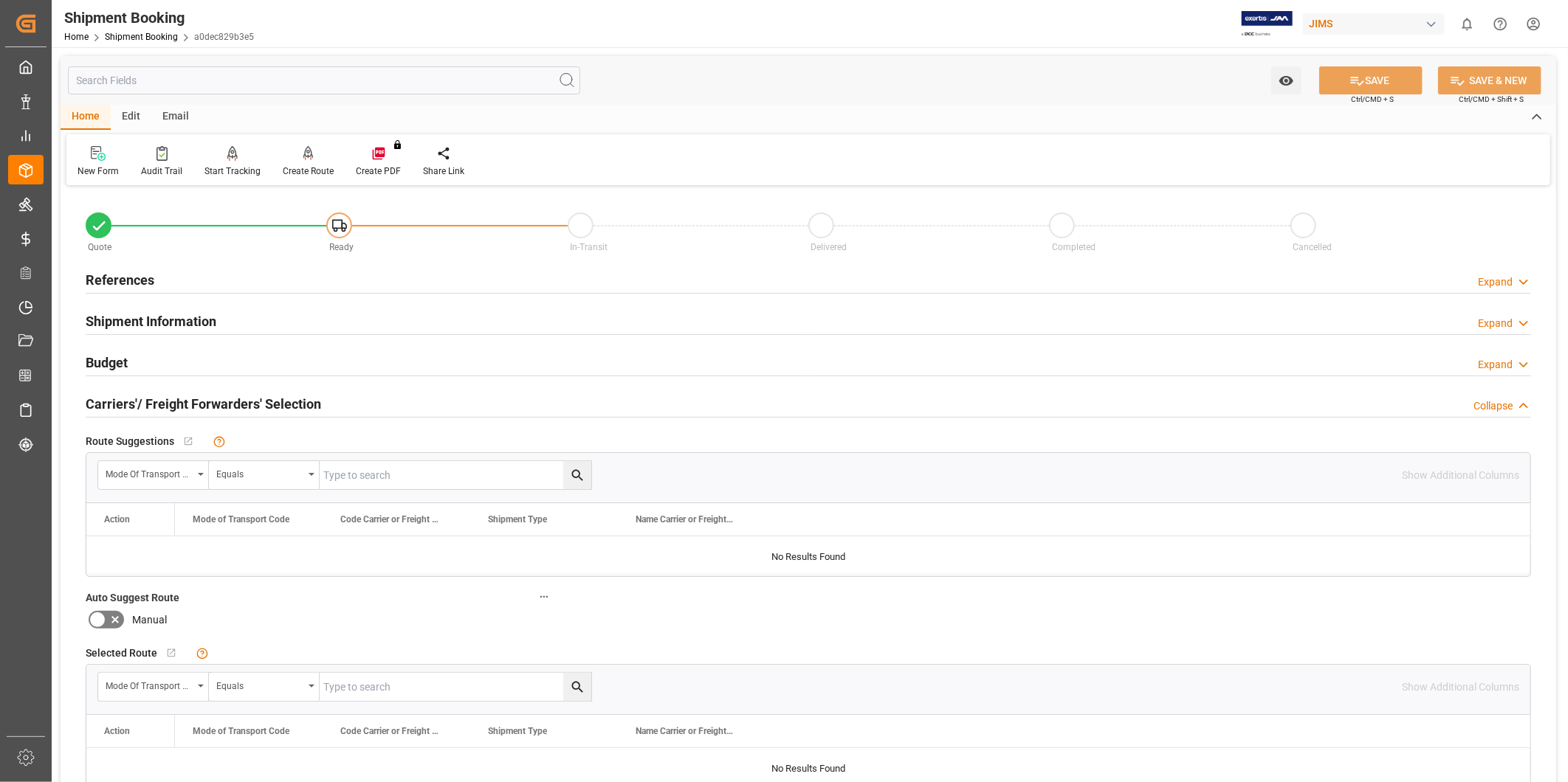
click at [161, 412] on h2 "Carriers'/ Freight Forwarders' Selection" at bounding box center [203, 404] width 236 height 20
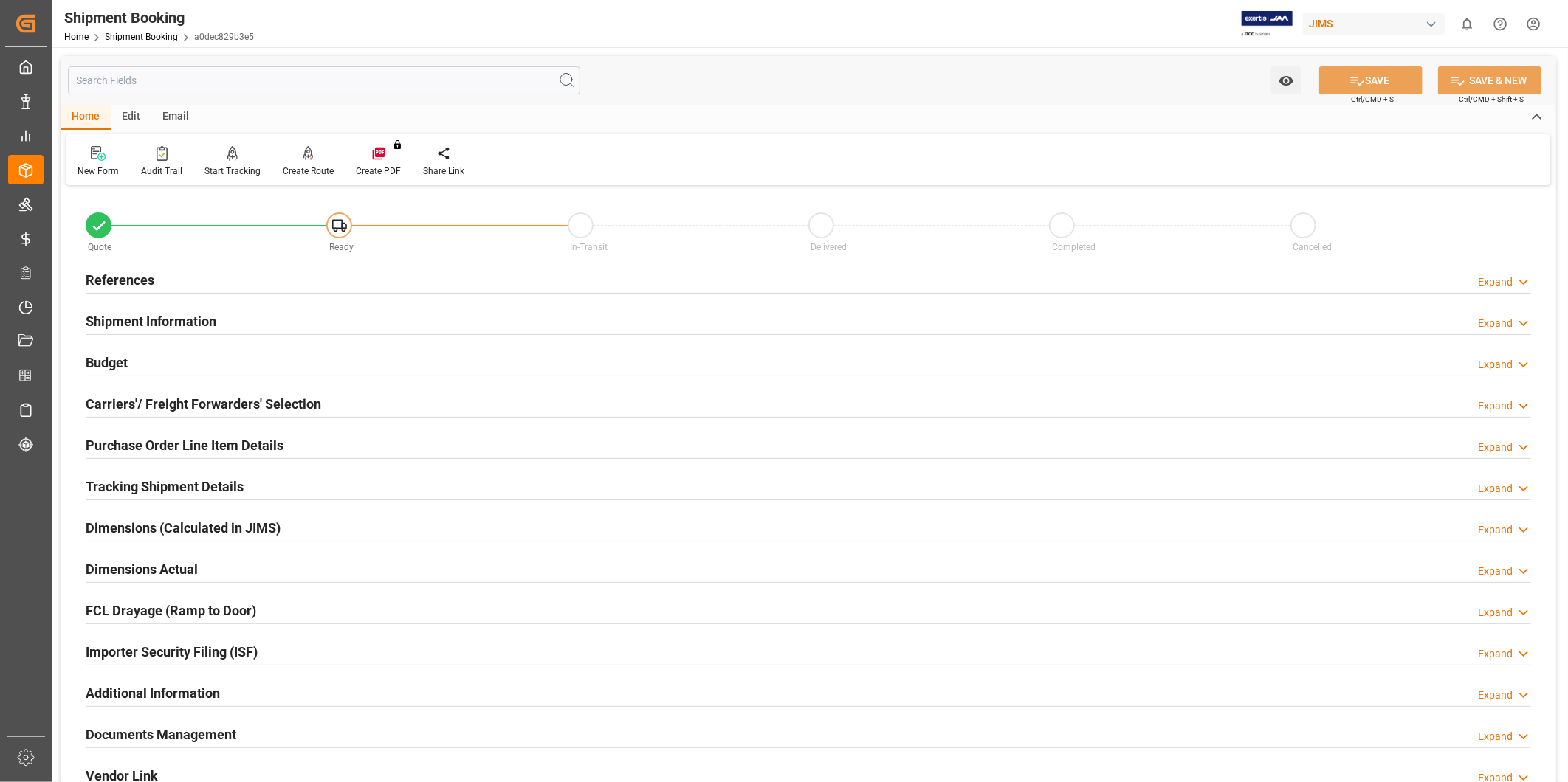
click at [1519, 275] on icon at bounding box center [1523, 283] width 15 height 16
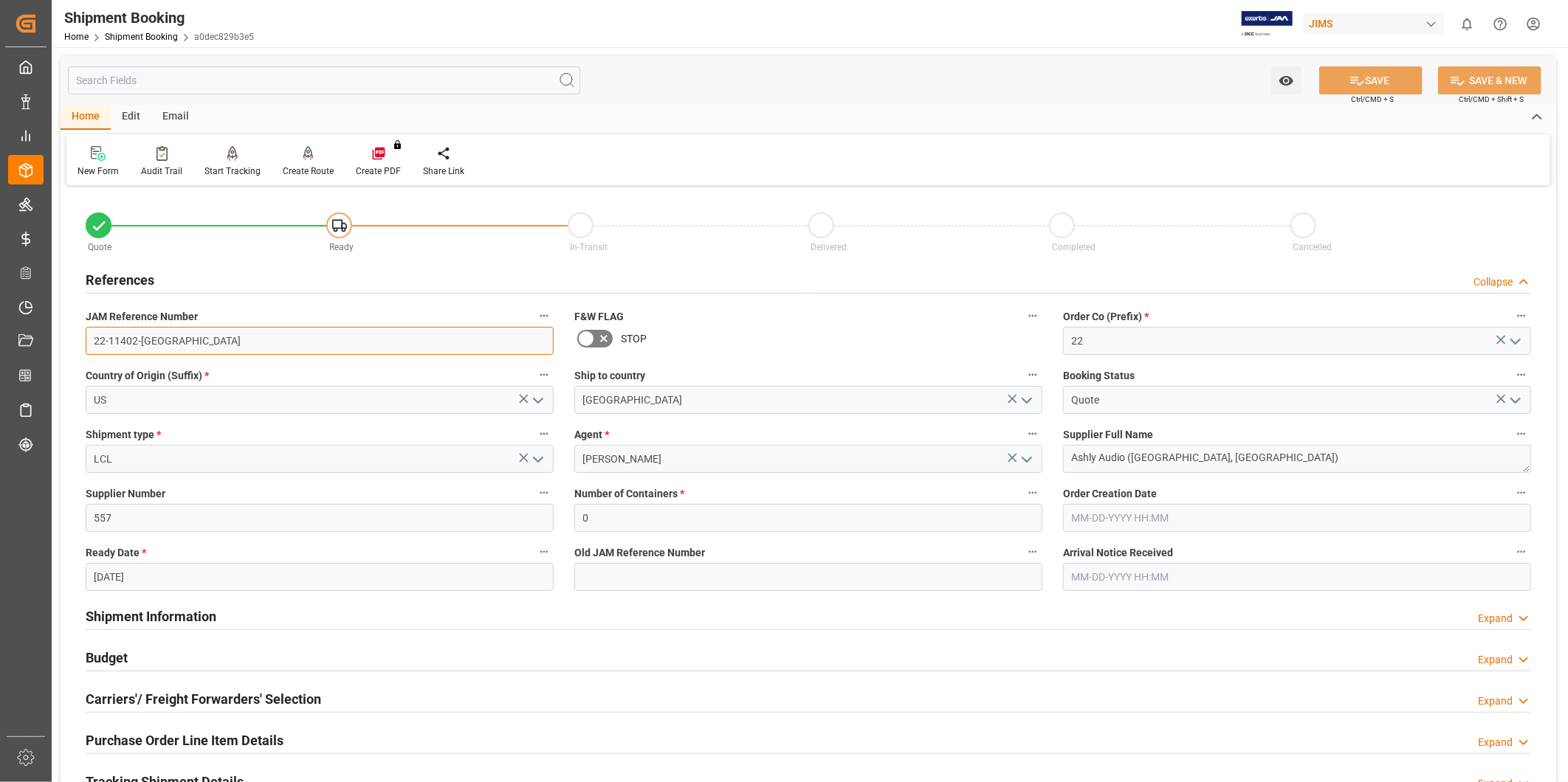
click at [244, 353] on input "22-11402-[GEOGRAPHIC_DATA]" at bounding box center [320, 341] width 468 height 28
click at [244, 352] on input "22-11402-[GEOGRAPHIC_DATA]" at bounding box center [320, 341] width 468 height 28
click at [244, 351] on input "22-11402-[GEOGRAPHIC_DATA]" at bounding box center [320, 341] width 468 height 28
click at [1254, 462] on textarea "Ashly Audio ([GEOGRAPHIC_DATA], [GEOGRAPHIC_DATA])" at bounding box center [1297, 459] width 468 height 28
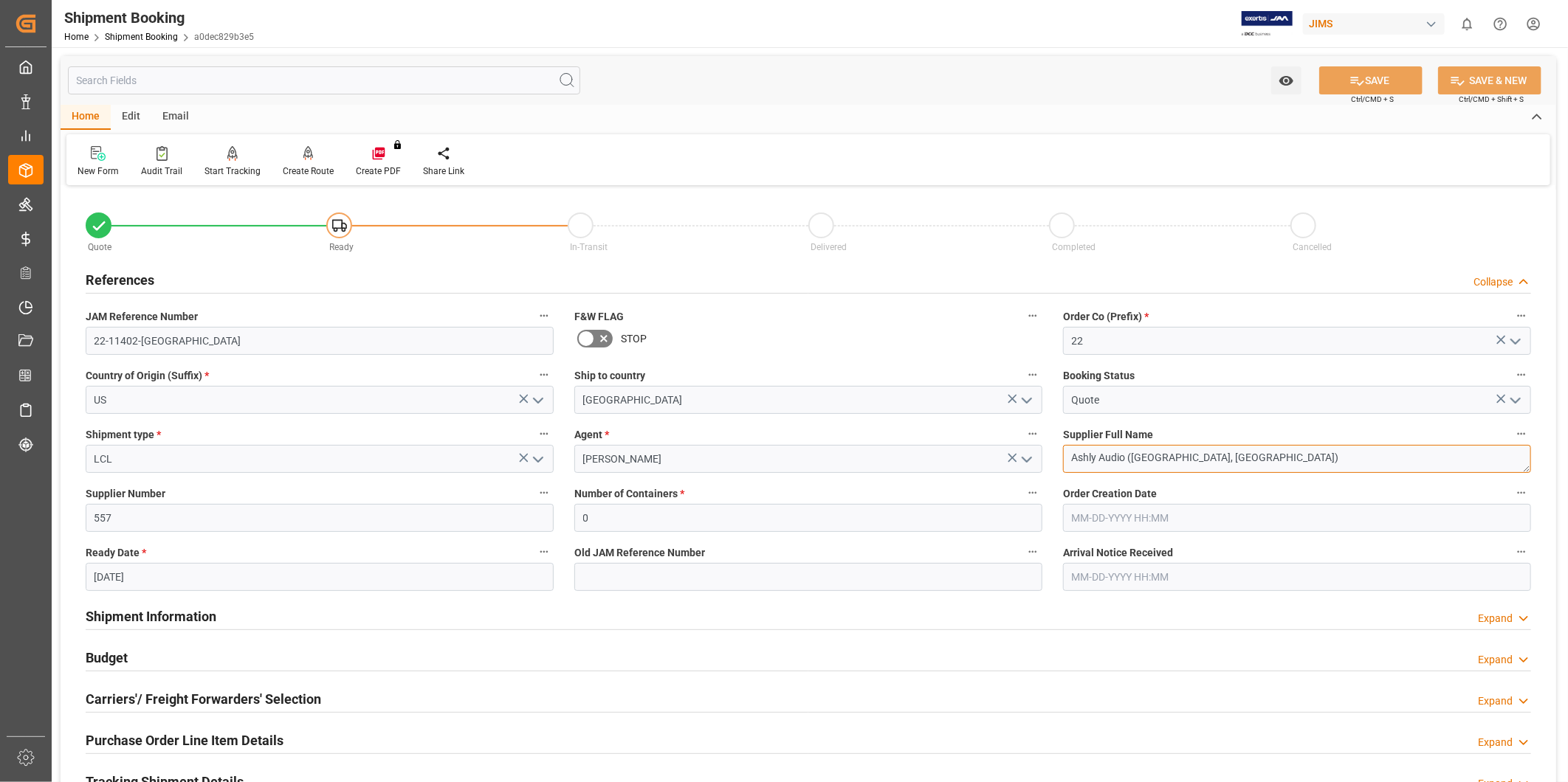
click at [1254, 462] on textarea "Ashly Audio ([GEOGRAPHIC_DATA], [GEOGRAPHIC_DATA])" at bounding box center [1297, 459] width 468 height 28
click at [971, 244] on div "Delivered" at bounding box center [929, 246] width 241 height 17
